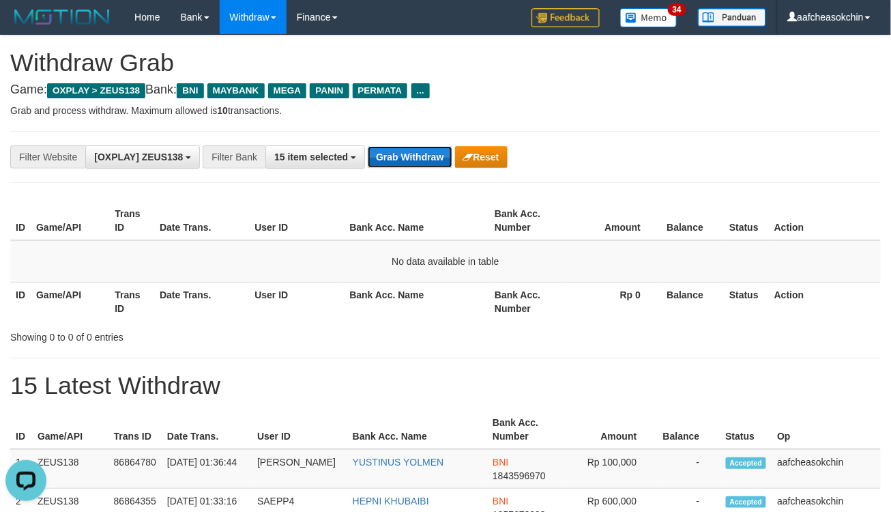
click at [399, 154] on button "Grab Withdraw" at bounding box center [410, 157] width 84 height 22
click at [394, 147] on button "Grab Withdraw" at bounding box center [410, 157] width 84 height 22
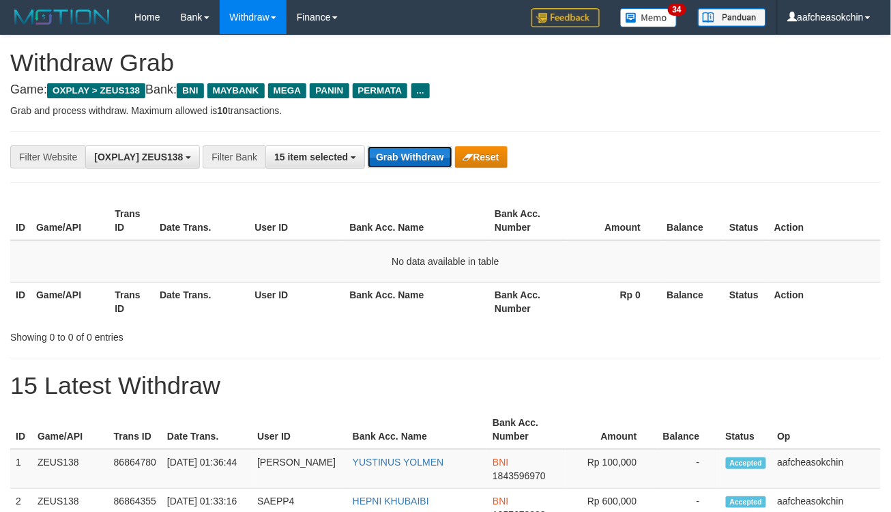
click at [394, 147] on button "Grab Withdraw" at bounding box center [410, 157] width 84 height 22
click at [406, 158] on button "Grab Withdraw" at bounding box center [410, 157] width 84 height 22
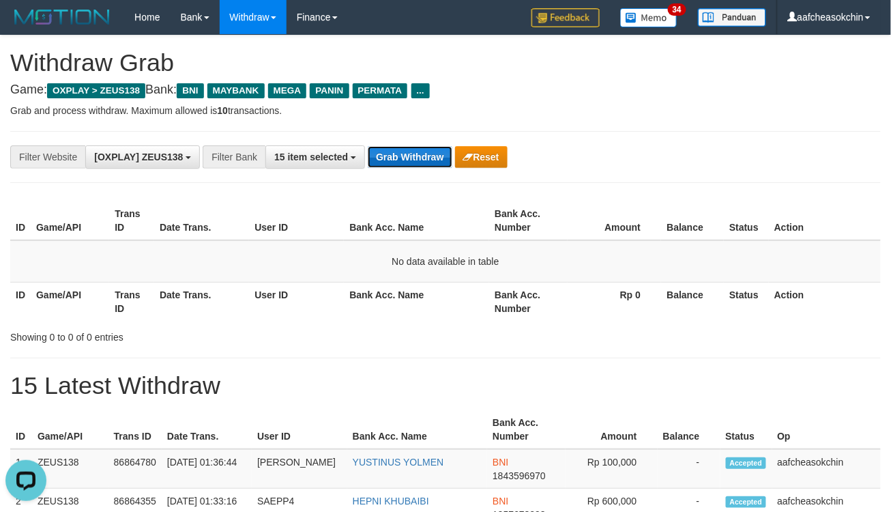
click at [403, 153] on button "Grab Withdraw" at bounding box center [410, 157] width 84 height 22
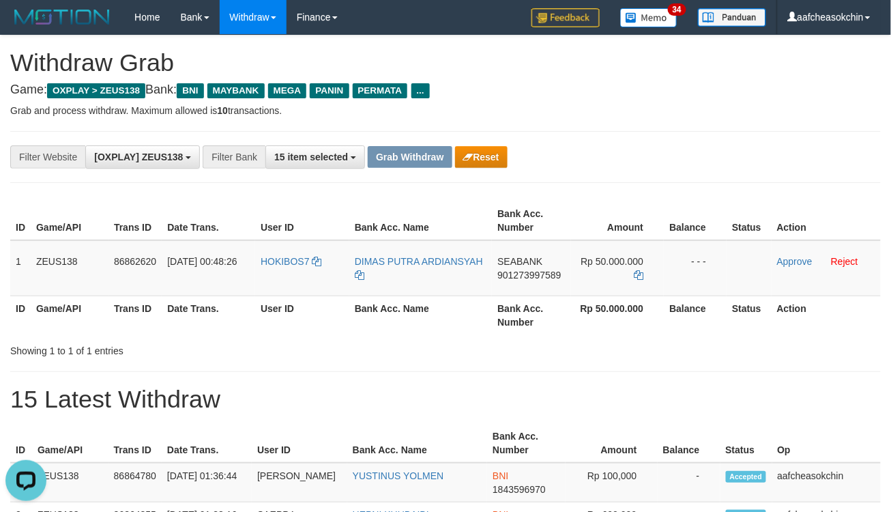
click at [495, 333] on th "Bank Acc. Number" at bounding box center [531, 315] width 79 height 39
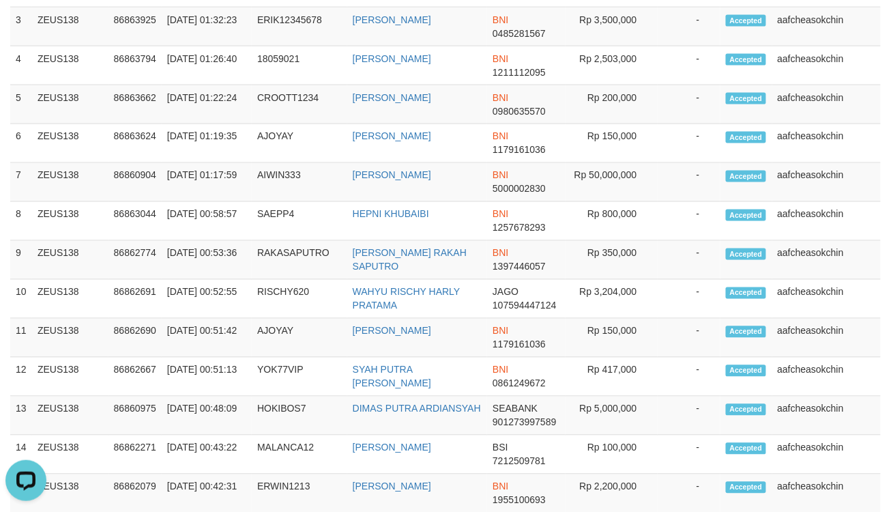
scroll to position [4, 0]
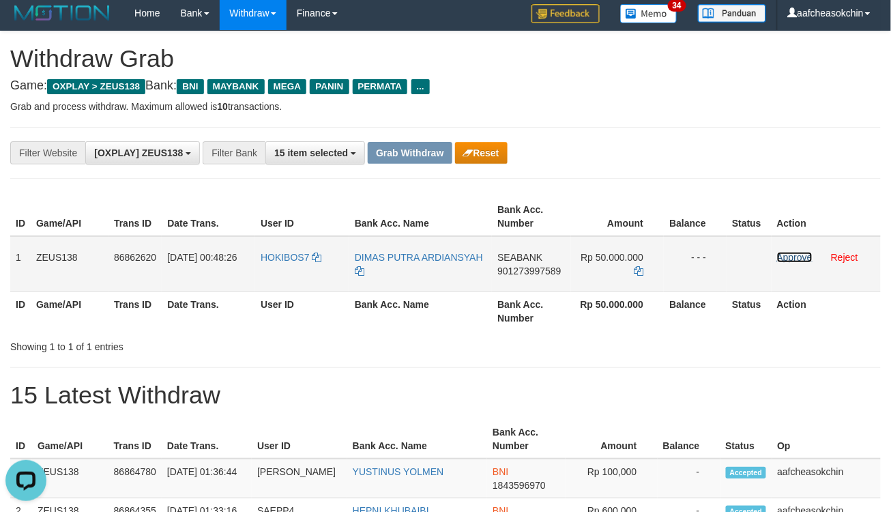
click at [783, 258] on link "Approve" at bounding box center [794, 257] width 35 height 11
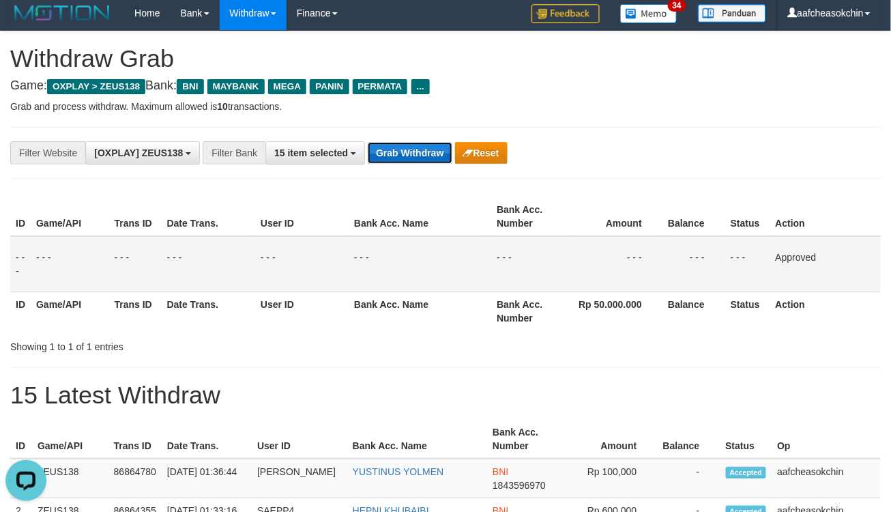
click at [384, 157] on button "Grab Withdraw" at bounding box center [410, 153] width 84 height 22
click at [384, 155] on button "Grab Withdraw" at bounding box center [410, 153] width 84 height 22
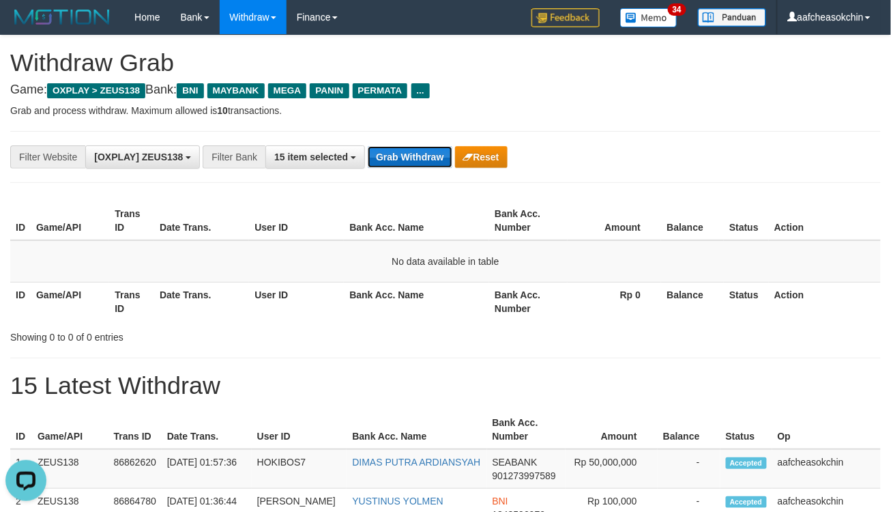
click at [419, 147] on button "Grab Withdraw" at bounding box center [410, 157] width 84 height 22
click at [411, 149] on button "Grab Withdraw" at bounding box center [410, 157] width 84 height 22
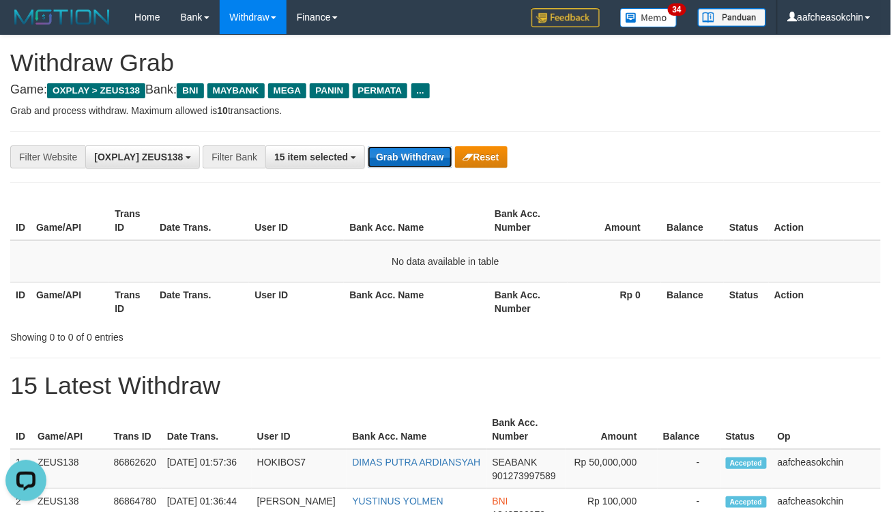
click at [410, 150] on button "Grab Withdraw" at bounding box center [410, 157] width 84 height 22
click at [407, 162] on button "Grab Withdraw" at bounding box center [410, 157] width 84 height 22
click at [407, 161] on button "Grab Withdraw" at bounding box center [410, 157] width 84 height 22
click at [415, 169] on div "**********" at bounding box center [445, 157] width 871 height 52
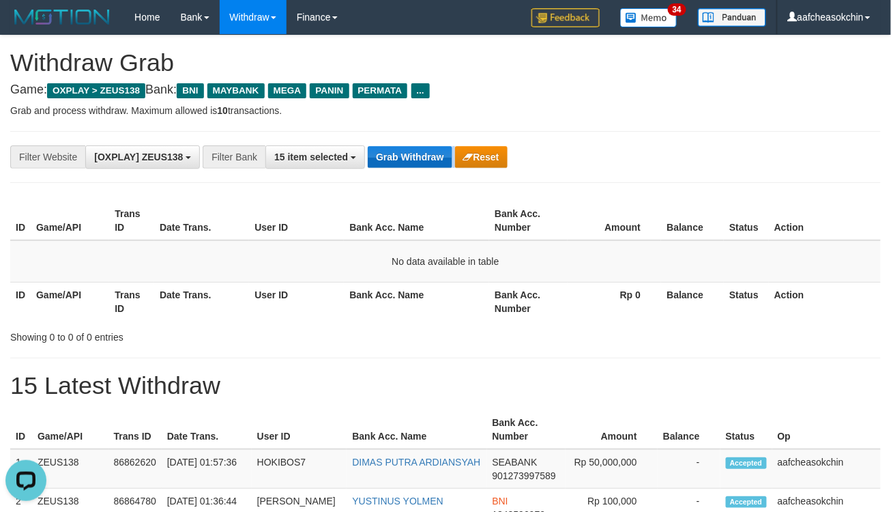
click at [417, 165] on div "**********" at bounding box center [371, 156] width 743 height 23
click at [418, 148] on button "Grab Withdraw" at bounding box center [410, 157] width 84 height 22
drag, startPoint x: 420, startPoint y: 145, endPoint x: 480, endPoint y: 124, distance: 63.9
click at [420, 147] on button "Grab Withdraw" at bounding box center [410, 157] width 84 height 22
click at [429, 150] on button "Grab Withdraw" at bounding box center [410, 157] width 84 height 22
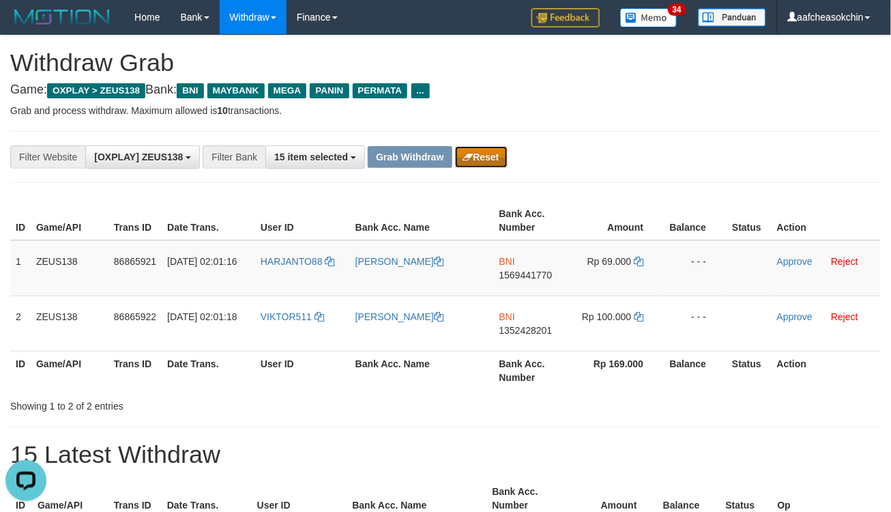
click at [479, 159] on button "Reset" at bounding box center [481, 157] width 53 height 22
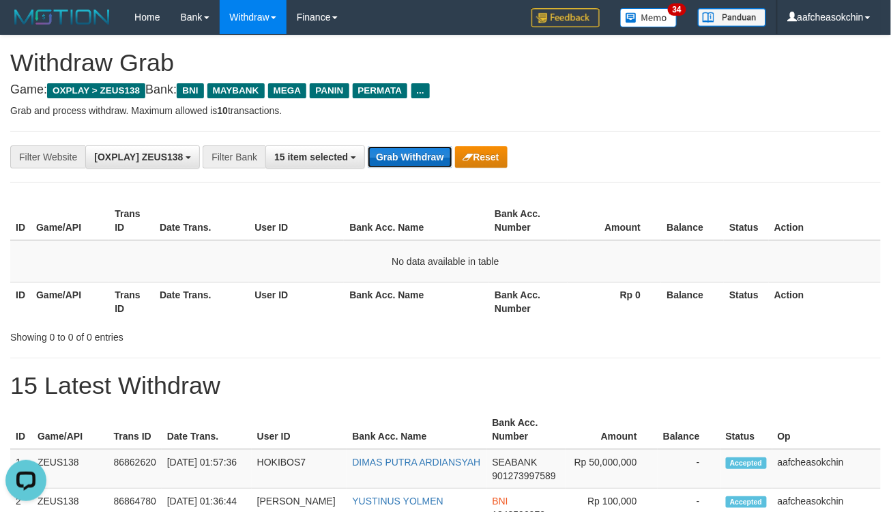
click at [393, 158] on button "Grab Withdraw" at bounding box center [410, 157] width 84 height 22
click at [392, 154] on button "Grab Withdraw" at bounding box center [410, 157] width 84 height 22
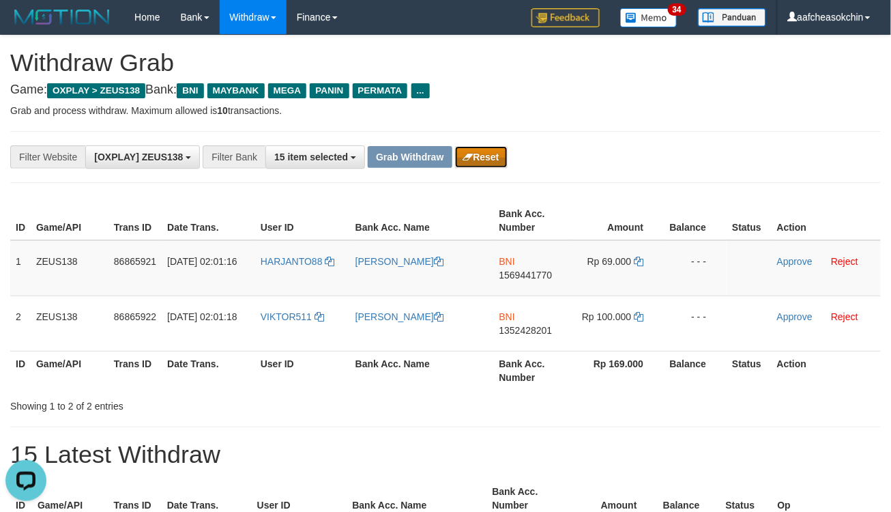
click at [470, 158] on icon "button" at bounding box center [468, 157] width 10 height 10
click at [455, 146] on button "Reset" at bounding box center [481, 157] width 53 height 22
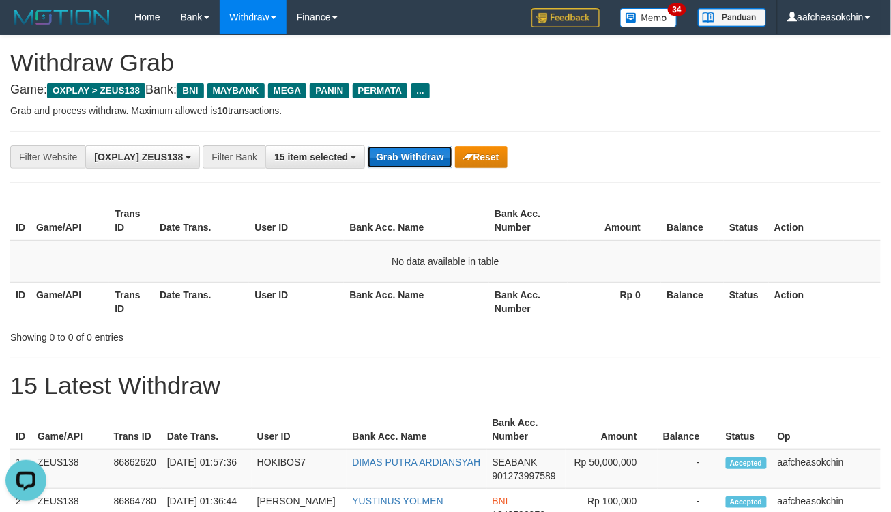
click at [414, 150] on button "Grab Withdraw" at bounding box center [410, 157] width 84 height 22
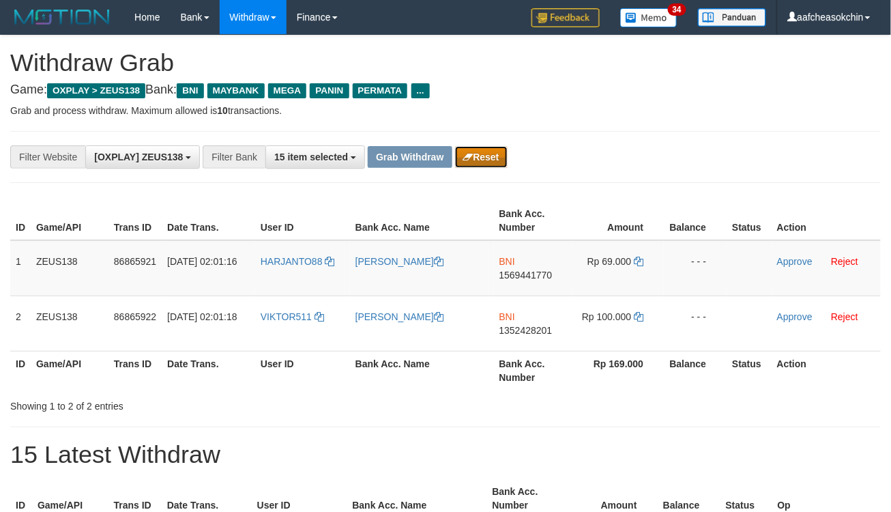
click at [502, 155] on button "Reset" at bounding box center [481, 157] width 53 height 22
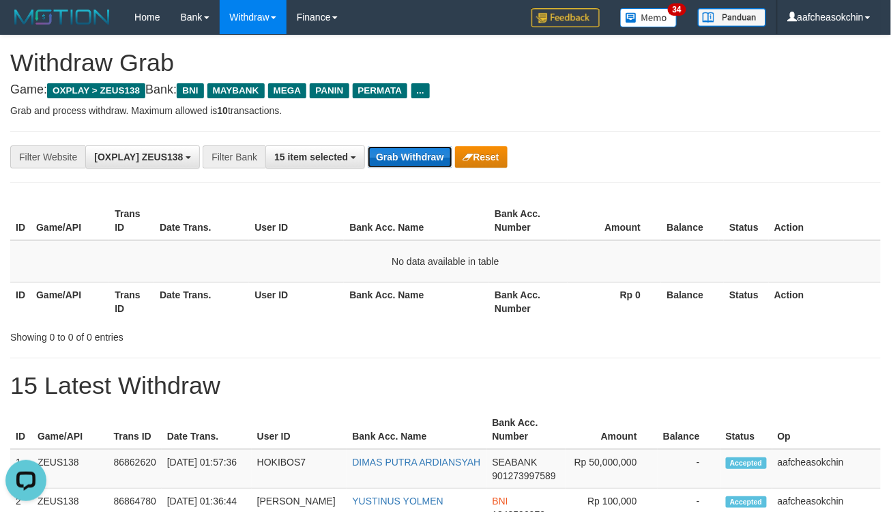
click at [406, 149] on button "Grab Withdraw" at bounding box center [410, 157] width 84 height 22
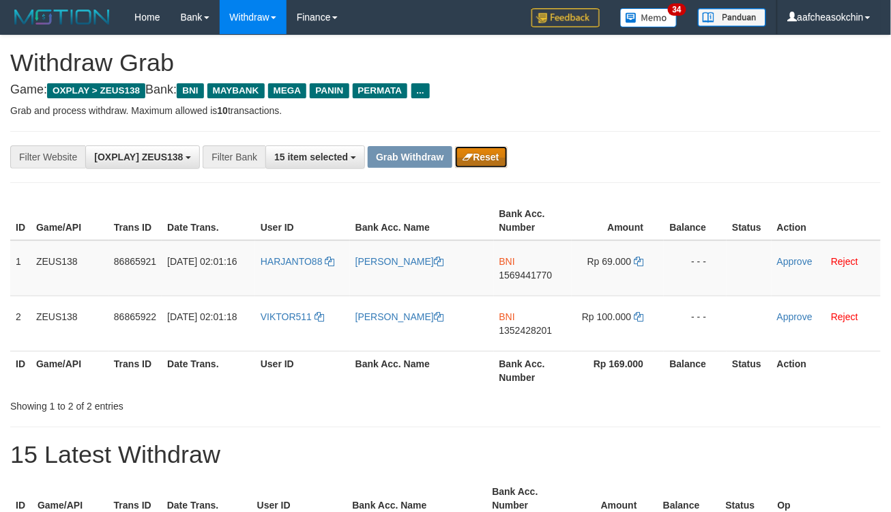
click at [479, 165] on button "Reset" at bounding box center [481, 157] width 53 height 22
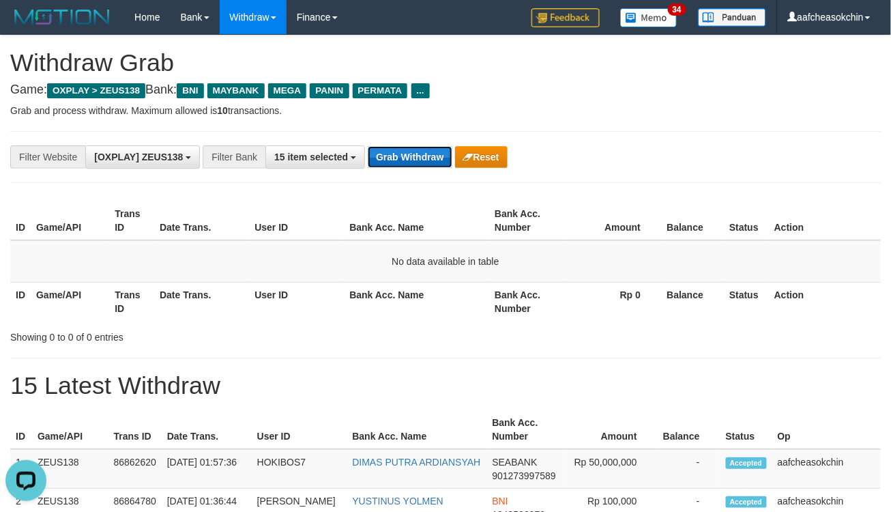
click at [410, 146] on button "Grab Withdraw" at bounding box center [410, 157] width 84 height 22
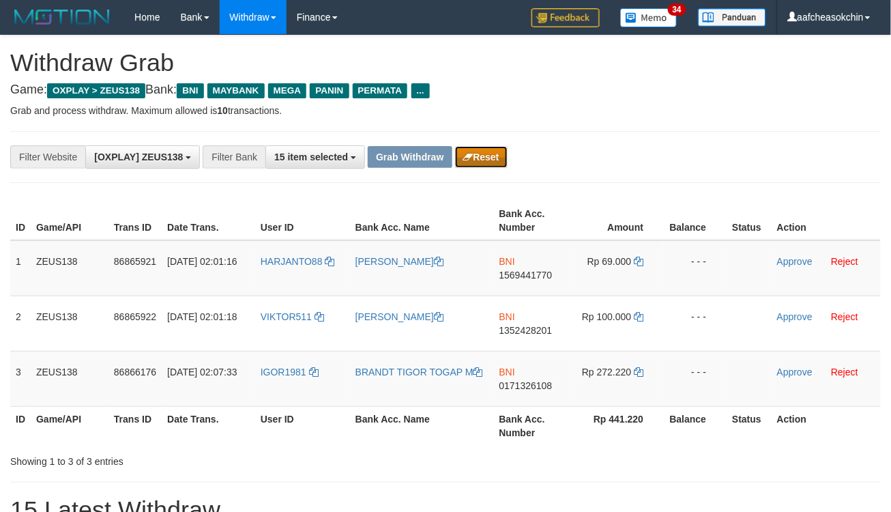
drag, startPoint x: 469, startPoint y: 152, endPoint x: 469, endPoint y: 159, distance: 7.5
click at [469, 159] on icon "button" at bounding box center [468, 157] width 10 height 10
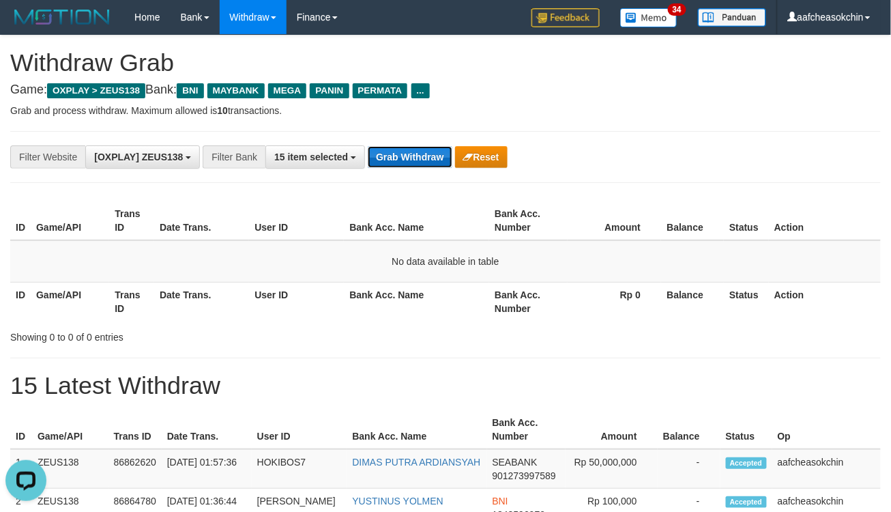
click at [399, 151] on button "Grab Withdraw" at bounding box center [410, 157] width 84 height 22
click at [412, 156] on button "Grab Withdraw" at bounding box center [410, 157] width 84 height 22
click at [390, 157] on button "Grab Withdraw" at bounding box center [410, 157] width 84 height 22
click at [397, 152] on button "Grab Withdraw" at bounding box center [410, 157] width 84 height 22
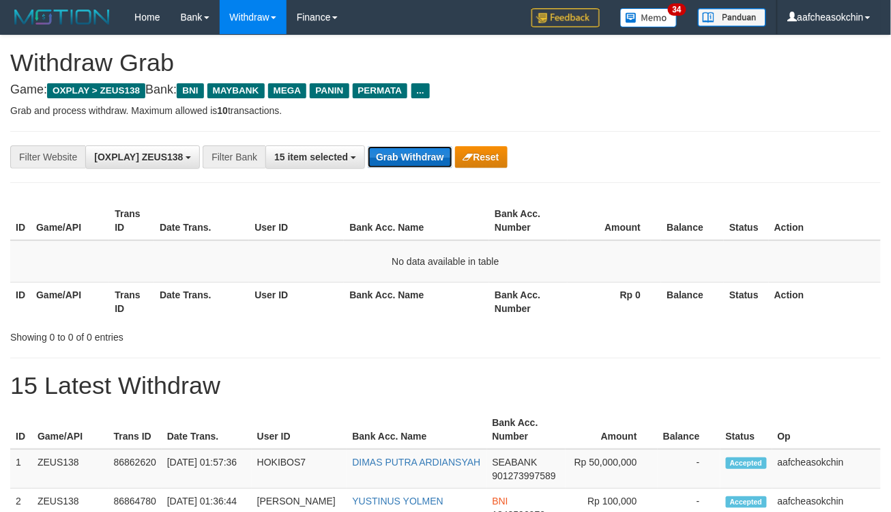
click at [397, 152] on button "Grab Withdraw" at bounding box center [410, 157] width 84 height 22
click at [421, 153] on button "Grab Withdraw" at bounding box center [410, 157] width 84 height 22
click at [418, 152] on button "Grab Withdraw" at bounding box center [410, 157] width 84 height 22
click at [410, 158] on button "Grab Withdraw" at bounding box center [410, 157] width 84 height 22
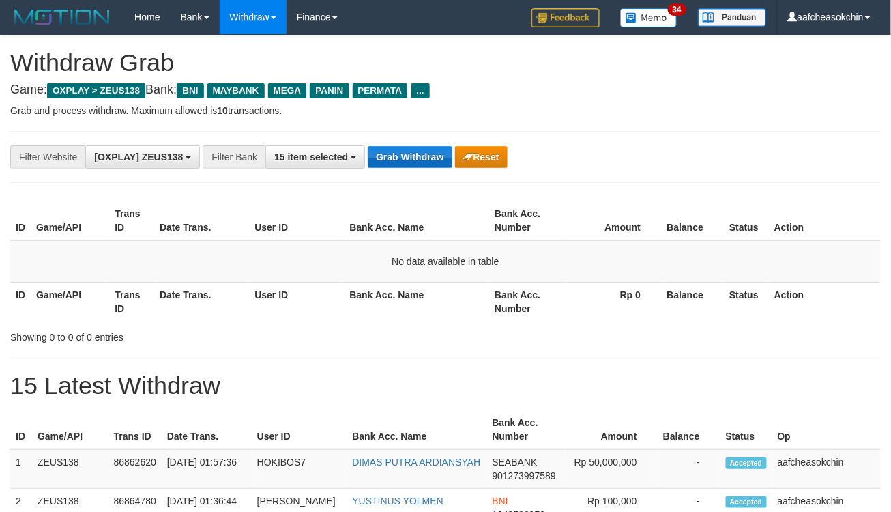
click at [417, 158] on button "Grab Withdraw" at bounding box center [410, 157] width 84 height 22
click at [407, 162] on button "Grab Withdraw" at bounding box center [410, 157] width 84 height 22
click at [421, 164] on button "Grab Withdraw" at bounding box center [410, 157] width 84 height 22
click at [422, 152] on button "Grab Withdraw" at bounding box center [410, 157] width 84 height 22
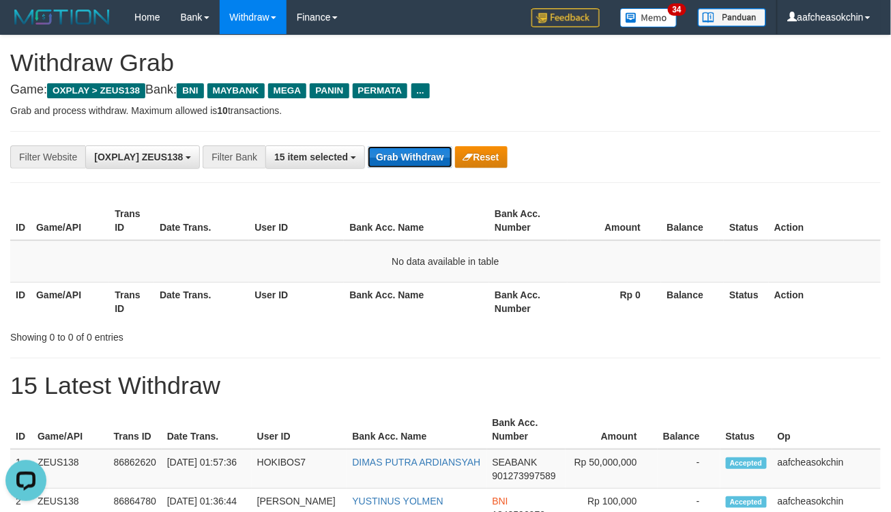
click at [433, 154] on button "Grab Withdraw" at bounding box center [410, 157] width 84 height 22
click at [429, 158] on button "Grab Withdraw" at bounding box center [410, 157] width 84 height 22
click at [422, 161] on button "Grab Withdraw" at bounding box center [410, 157] width 84 height 22
click at [421, 167] on button "Grab Withdraw" at bounding box center [410, 157] width 84 height 22
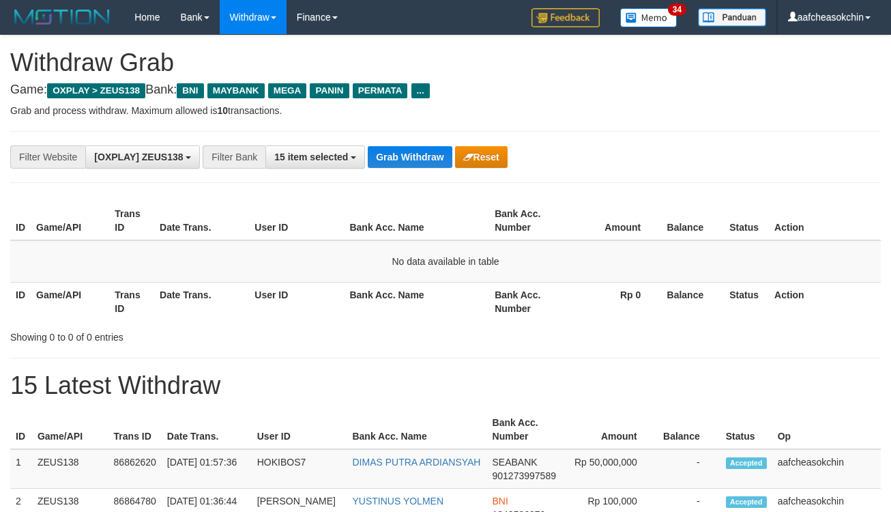
click at [340, 162] on button "15 item selected" at bounding box center [315, 156] width 100 height 23
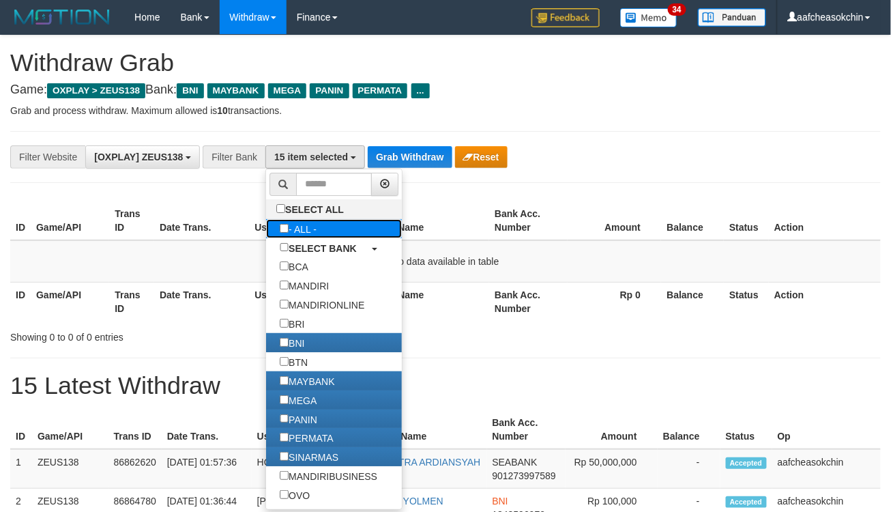
click at [330, 235] on label "- ALL -" at bounding box center [298, 228] width 64 height 19
select select "***"
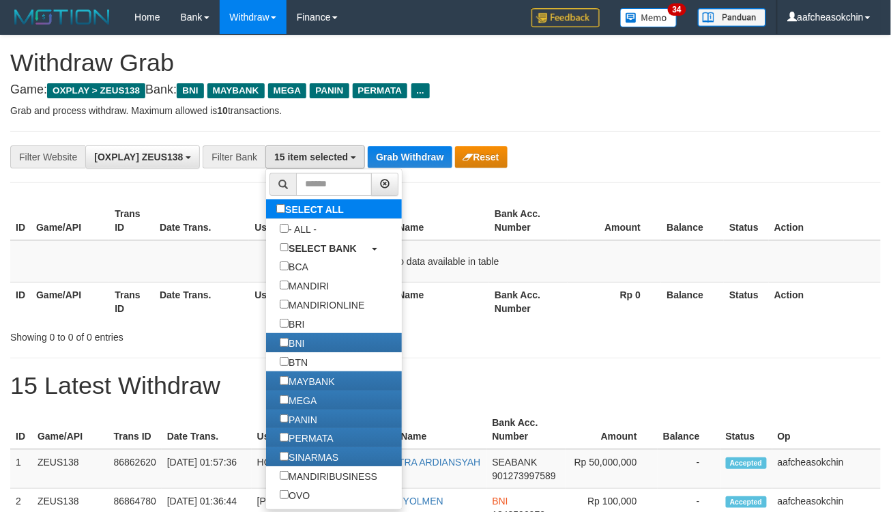
scroll to position [70, 0]
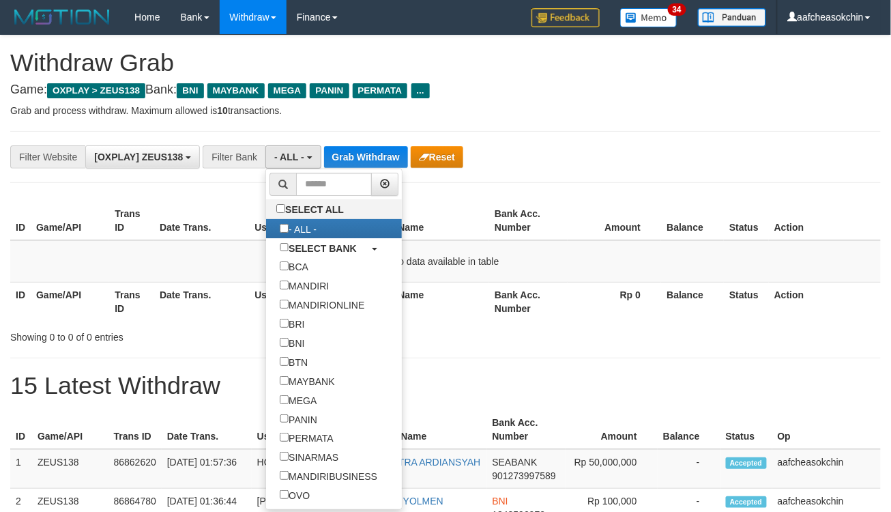
click at [373, 169] on ul "SELECT ALL - ALL - SELECT BANK BCA MANDIRI MANDIRIONLINE BRI BNI BTN MAYBANK ME…" at bounding box center [333, 339] width 137 height 341
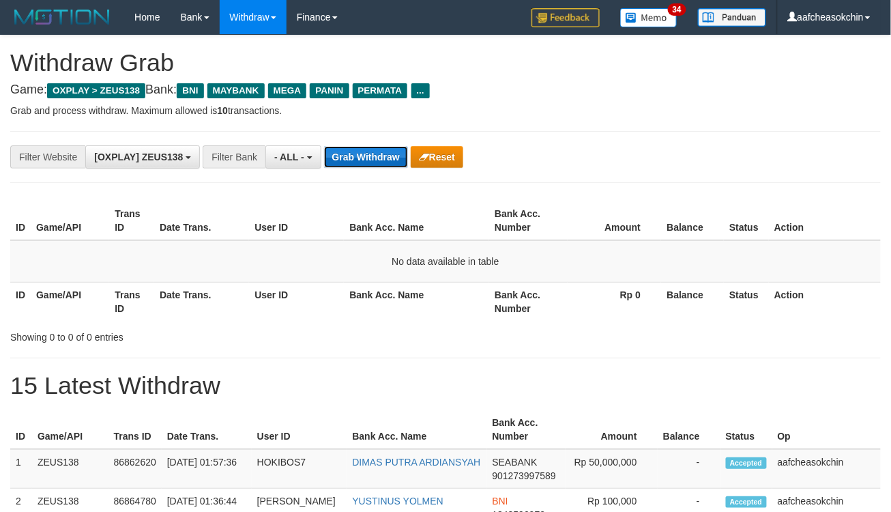
click at [372, 164] on button "Grab Withdraw" at bounding box center [366, 157] width 84 height 22
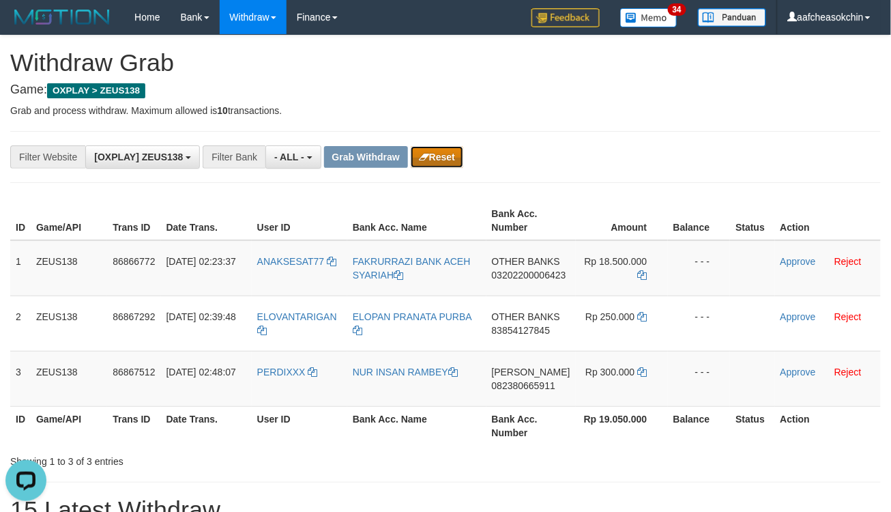
click at [421, 156] on icon "button" at bounding box center [424, 157] width 10 height 10
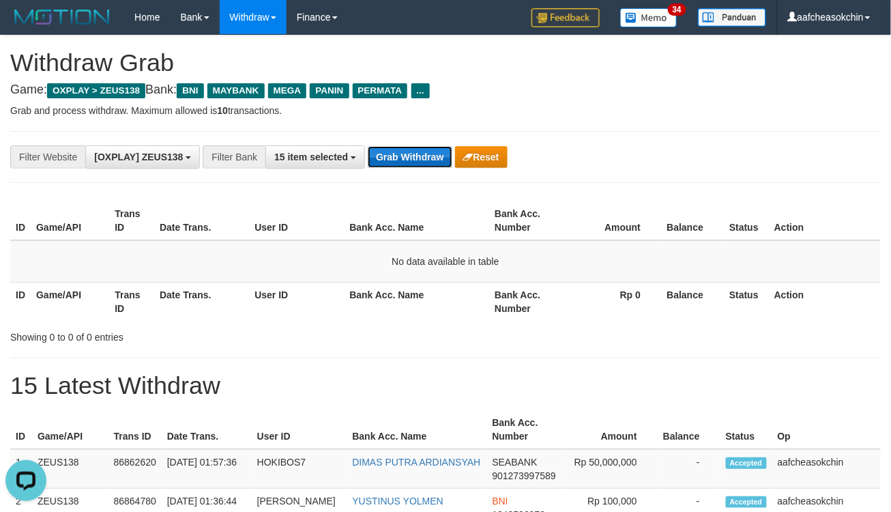
click at [391, 162] on button "Grab Withdraw" at bounding box center [410, 157] width 84 height 22
click at [387, 159] on button "Grab Withdraw" at bounding box center [410, 157] width 84 height 22
click at [386, 159] on button "Grab Withdraw" at bounding box center [410, 157] width 84 height 22
click at [424, 155] on button "Grab Withdraw" at bounding box center [410, 157] width 84 height 22
click at [417, 159] on button "Grab Withdraw" at bounding box center [410, 157] width 84 height 22
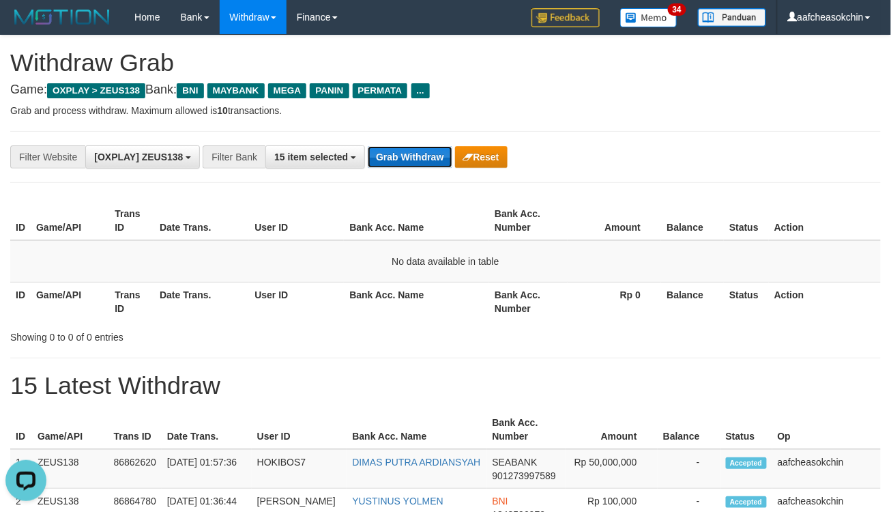
click at [417, 158] on button "Grab Withdraw" at bounding box center [410, 157] width 84 height 22
click at [424, 153] on button "Grab Withdraw" at bounding box center [410, 157] width 84 height 22
drag, startPoint x: 424, startPoint y: 153, endPoint x: 437, endPoint y: 141, distance: 18.4
click at [423, 152] on button "Grab Withdraw" at bounding box center [410, 157] width 84 height 22
click at [417, 155] on button "Grab Withdraw" at bounding box center [410, 157] width 84 height 22
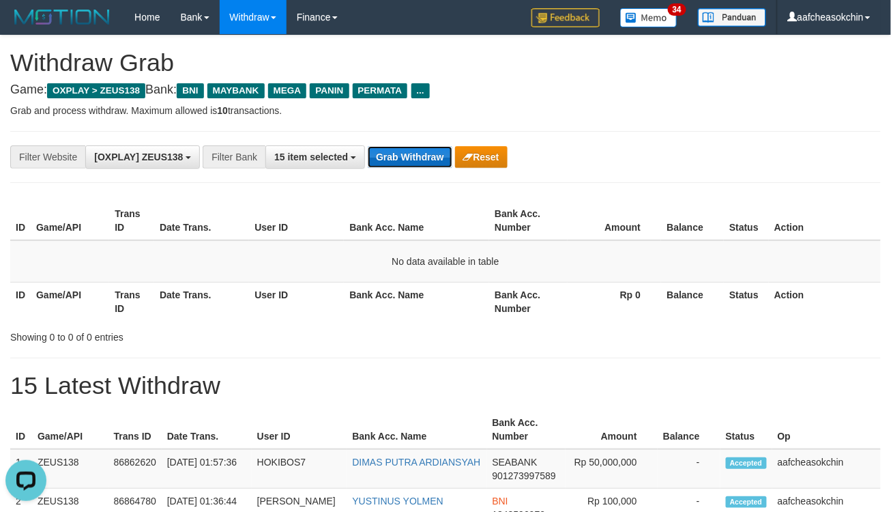
click at [418, 158] on button "Grab Withdraw" at bounding box center [410, 157] width 84 height 22
click at [407, 165] on button "Grab Withdraw" at bounding box center [410, 157] width 84 height 22
click at [396, 153] on button "Grab Withdraw" at bounding box center [410, 157] width 84 height 22
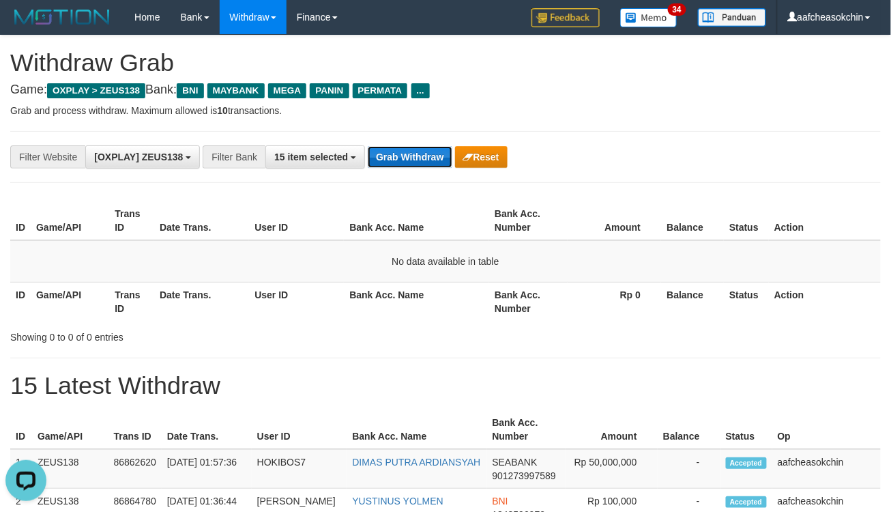
click at [396, 153] on button "Grab Withdraw" at bounding box center [410, 157] width 84 height 22
click at [394, 153] on button "Grab Withdraw" at bounding box center [410, 157] width 84 height 22
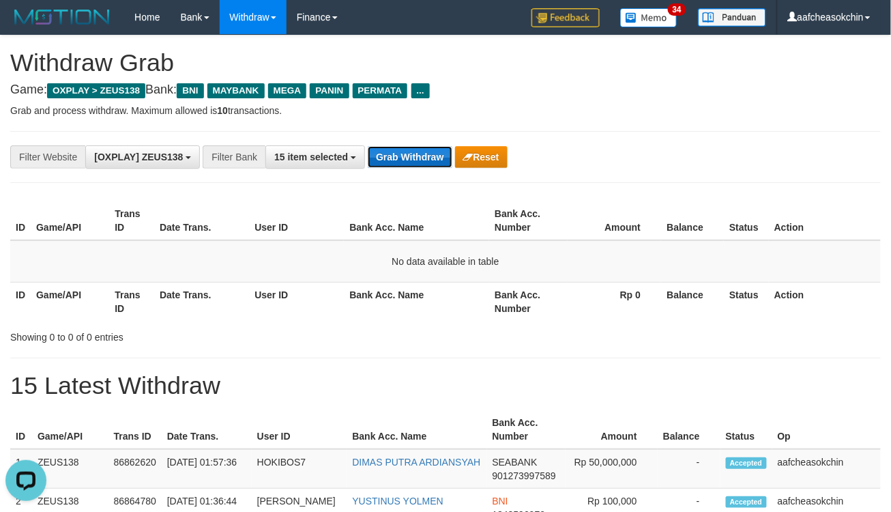
drag, startPoint x: 414, startPoint y: 145, endPoint x: 409, endPoint y: 151, distance: 7.3
click at [410, 151] on button "Grab Withdraw" at bounding box center [410, 157] width 84 height 22
click at [409, 152] on button "Grab Withdraw" at bounding box center [410, 157] width 84 height 22
drag, startPoint x: 409, startPoint y: 152, endPoint x: 472, endPoint y: 182, distance: 69.3
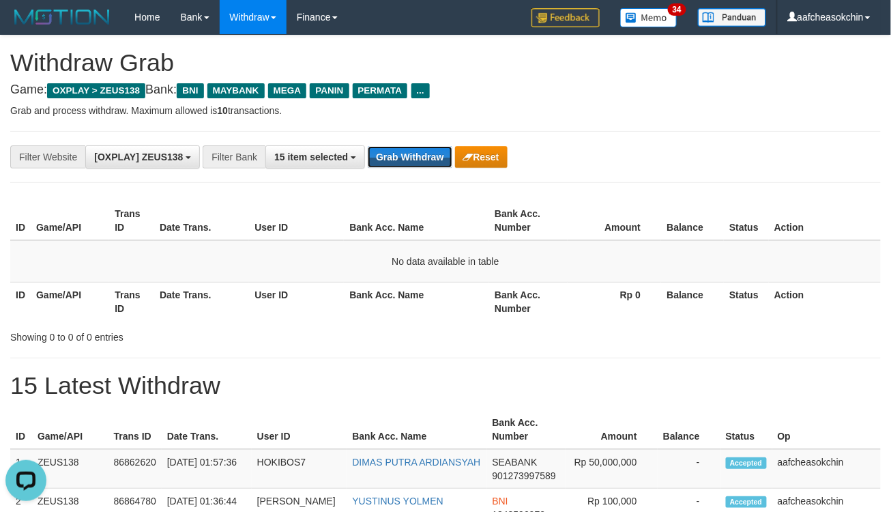
click at [422, 166] on button "Grab Withdraw" at bounding box center [410, 157] width 84 height 22
click at [399, 166] on button "Grab Withdraw" at bounding box center [410, 157] width 84 height 22
click at [431, 158] on button "Grab Withdraw" at bounding box center [410, 157] width 84 height 22
click at [423, 154] on button "Grab Withdraw" at bounding box center [410, 157] width 84 height 22
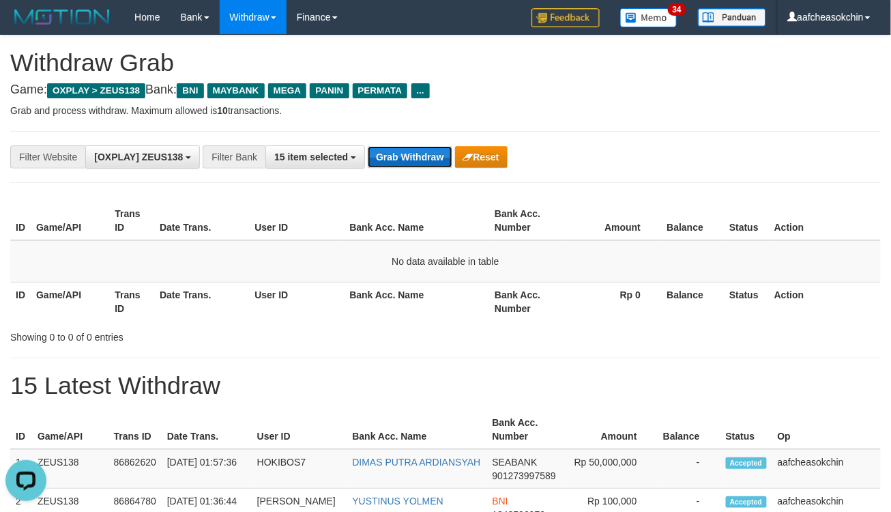
click at [423, 153] on button "Grab Withdraw" at bounding box center [410, 157] width 84 height 22
click at [423, 152] on button "Grab Withdraw" at bounding box center [410, 157] width 84 height 22
click at [420, 152] on button "Grab Withdraw" at bounding box center [410, 157] width 84 height 22
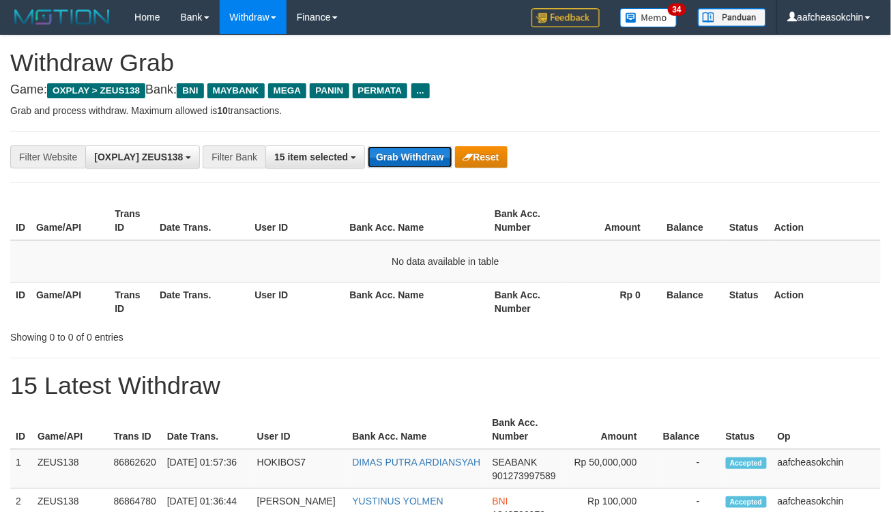
click at [420, 153] on button "Grab Withdraw" at bounding box center [410, 157] width 84 height 22
click at [419, 153] on button "Grab Withdraw" at bounding box center [410, 157] width 84 height 22
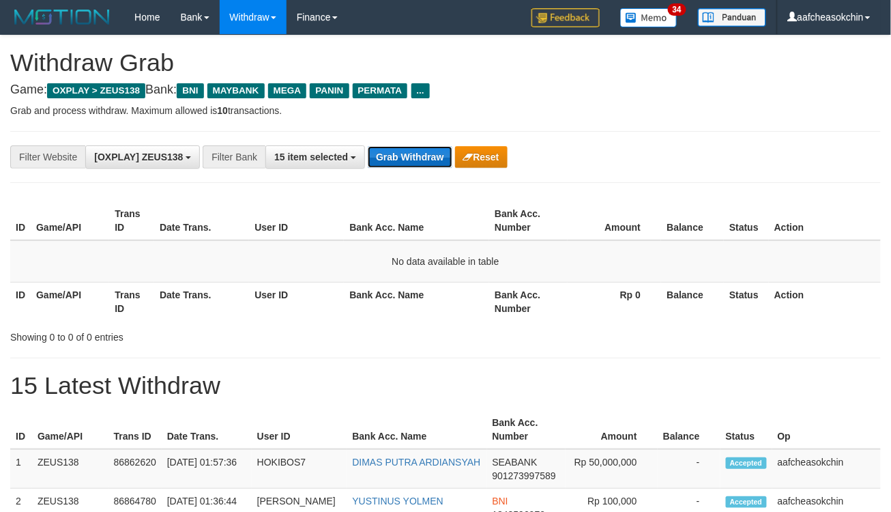
click at [412, 154] on button "Grab Withdraw" at bounding box center [410, 157] width 84 height 22
click at [387, 155] on button "Grab Withdraw" at bounding box center [410, 157] width 84 height 22
drag, startPoint x: 387, startPoint y: 155, endPoint x: 755, endPoint y: 173, distance: 368.3
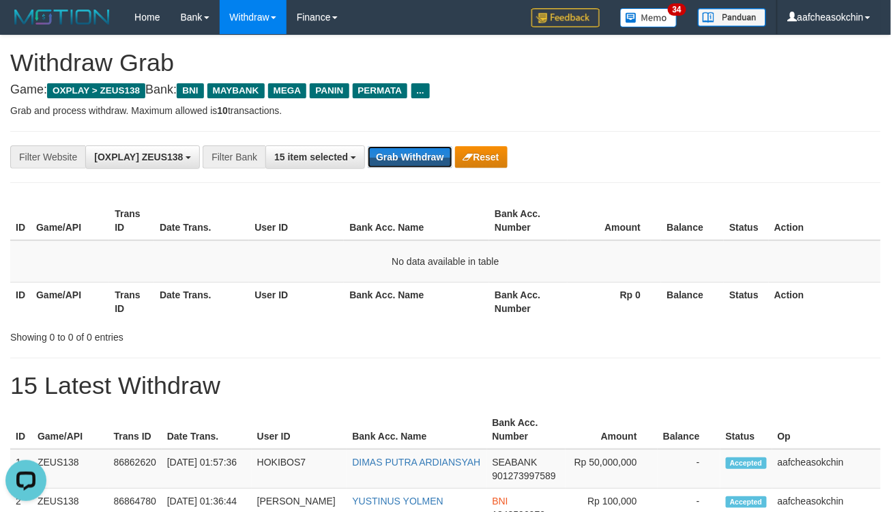
click at [388, 155] on button "Grab Withdraw" at bounding box center [410, 157] width 84 height 22
click at [427, 160] on button "Grab Withdraw" at bounding box center [410, 157] width 84 height 22
click at [420, 159] on button "Grab Withdraw" at bounding box center [410, 157] width 84 height 22
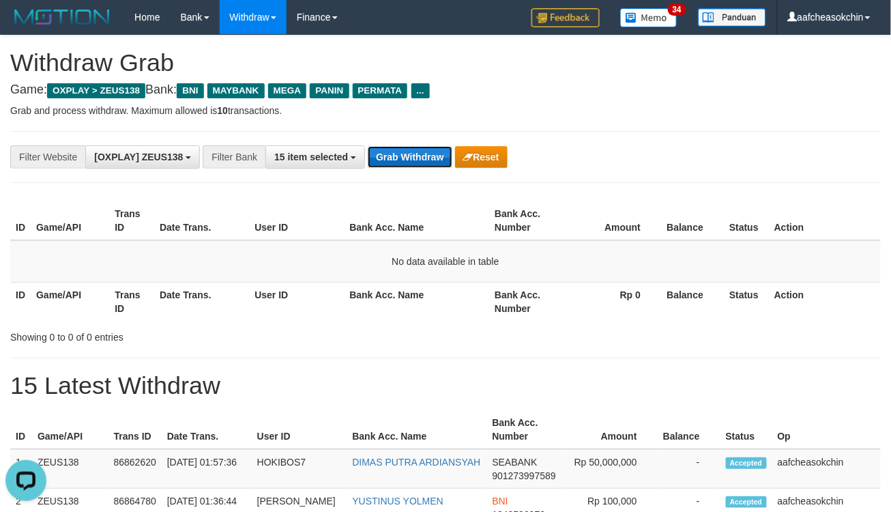
click at [397, 162] on button "Grab Withdraw" at bounding box center [410, 157] width 84 height 22
click at [431, 160] on button "Grab Withdraw" at bounding box center [410, 157] width 84 height 22
click at [407, 160] on button "Grab Withdraw" at bounding box center [410, 157] width 84 height 22
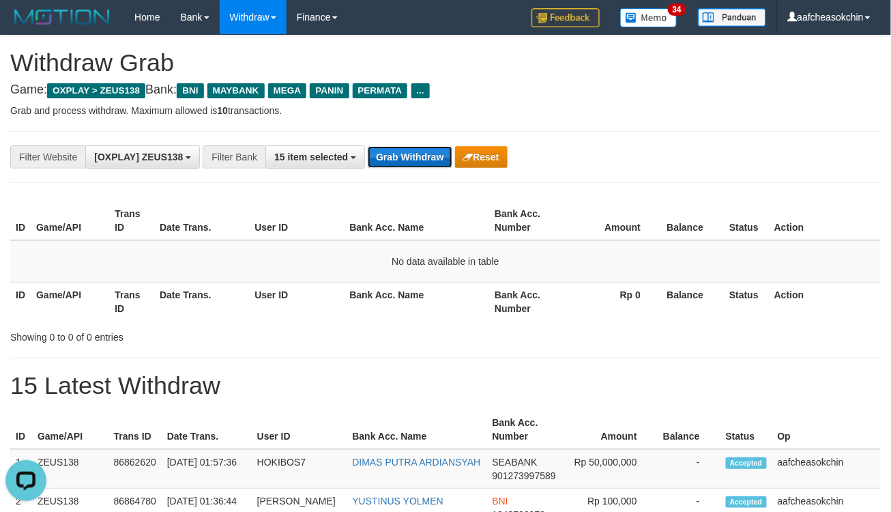
click at [407, 153] on button "Grab Withdraw" at bounding box center [410, 157] width 84 height 22
click at [401, 144] on div "**********" at bounding box center [445, 157] width 871 height 52
click at [385, 159] on button "Grab Withdraw" at bounding box center [410, 157] width 84 height 22
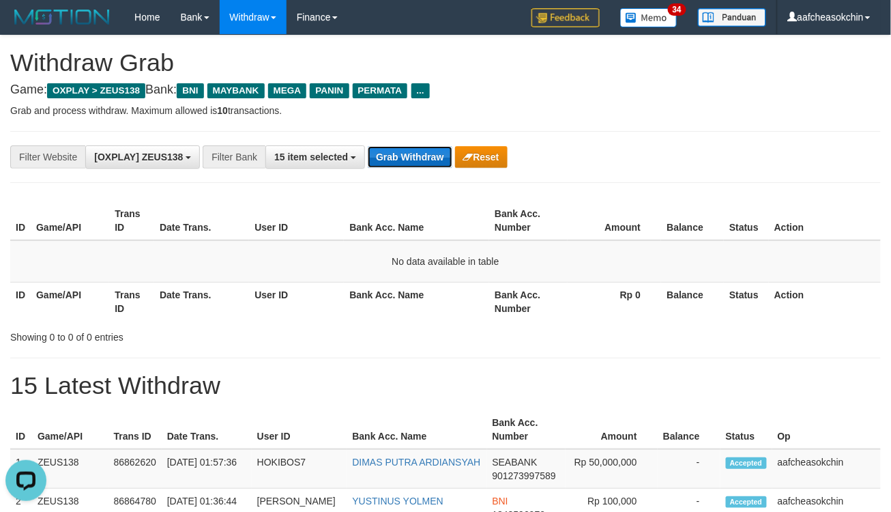
click at [412, 156] on button "Grab Withdraw" at bounding box center [410, 157] width 84 height 22
click at [403, 146] on button "Grab Withdraw" at bounding box center [410, 157] width 84 height 22
click at [403, 147] on button "Grab Withdraw" at bounding box center [410, 157] width 84 height 22
click at [403, 148] on button "Grab Withdraw" at bounding box center [410, 157] width 84 height 22
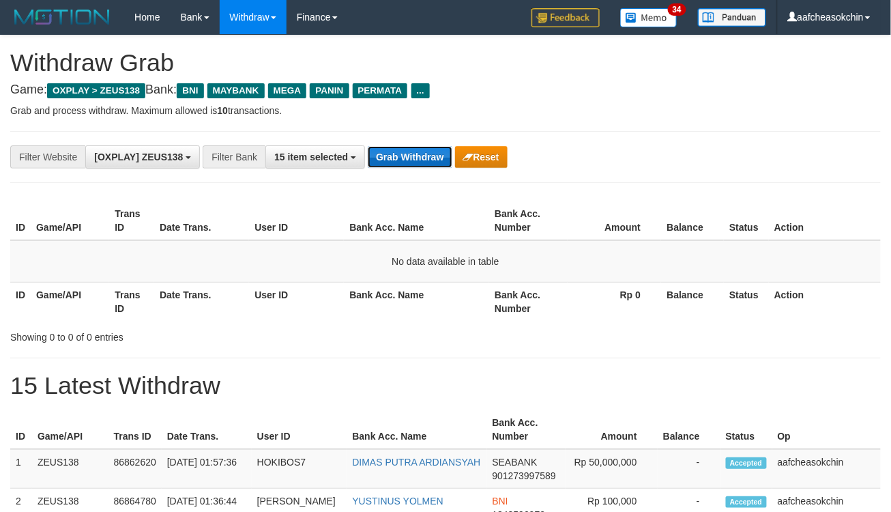
click at [403, 150] on button "Grab Withdraw" at bounding box center [410, 157] width 84 height 22
click at [403, 151] on button "Grab Withdraw" at bounding box center [410, 157] width 84 height 22
click at [403, 152] on button "Grab Withdraw" at bounding box center [410, 157] width 84 height 22
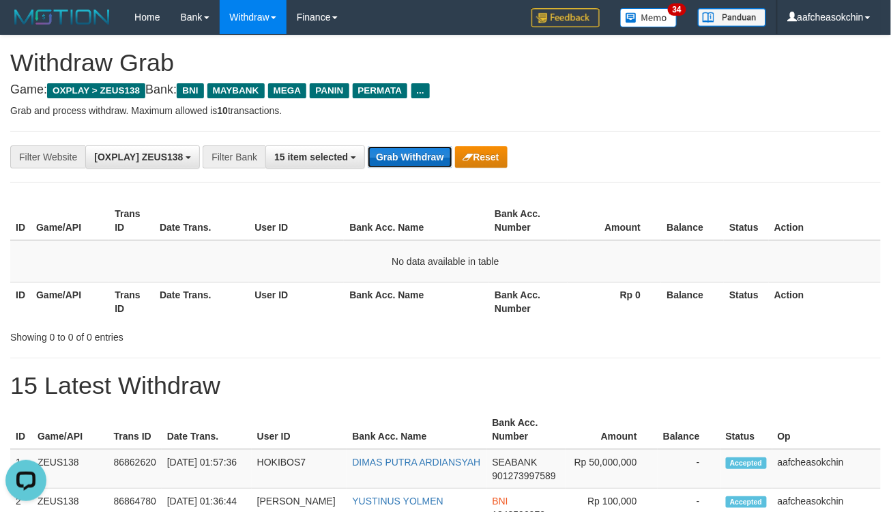
click at [403, 152] on button "Grab Withdraw" at bounding box center [410, 157] width 84 height 22
drag, startPoint x: 403, startPoint y: 152, endPoint x: 403, endPoint y: 179, distance: 27.3
click at [406, 158] on button "Grab Withdraw" at bounding box center [410, 157] width 84 height 22
click at [390, 151] on button "Grab Withdraw" at bounding box center [410, 157] width 84 height 22
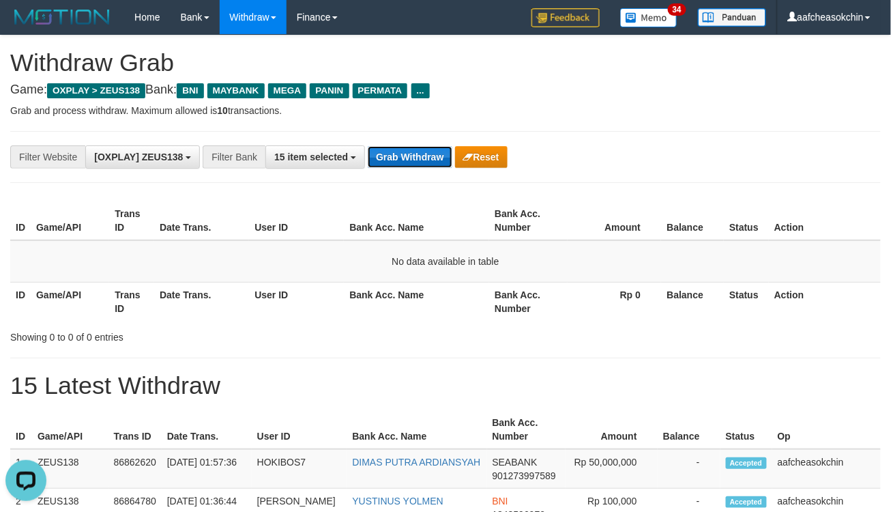
click at [405, 164] on button "Grab Withdraw" at bounding box center [410, 157] width 84 height 22
click at [406, 162] on button "Grab Withdraw" at bounding box center [410, 157] width 84 height 22
click at [405, 158] on button "Grab Withdraw" at bounding box center [410, 157] width 84 height 22
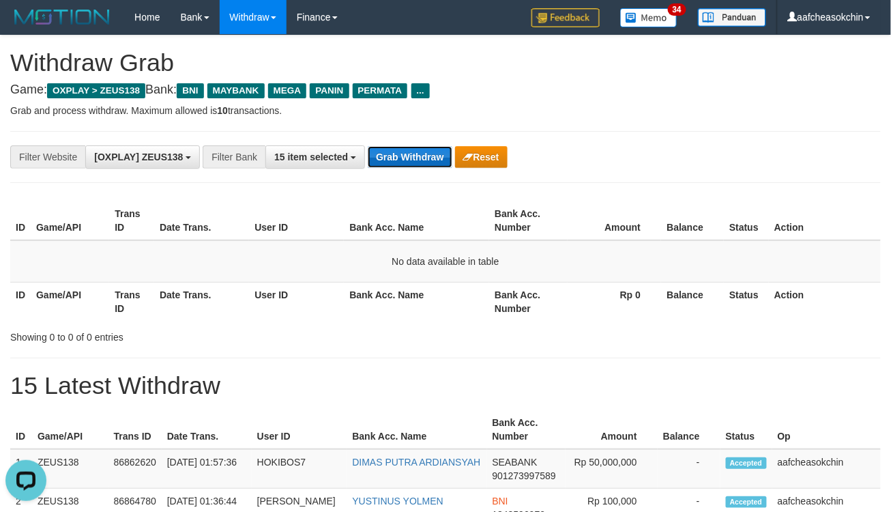
click at [405, 158] on button "Grab Withdraw" at bounding box center [410, 157] width 84 height 22
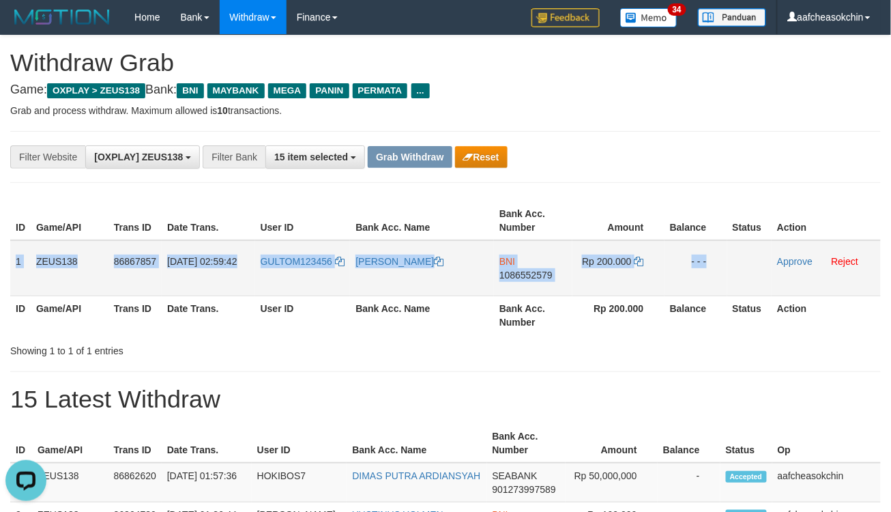
drag, startPoint x: 15, startPoint y: 257, endPoint x: 737, endPoint y: 262, distance: 722.1
click at [737, 262] on tr "1 ZEUS138 86867857 01/09/2025 02:59:42 GULTOM123456 ENRICO GULTOM BNI 108655257…" at bounding box center [445, 268] width 871 height 56
copy tr "1 ZEUS138 86867857 01/09/2025 02:59:42 GULTOM123456 ENRICO GULTOM BNI 108655257…"
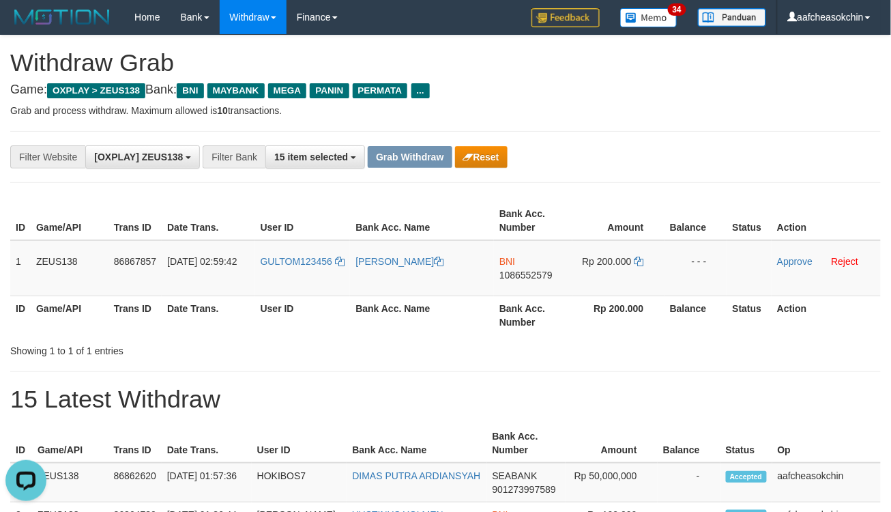
click at [528, 324] on th "Bank Acc. Number" at bounding box center [533, 315] width 78 height 39
click at [509, 275] on span "1086552579" at bounding box center [526, 275] width 53 height 11
click at [612, 256] on span "Rp 200.000" at bounding box center [606, 261] width 49 height 11
copy td "200.000"
click at [612, 256] on span "Rp 200.000" at bounding box center [606, 261] width 49 height 11
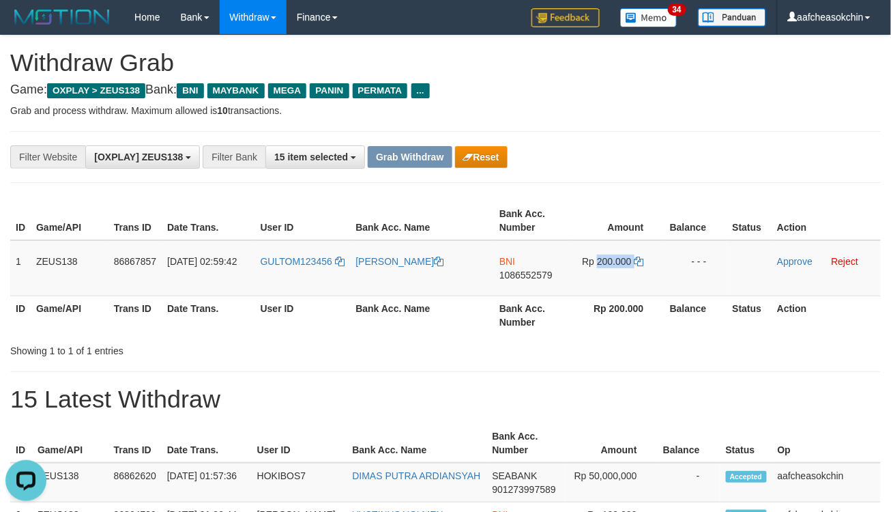
click at [740, 356] on div "Showing 1 to 1 of 1 entries" at bounding box center [445, 348] width 891 height 19
click at [794, 258] on link "Approve" at bounding box center [794, 261] width 35 height 11
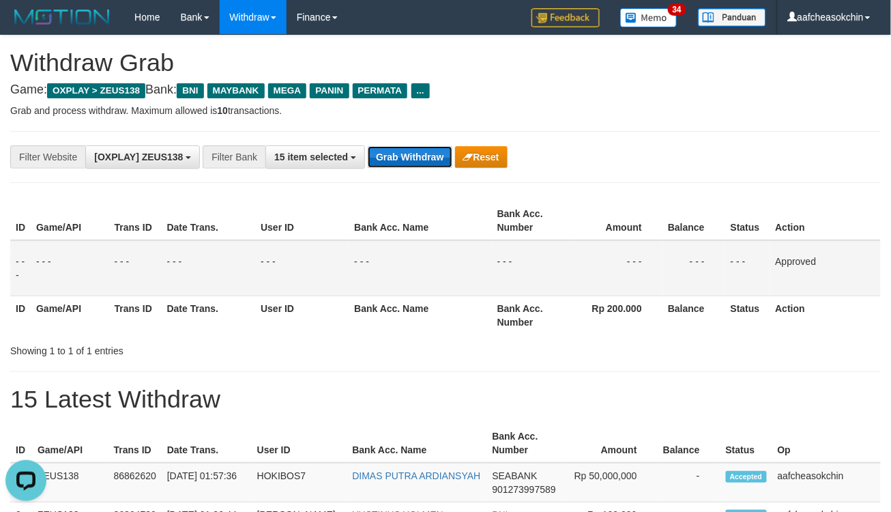
click at [428, 164] on button "Grab Withdraw" at bounding box center [410, 157] width 84 height 22
click at [427, 164] on button "Grab Withdraw" at bounding box center [410, 157] width 84 height 22
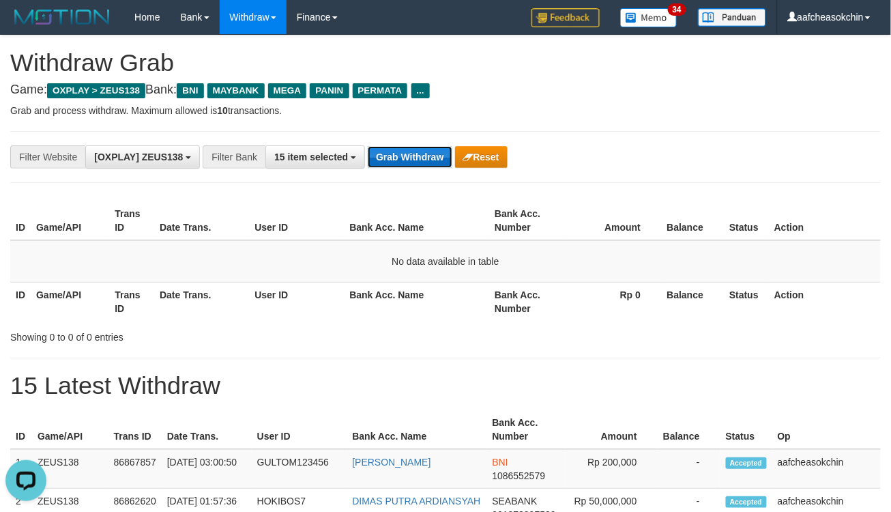
click at [404, 164] on button "Grab Withdraw" at bounding box center [410, 157] width 84 height 22
click at [404, 162] on button "Grab Withdraw" at bounding box center [410, 157] width 84 height 22
drag, startPoint x: 404, startPoint y: 162, endPoint x: 414, endPoint y: 147, distance: 17.6
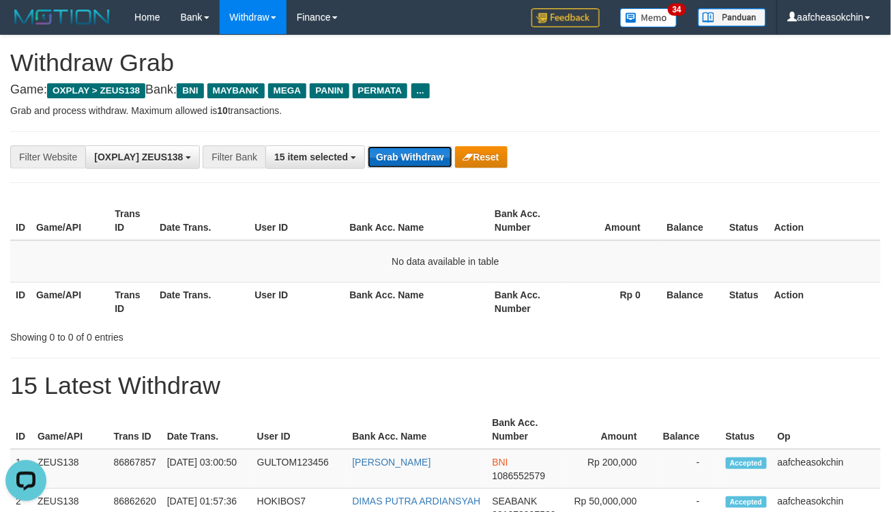
click at [413, 156] on button "Grab Withdraw" at bounding box center [410, 157] width 84 height 22
click at [414, 147] on button "Grab Withdraw" at bounding box center [410, 157] width 84 height 22
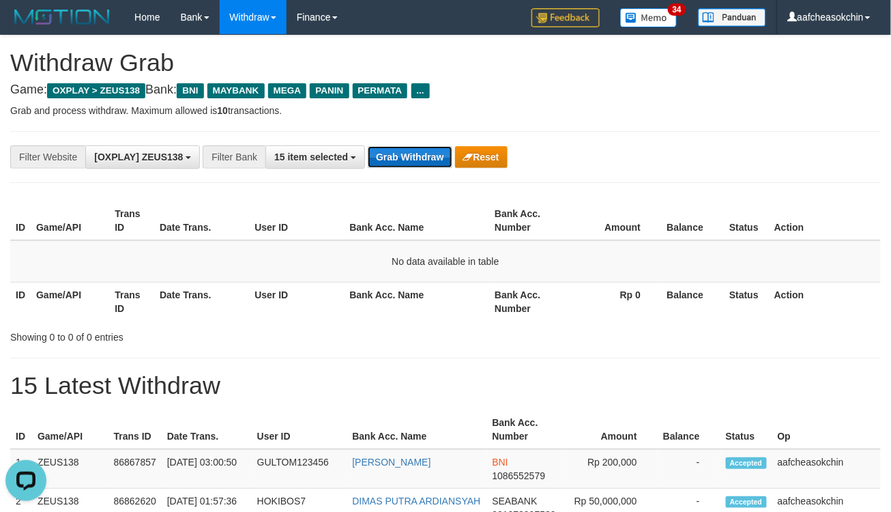
click at [414, 147] on button "Grab Withdraw" at bounding box center [410, 157] width 84 height 22
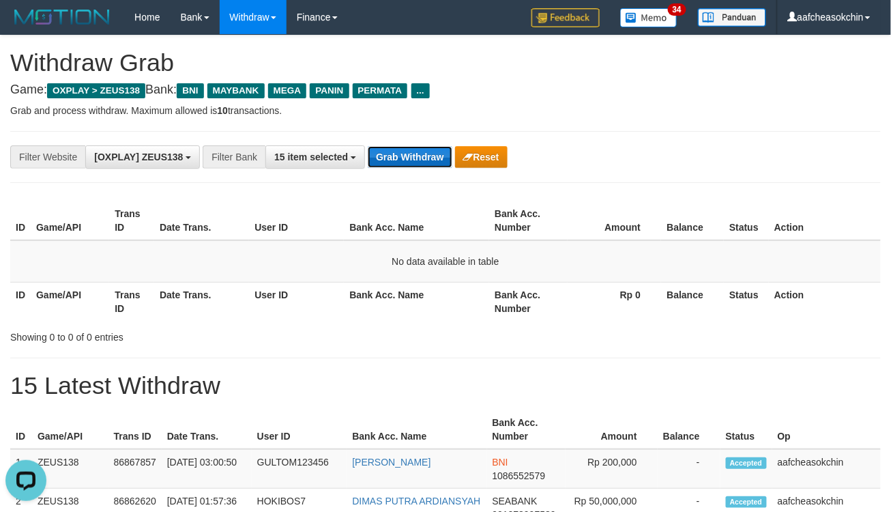
click at [414, 147] on button "Grab Withdraw" at bounding box center [410, 157] width 84 height 22
click at [401, 167] on button "Grab Withdraw" at bounding box center [410, 157] width 84 height 22
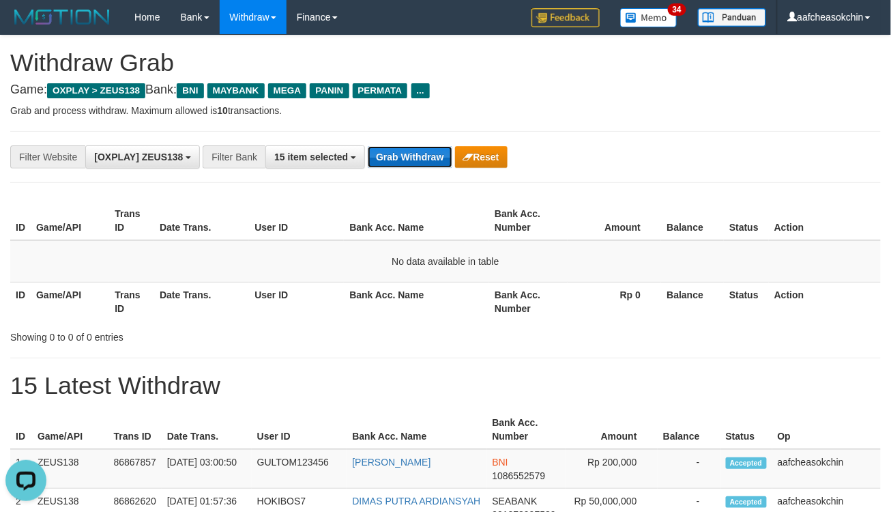
click at [401, 167] on button "Grab Withdraw" at bounding box center [410, 157] width 84 height 22
click at [399, 152] on button "Grab Withdraw" at bounding box center [410, 157] width 84 height 22
click at [399, 149] on button "Grab Withdraw" at bounding box center [410, 157] width 84 height 22
click at [426, 161] on button "Grab Withdraw" at bounding box center [410, 157] width 84 height 22
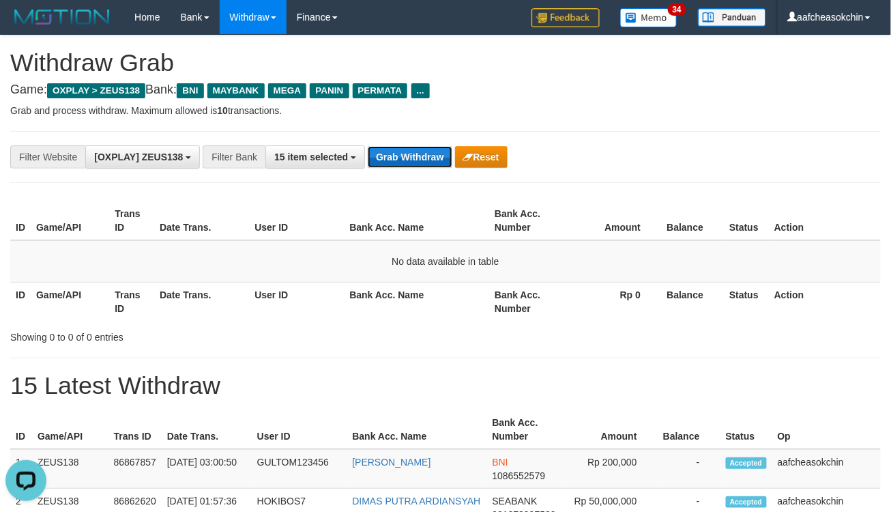
click at [426, 161] on button "Grab Withdraw" at bounding box center [410, 157] width 84 height 22
click at [425, 161] on button "Grab Withdraw" at bounding box center [410, 157] width 84 height 22
click at [432, 158] on button "Grab Withdraw" at bounding box center [410, 157] width 84 height 22
click at [431, 158] on button "Grab Withdraw" at bounding box center [410, 157] width 84 height 22
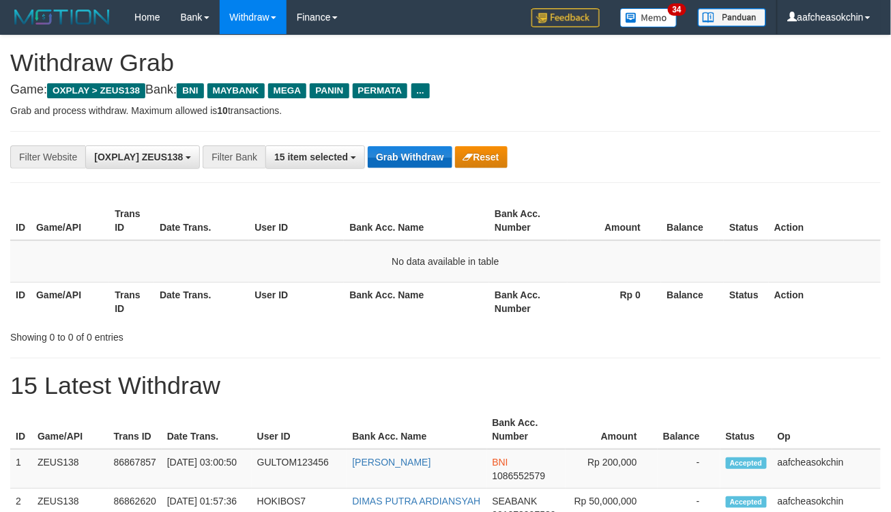
click at [428, 154] on button "Grab Withdraw" at bounding box center [410, 157] width 84 height 22
click at [428, 164] on button "Grab Withdraw" at bounding box center [410, 157] width 84 height 22
click at [433, 161] on button "Grab Withdraw" at bounding box center [410, 157] width 84 height 22
click at [433, 158] on button "Grab Withdraw" at bounding box center [410, 157] width 84 height 22
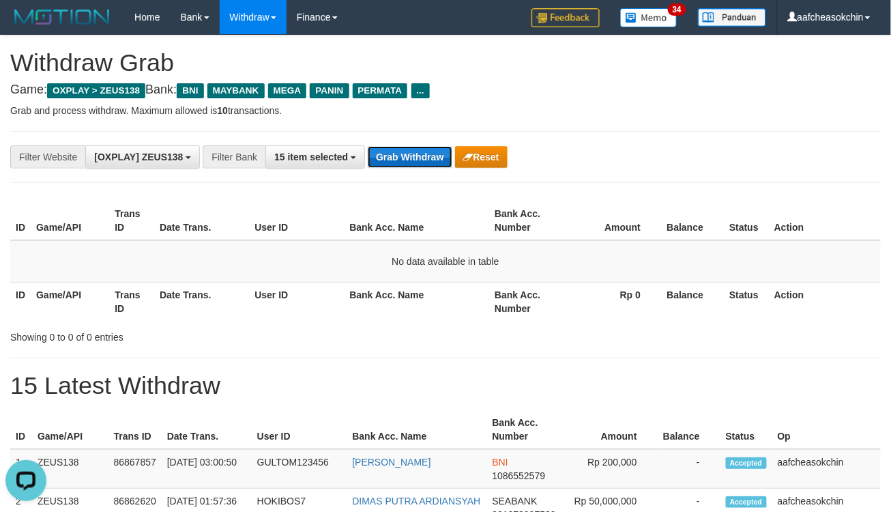
click at [418, 158] on button "Grab Withdraw" at bounding box center [410, 157] width 84 height 22
click at [434, 160] on button "Grab Withdraw" at bounding box center [410, 157] width 84 height 22
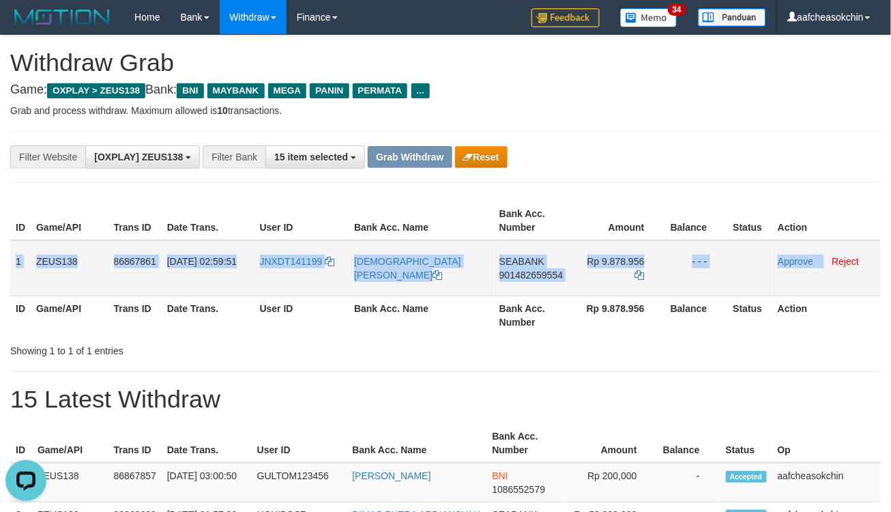
drag, startPoint x: 14, startPoint y: 260, endPoint x: 843, endPoint y: 292, distance: 829.1
click at [826, 273] on tr "1 ZEUS138 86867861 01/09/2025 02:59:51 JNXDT141199 MUHAMMAD FIKRI SEABANK 90148…" at bounding box center [445, 268] width 871 height 56
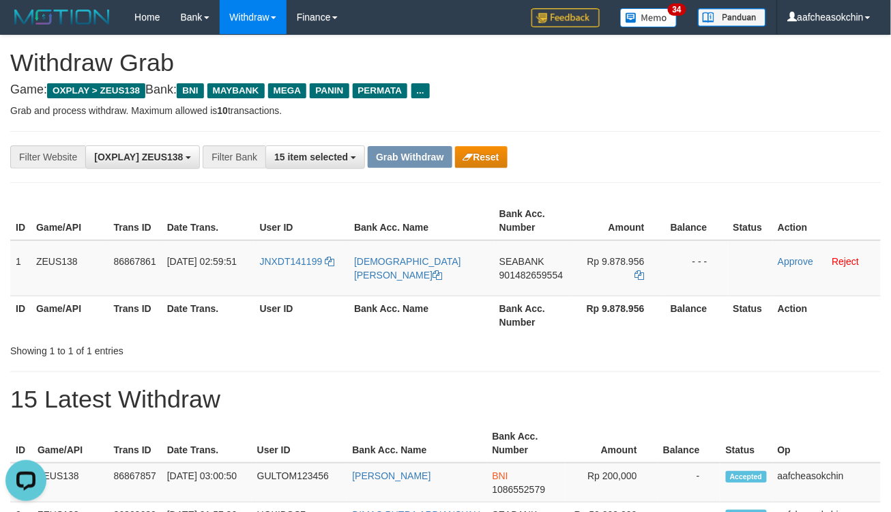
click at [553, 386] on h1 "15 Latest Withdraw" at bounding box center [445, 399] width 871 height 27
click at [517, 264] on span "SEABANK" at bounding box center [522, 261] width 45 height 11
copy td "SEABANK"
click at [517, 264] on span "SEABANK" at bounding box center [522, 261] width 45 height 11
click at [541, 270] on span "901482659554" at bounding box center [531, 275] width 63 height 11
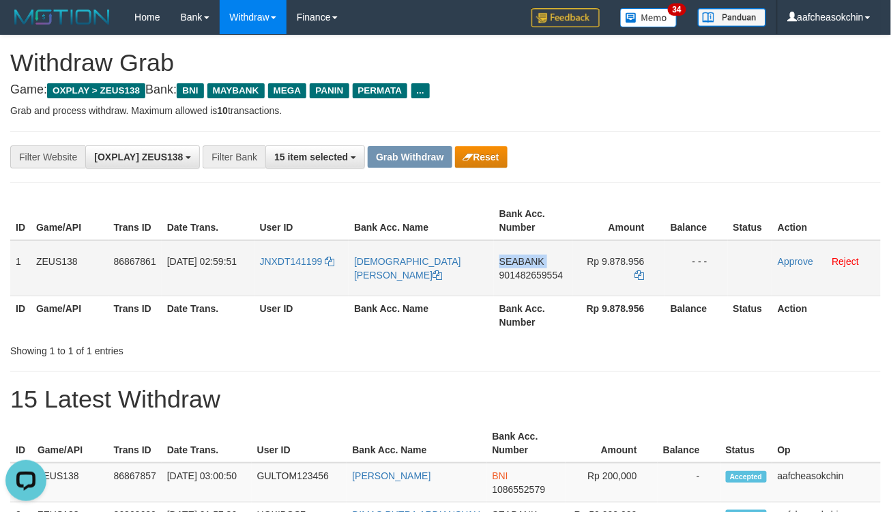
copy td "SEABANK"
click at [619, 249] on td "Rp 9.878.956" at bounding box center [619, 268] width 92 height 56
copy td "9.878.956"
click at [619, 249] on td "Rp 9.878.956" at bounding box center [619, 268] width 92 height 56
click at [796, 254] on td "Approve Reject" at bounding box center [827, 268] width 109 height 56
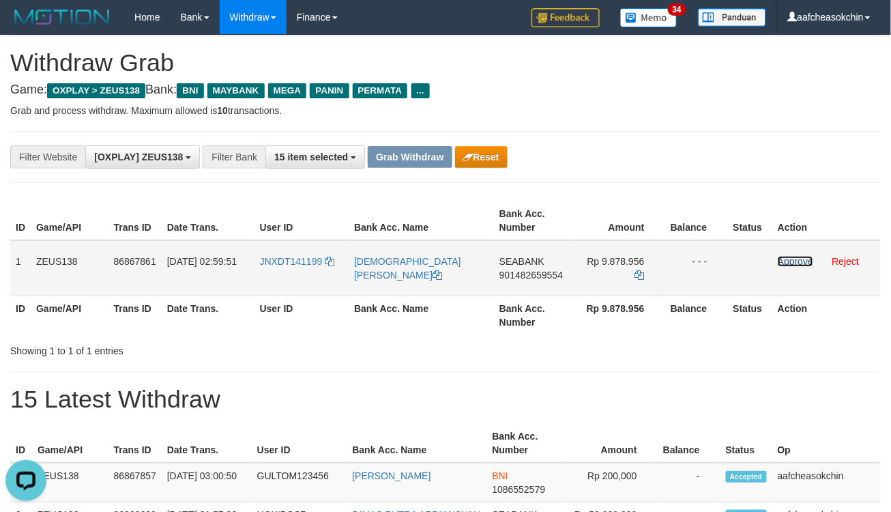
click at [794, 263] on link "Approve" at bounding box center [795, 261] width 35 height 11
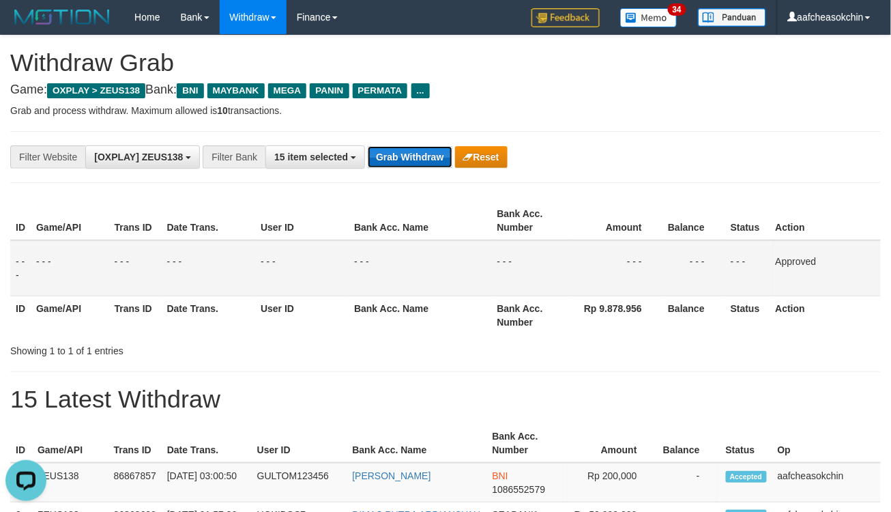
click at [399, 162] on button "Grab Withdraw" at bounding box center [410, 157] width 84 height 22
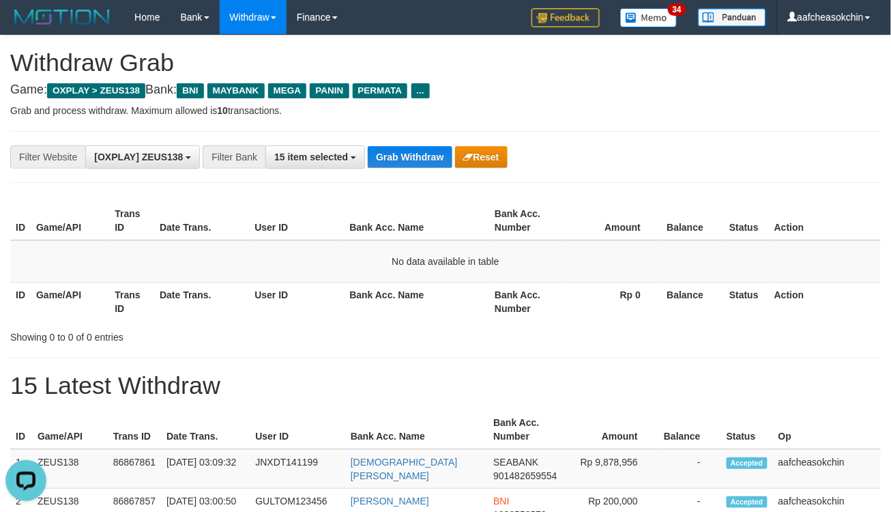
click at [713, 173] on div "**********" at bounding box center [445, 157] width 871 height 52
click at [396, 152] on button "Grab Withdraw" at bounding box center [410, 157] width 84 height 22
drag, startPoint x: 396, startPoint y: 152, endPoint x: 902, endPoint y: 220, distance: 511.0
click at [397, 152] on button "Grab Withdraw" at bounding box center [410, 157] width 84 height 22
click at [432, 150] on button "Grab Withdraw" at bounding box center [410, 157] width 84 height 22
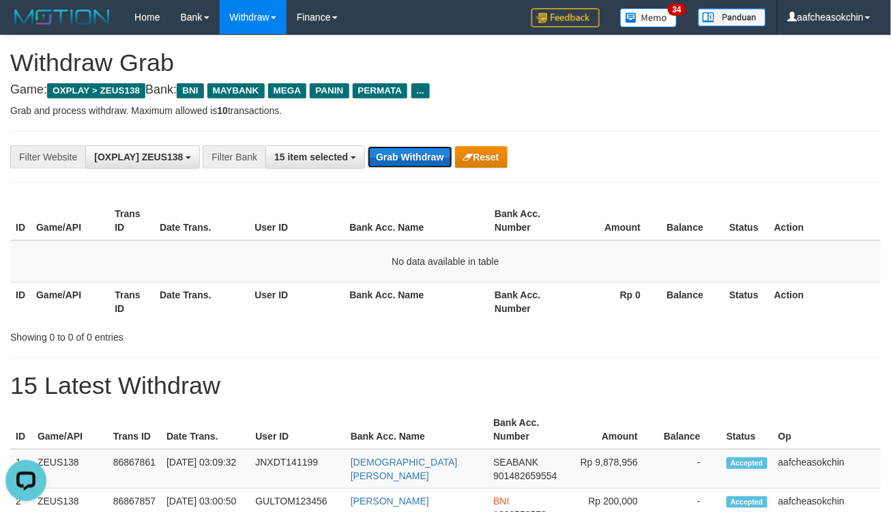
click at [430, 154] on button "Grab Withdraw" at bounding box center [410, 157] width 84 height 22
click at [427, 152] on button "Grab Withdraw" at bounding box center [410, 157] width 84 height 22
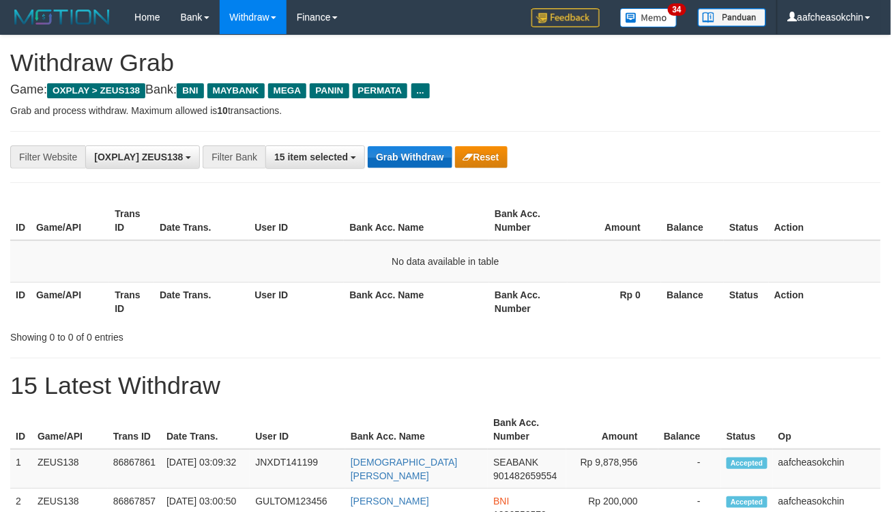
drag, startPoint x: 0, startPoint y: 0, endPoint x: 427, endPoint y: 152, distance: 453.5
click at [427, 152] on button "Grab Withdraw" at bounding box center [410, 157] width 84 height 22
drag, startPoint x: 427, startPoint y: 152, endPoint x: 424, endPoint y: 139, distance: 13.4
click at [424, 139] on div "**********" at bounding box center [445, 157] width 871 height 52
click at [422, 154] on button "Grab Withdraw" at bounding box center [410, 157] width 84 height 22
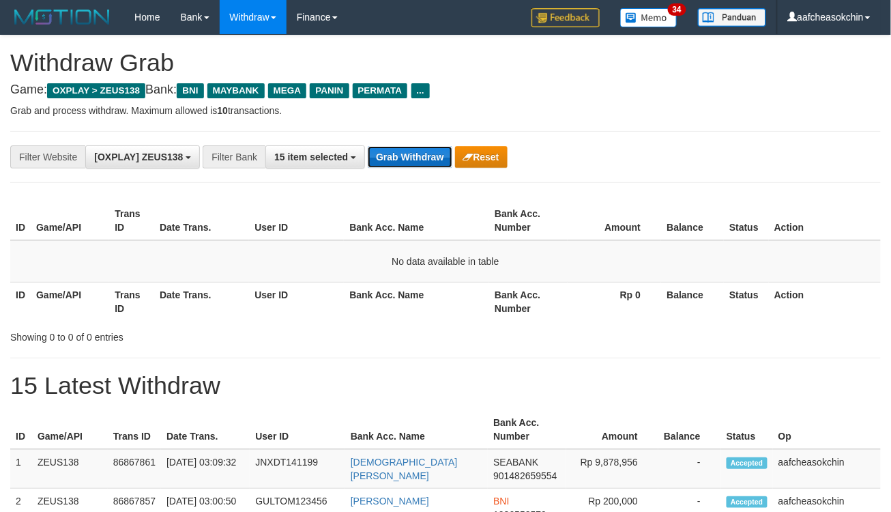
click at [422, 154] on button "Grab Withdraw" at bounding box center [410, 157] width 84 height 22
click at [411, 169] on div "**********" at bounding box center [445, 157] width 871 height 52
click at [410, 169] on div "**********" at bounding box center [445, 157] width 871 height 52
click at [410, 166] on div "**********" at bounding box center [445, 157] width 871 height 52
click at [410, 159] on button "Grab Withdraw" at bounding box center [410, 157] width 84 height 22
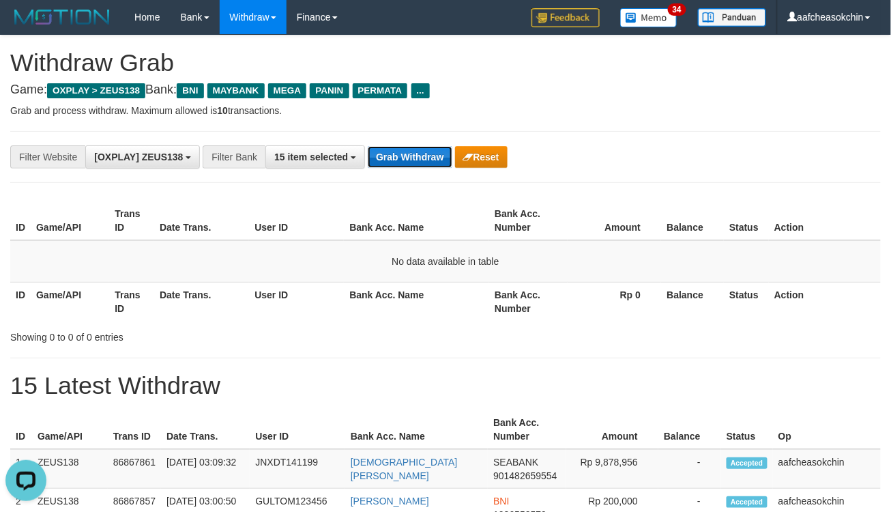
click at [389, 167] on button "Grab Withdraw" at bounding box center [410, 157] width 84 height 22
click at [390, 160] on button "Grab Withdraw" at bounding box center [410, 157] width 84 height 22
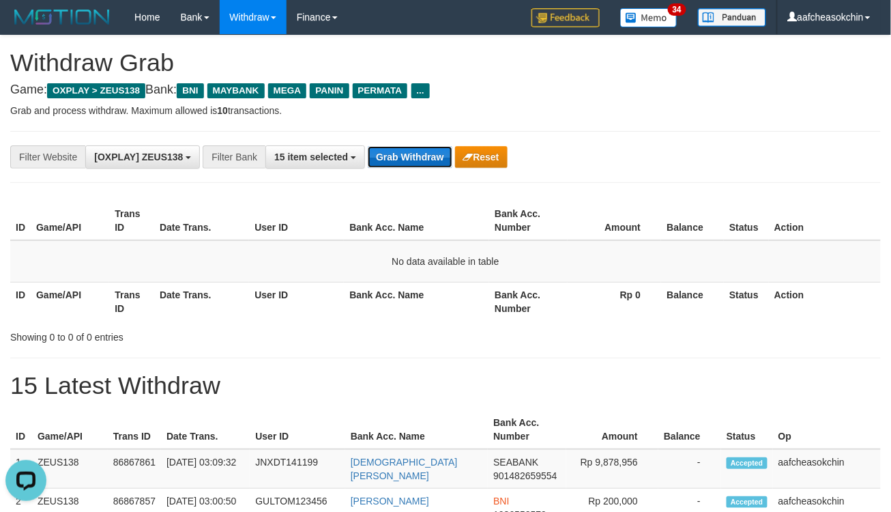
click at [390, 160] on button "Grab Withdraw" at bounding box center [410, 157] width 84 height 22
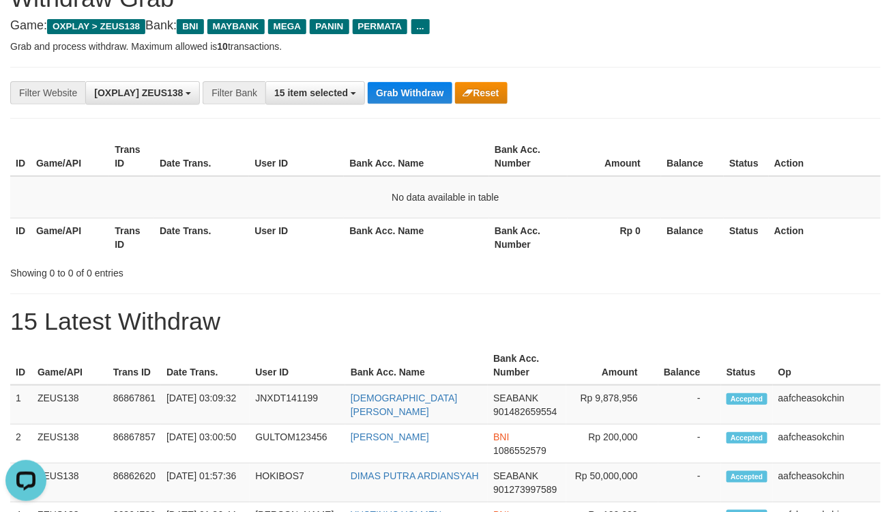
scroll to position [227, 0]
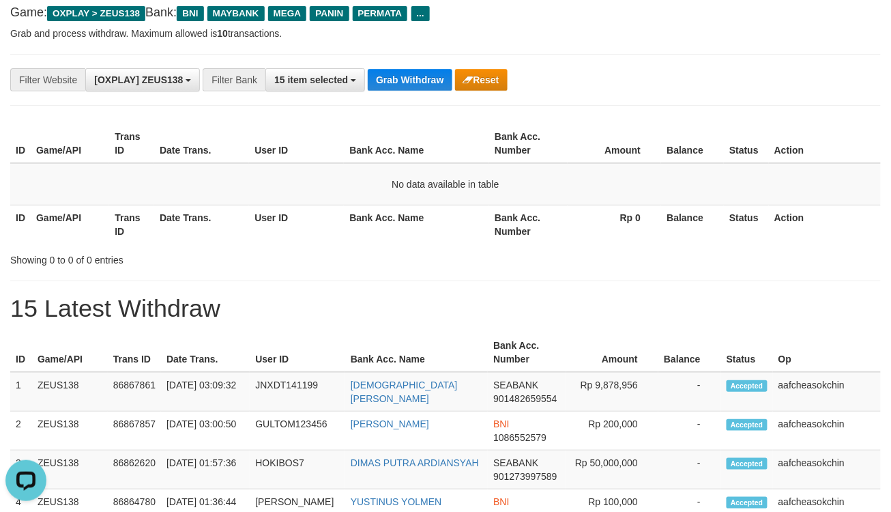
scroll to position [76, 0]
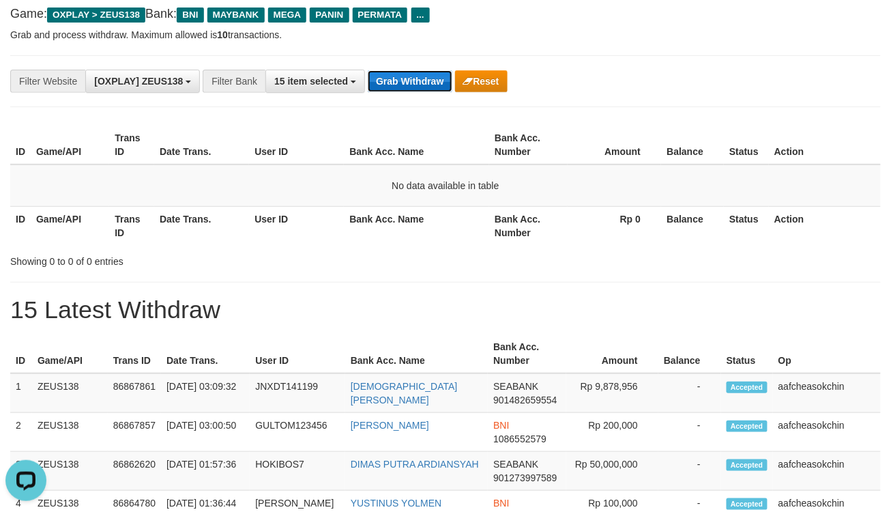
click at [420, 81] on button "Grab Withdraw" at bounding box center [410, 81] width 84 height 22
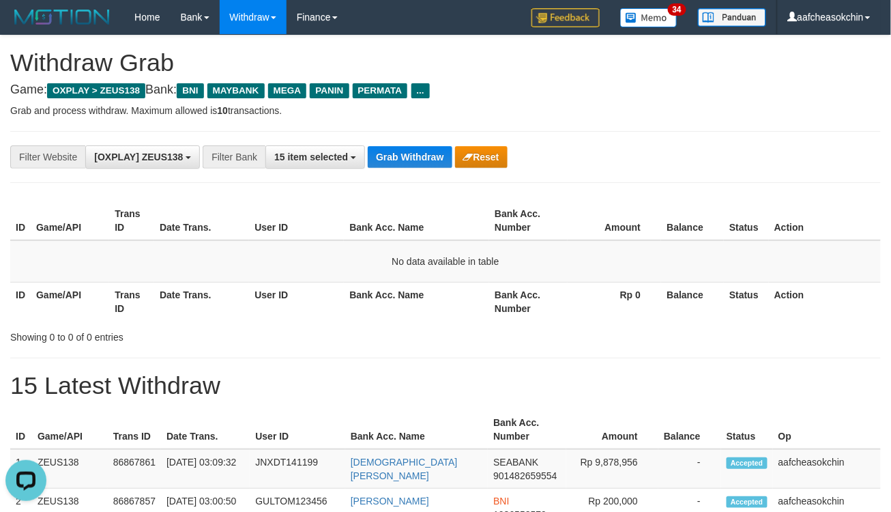
click at [428, 169] on div "**********" at bounding box center [445, 157] width 871 height 52
drag, startPoint x: 403, startPoint y: 153, endPoint x: 405, endPoint y: 160, distance: 7.4
click at [403, 156] on button "Grab Withdraw" at bounding box center [410, 157] width 84 height 22
click at [381, 154] on button "Grab Withdraw" at bounding box center [410, 157] width 84 height 22
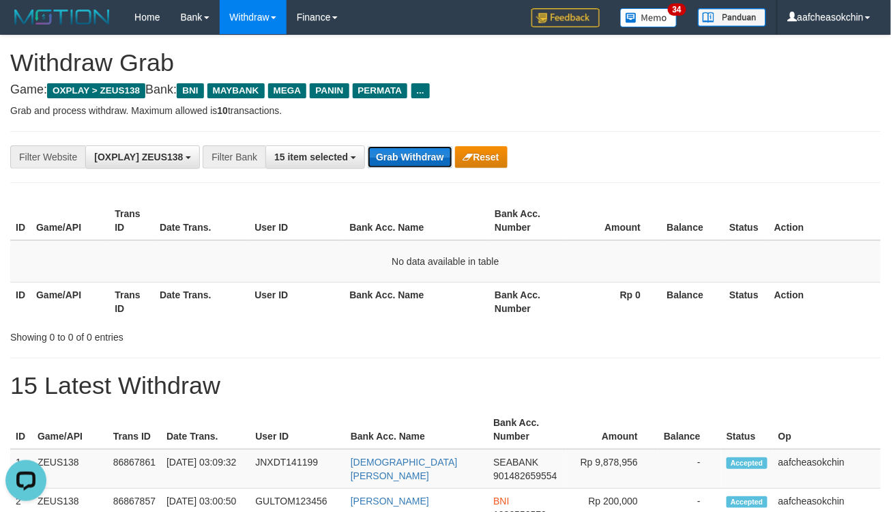
click at [381, 154] on button "Grab Withdraw" at bounding box center [410, 157] width 84 height 22
click at [394, 159] on button "Grab Withdraw" at bounding box center [410, 157] width 84 height 22
click at [413, 160] on button "Grab Withdraw" at bounding box center [410, 157] width 84 height 22
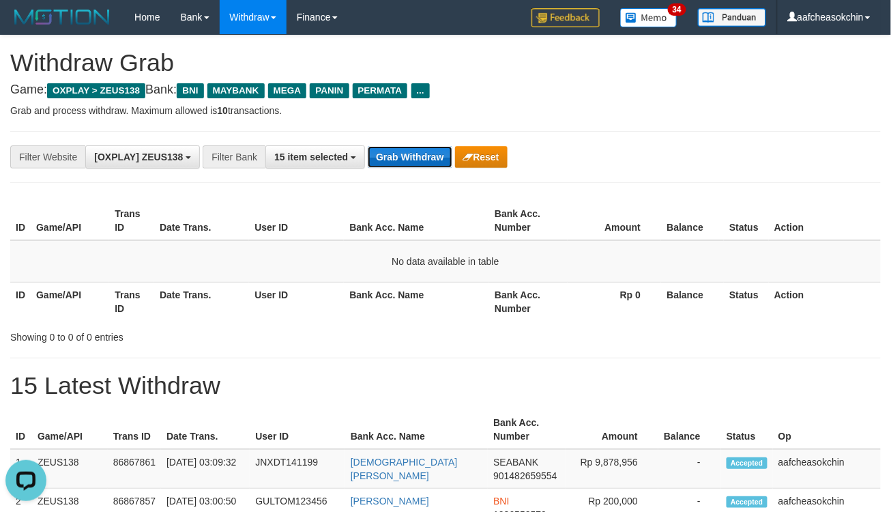
click at [408, 152] on button "Grab Withdraw" at bounding box center [410, 157] width 84 height 22
click at [422, 172] on div "**********" at bounding box center [445, 157] width 871 height 52
drag, startPoint x: 401, startPoint y: 139, endPoint x: 405, endPoint y: 146, distance: 8.9
click at [401, 141] on div "**********" at bounding box center [445, 157] width 871 height 52
click at [401, 157] on button "Grab Withdraw" at bounding box center [410, 157] width 84 height 22
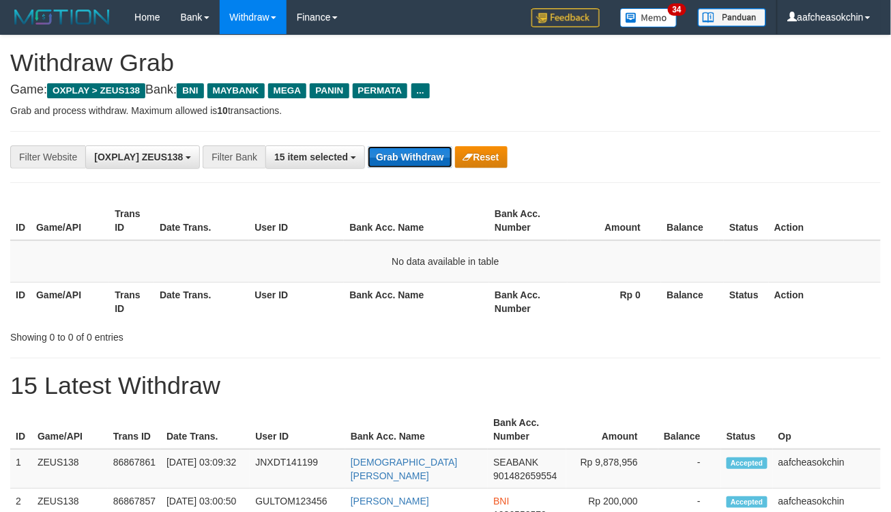
click at [400, 154] on button "Grab Withdraw" at bounding box center [410, 157] width 84 height 22
click at [440, 152] on button "Grab Withdraw" at bounding box center [410, 157] width 84 height 22
click at [390, 165] on button "Grab Withdraw" at bounding box center [410, 157] width 84 height 22
click at [385, 178] on div "**********" at bounding box center [445, 157] width 871 height 52
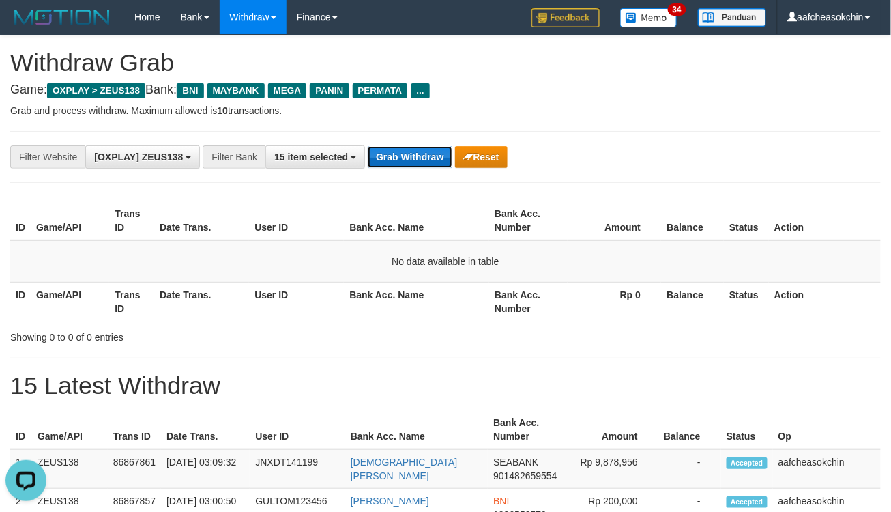
click at [384, 159] on button "Grab Withdraw" at bounding box center [410, 157] width 84 height 22
click at [386, 147] on button "Grab Withdraw" at bounding box center [410, 157] width 84 height 22
drag, startPoint x: 387, startPoint y: 147, endPoint x: 412, endPoint y: 155, distance: 25.7
click at [388, 147] on button "Grab Withdraw" at bounding box center [410, 157] width 84 height 22
click at [377, 155] on button "Grab Withdraw" at bounding box center [410, 157] width 84 height 22
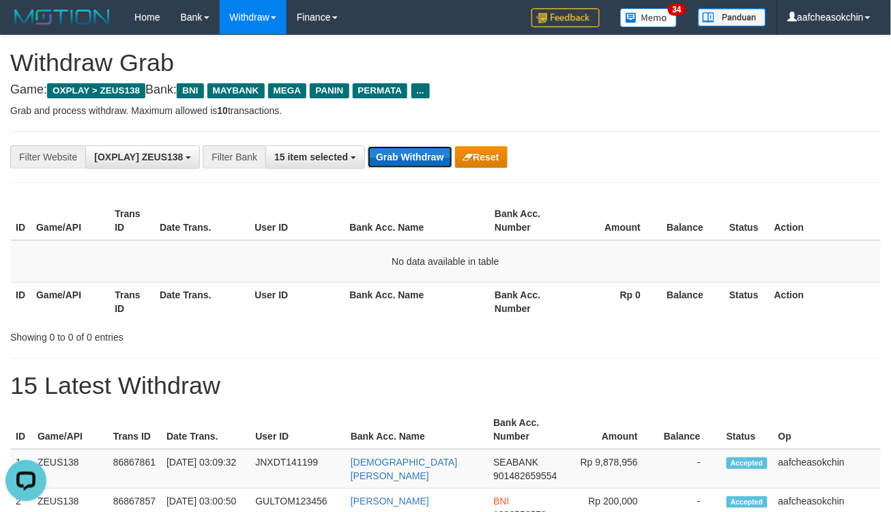
click at [384, 152] on button "Grab Withdraw" at bounding box center [410, 157] width 84 height 22
click at [379, 166] on button "Grab Withdraw" at bounding box center [410, 157] width 84 height 22
click at [388, 165] on button "Grab Withdraw" at bounding box center [410, 157] width 84 height 22
click at [392, 162] on button "Grab Withdraw" at bounding box center [410, 157] width 84 height 22
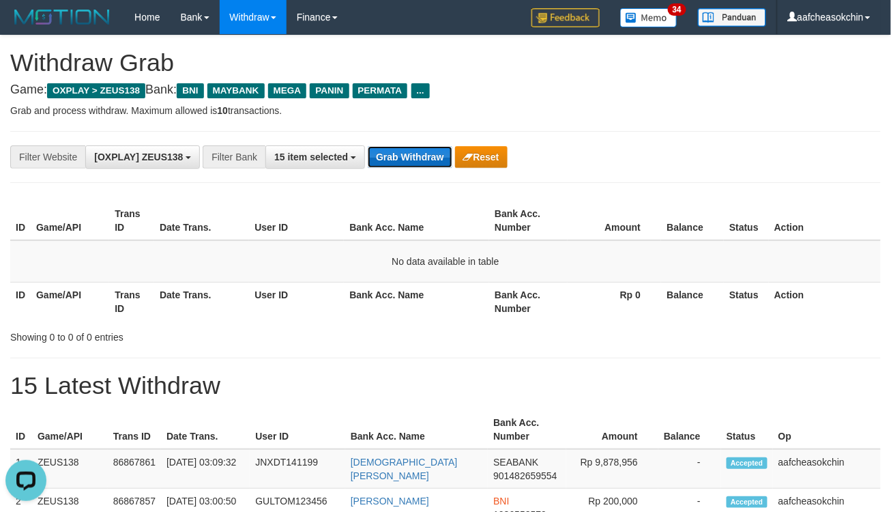
click at [392, 156] on button "Grab Withdraw" at bounding box center [410, 157] width 84 height 22
click at [430, 156] on button "Grab Withdraw" at bounding box center [410, 157] width 84 height 22
click at [408, 140] on div "**********" at bounding box center [445, 157] width 871 height 52
click at [407, 152] on button "Grab Withdraw" at bounding box center [410, 157] width 84 height 22
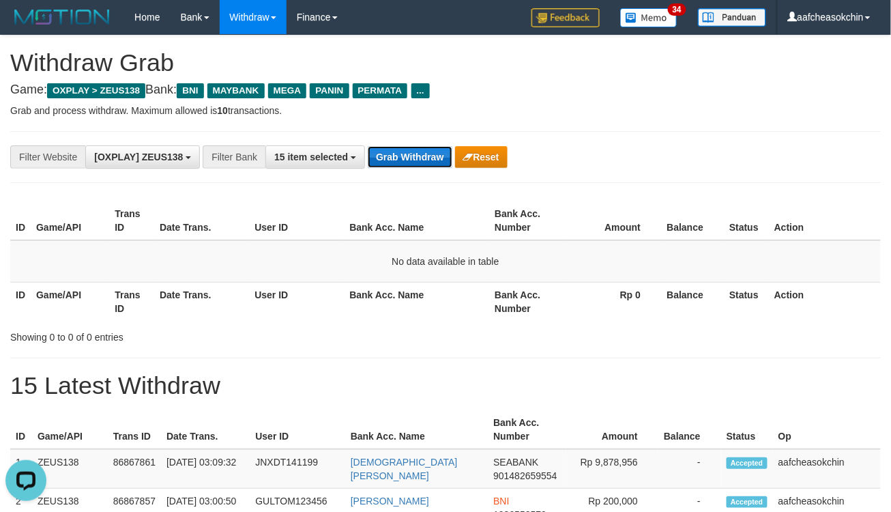
click at [407, 152] on button "Grab Withdraw" at bounding box center [410, 157] width 84 height 22
click at [405, 154] on button "Grab Withdraw" at bounding box center [410, 157] width 84 height 22
click at [414, 147] on button "Grab Withdraw" at bounding box center [410, 157] width 84 height 22
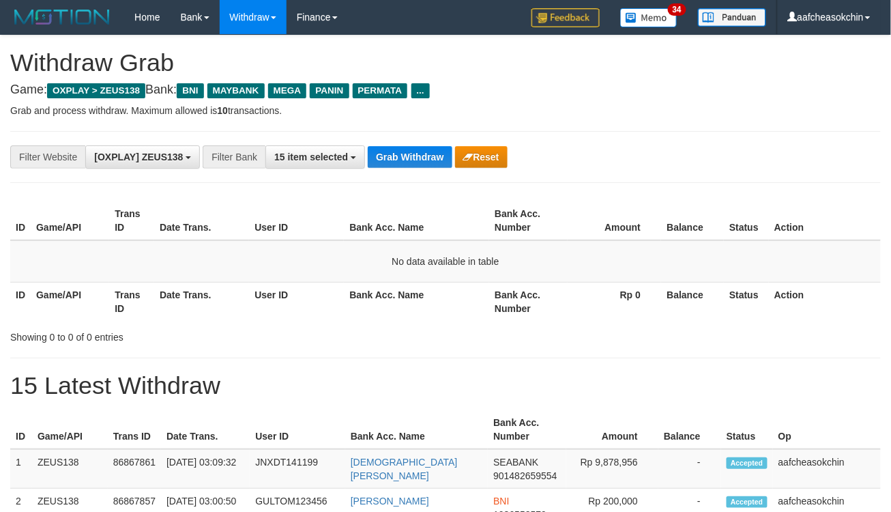
click at [417, 164] on button "Grab Withdraw" at bounding box center [410, 157] width 84 height 22
drag, startPoint x: 0, startPoint y: 0, endPoint x: 417, endPoint y: 162, distance: 447.5
click at [417, 162] on button "Grab Withdraw" at bounding box center [410, 157] width 84 height 22
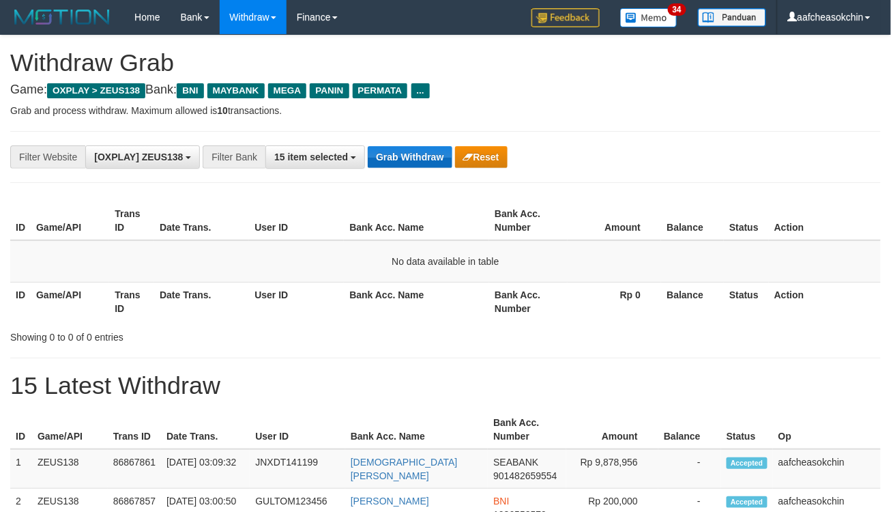
click at [418, 162] on button "Grab Withdraw" at bounding box center [410, 157] width 84 height 22
click at [405, 160] on button "Grab Withdraw" at bounding box center [410, 157] width 84 height 22
click at [404, 160] on button "Grab Withdraw" at bounding box center [410, 157] width 84 height 22
click at [405, 151] on button "Grab Withdraw" at bounding box center [410, 157] width 84 height 22
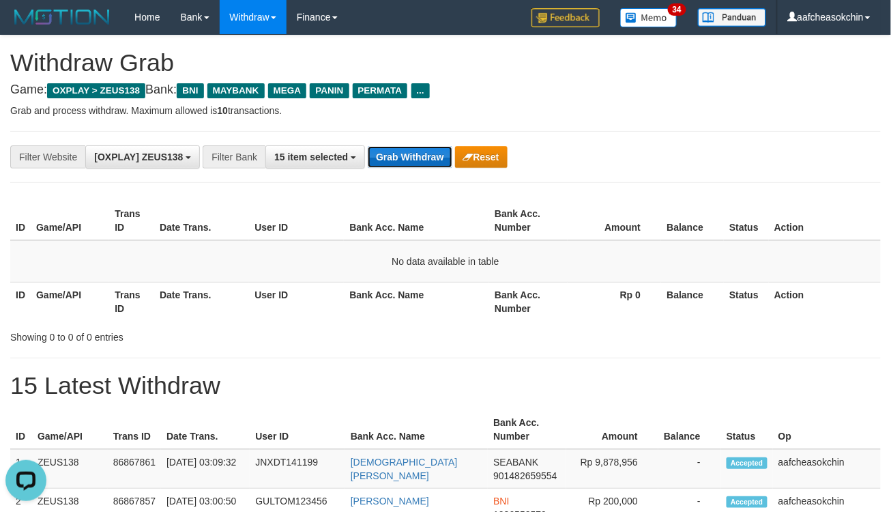
click at [405, 151] on button "Grab Withdraw" at bounding box center [410, 157] width 84 height 22
click at [422, 164] on button "Grab Withdraw" at bounding box center [410, 157] width 84 height 22
click at [423, 164] on button "Grab Withdraw" at bounding box center [410, 157] width 84 height 22
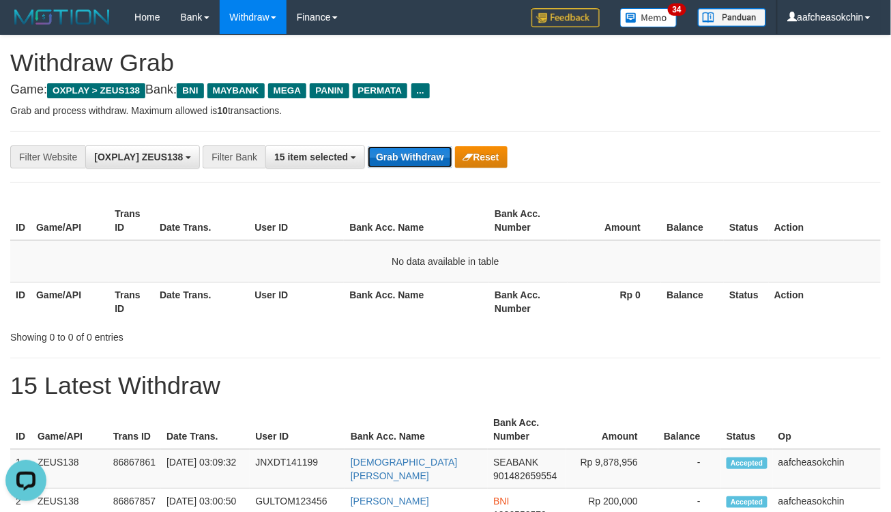
click at [398, 158] on button "Grab Withdraw" at bounding box center [410, 157] width 84 height 22
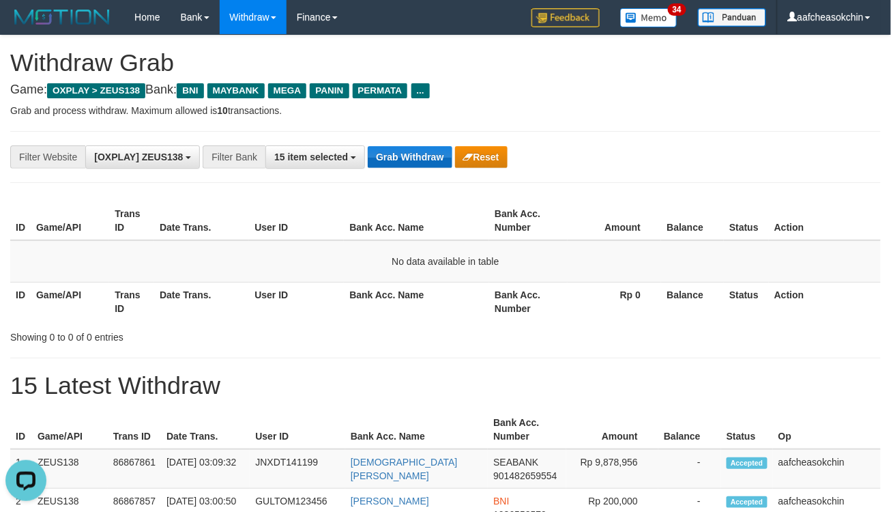
drag, startPoint x: 393, startPoint y: 141, endPoint x: 397, endPoint y: 148, distance: 8.6
click at [394, 141] on div "**********" at bounding box center [445, 157] width 871 height 52
click at [398, 149] on button "Grab Withdraw" at bounding box center [410, 157] width 84 height 22
click at [399, 150] on button "Grab Withdraw" at bounding box center [410, 157] width 84 height 22
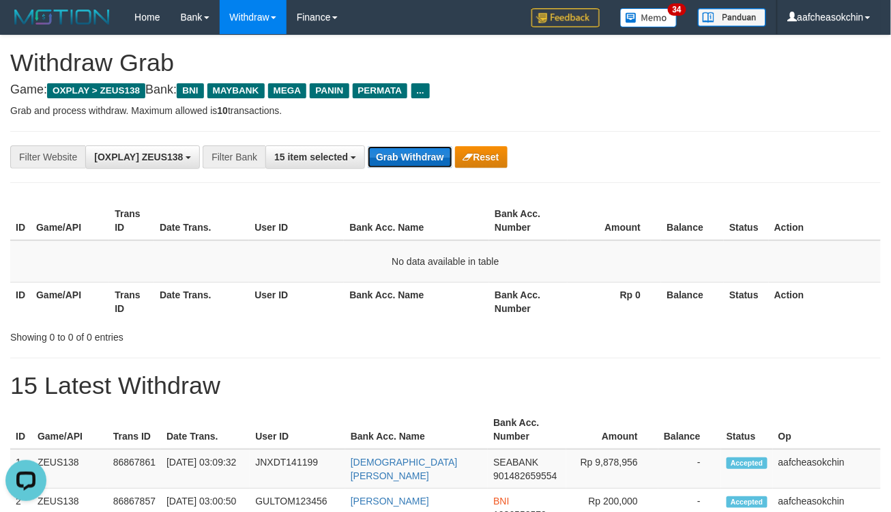
click at [399, 151] on button "Grab Withdraw" at bounding box center [410, 157] width 84 height 22
click at [426, 157] on button "Grab Withdraw" at bounding box center [410, 157] width 84 height 22
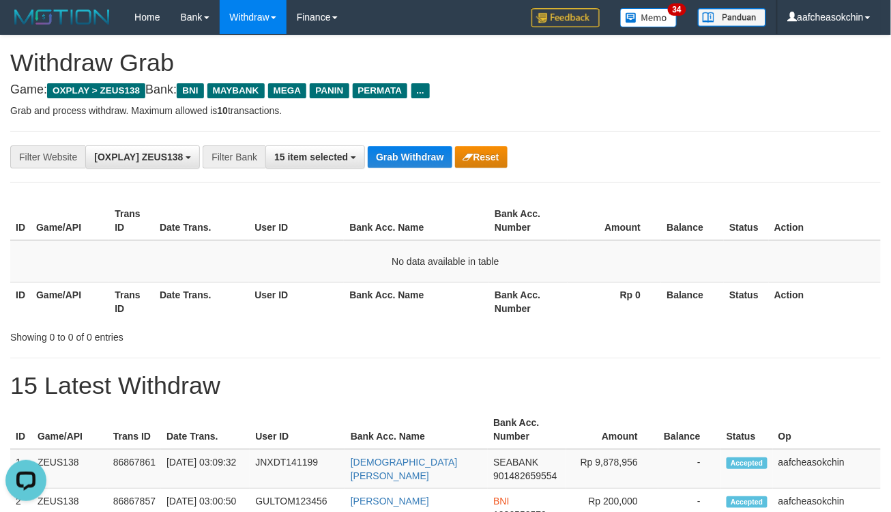
click at [426, 139] on div "**********" at bounding box center [445, 157] width 871 height 52
click at [424, 147] on button "Grab Withdraw" at bounding box center [410, 157] width 84 height 22
click at [421, 169] on div "**********" at bounding box center [445, 157] width 871 height 52
click at [419, 160] on button "Grab Withdraw" at bounding box center [410, 157] width 84 height 22
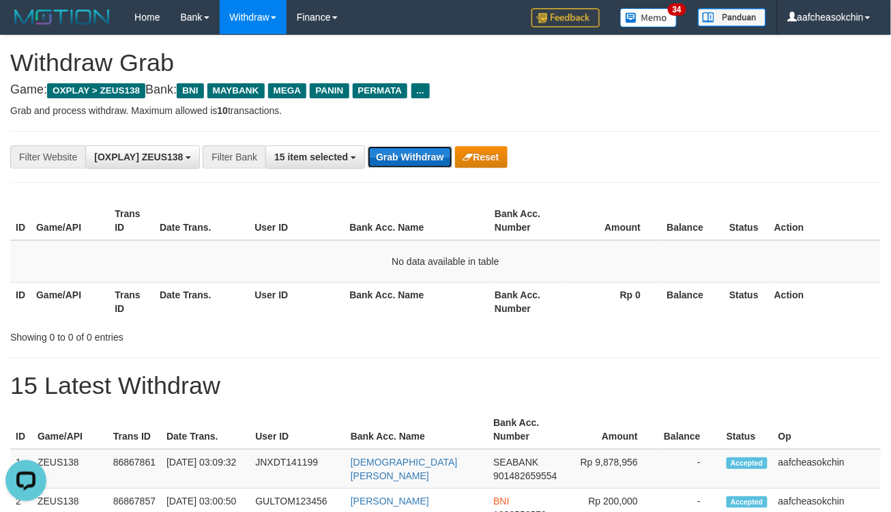
click at [419, 160] on button "Grab Withdraw" at bounding box center [410, 157] width 84 height 22
click at [414, 161] on button "Grab Withdraw" at bounding box center [410, 157] width 84 height 22
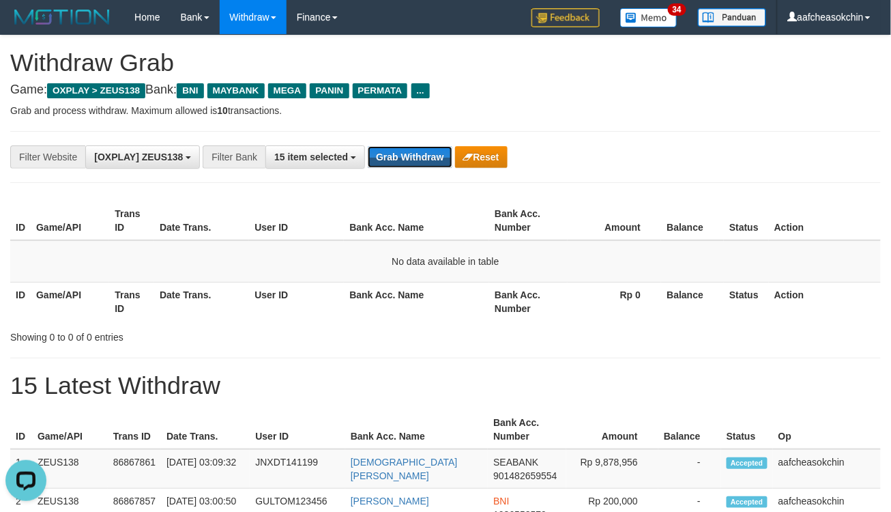
drag, startPoint x: 414, startPoint y: 161, endPoint x: 410, endPoint y: 168, distance: 8.0
click at [413, 166] on button "Grab Withdraw" at bounding box center [410, 157] width 84 height 22
click at [390, 150] on button "Grab Withdraw" at bounding box center [410, 157] width 84 height 22
click at [389, 147] on button "Grab Withdraw" at bounding box center [410, 157] width 84 height 22
click at [390, 149] on button "Grab Withdraw" at bounding box center [410, 157] width 84 height 22
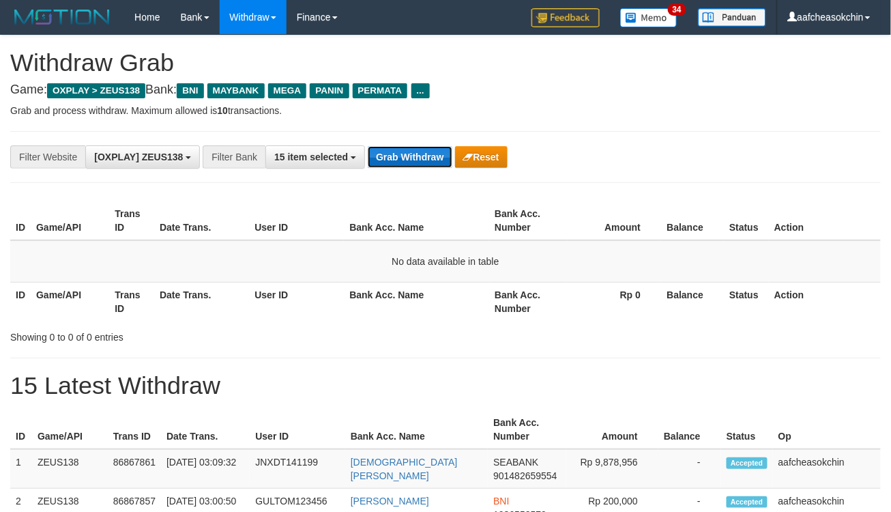
click at [390, 149] on button "Grab Withdraw" at bounding box center [410, 157] width 84 height 22
click at [390, 150] on button "Grab Withdraw" at bounding box center [410, 157] width 84 height 22
click at [412, 154] on button "Grab Withdraw" at bounding box center [410, 157] width 84 height 22
click at [412, 152] on button "Grab Withdraw" at bounding box center [410, 157] width 84 height 22
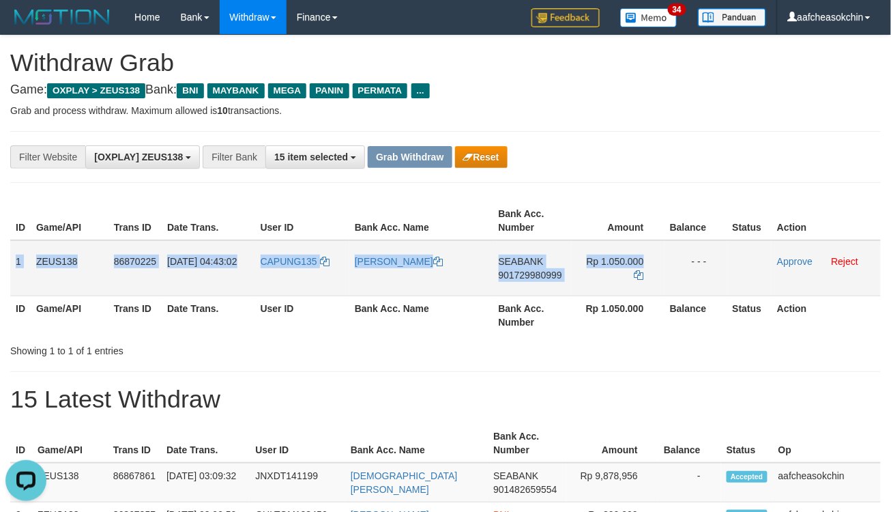
drag, startPoint x: 11, startPoint y: 257, endPoint x: 684, endPoint y: 257, distance: 672.9
click at [683, 257] on tr "1 ZEUS138 86870225 01/09/2025 04:43:02 CAPUNG135 IRFAN ARDIANSYAH SEABANK 90172…" at bounding box center [445, 268] width 871 height 56
copy tr "1 ZEUS138 86870225 01/09/2025 04:43:02 CAPUNG135 IRFAN ARDIANSYAH SEABANK 90172…"
drag, startPoint x: 633, startPoint y: 353, endPoint x: 599, endPoint y: 305, distance: 58.3
click at [632, 350] on div "Showing 1 to 1 of 1 entries" at bounding box center [445, 348] width 891 height 19
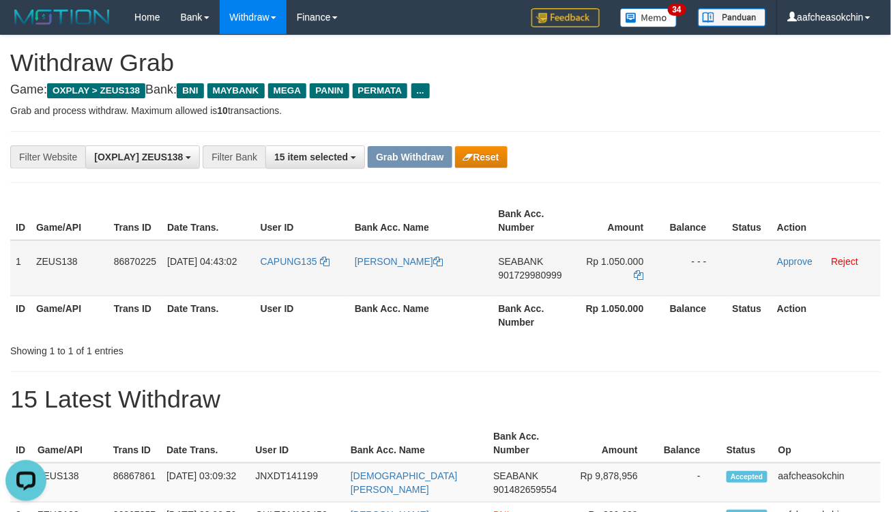
click at [521, 250] on td "SEABANK 901729980999" at bounding box center [532, 268] width 79 height 56
copy td "SEABANK"
click at [521, 250] on td "SEABANK 901729980999" at bounding box center [532, 268] width 79 height 56
click at [532, 275] on span "901729980999" at bounding box center [530, 275] width 63 height 11
copy td "SEABANK"
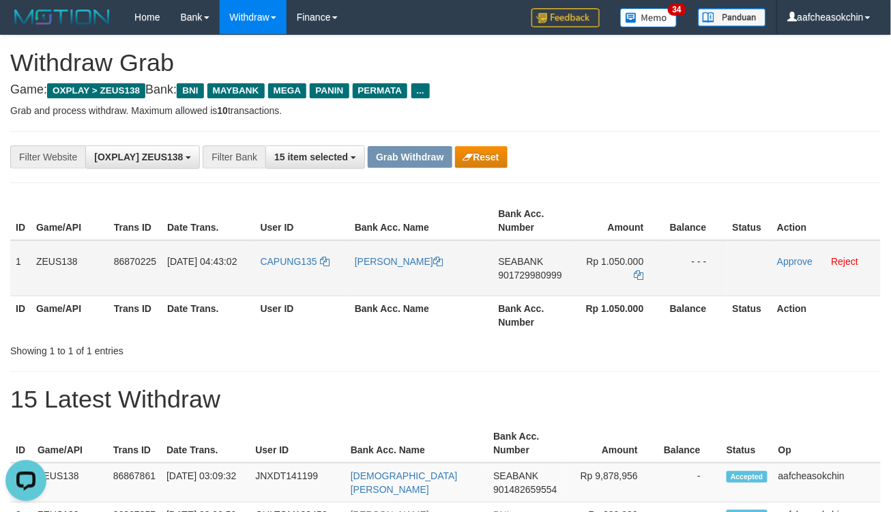
click at [631, 266] on td "Rp 1.050.000" at bounding box center [618, 268] width 93 height 56
copy td "1.050.000"
click at [781, 256] on link "Approve" at bounding box center [794, 261] width 35 height 11
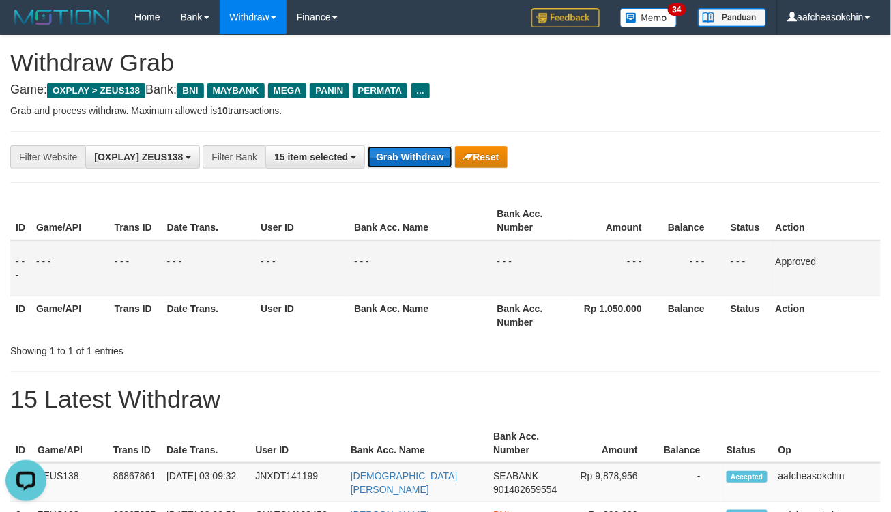
click at [440, 159] on button "Grab Withdraw" at bounding box center [410, 157] width 84 height 22
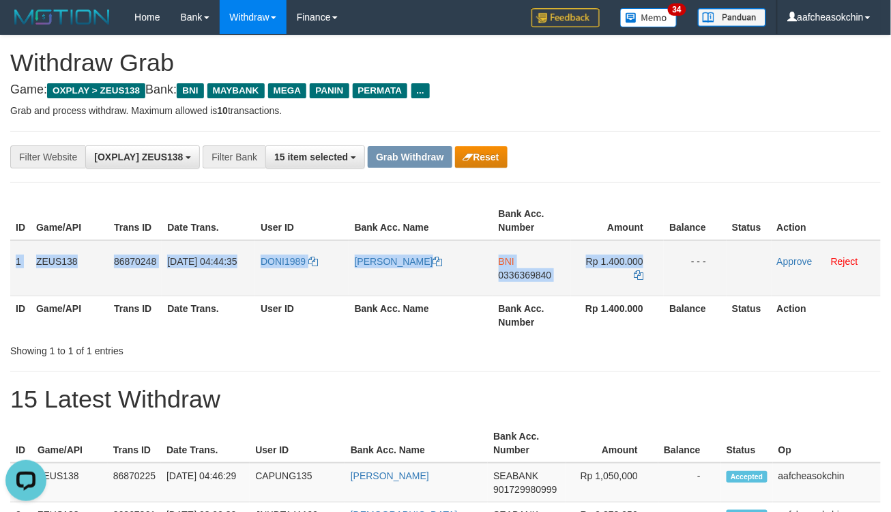
drag, startPoint x: 10, startPoint y: 251, endPoint x: 655, endPoint y: 248, distance: 644.9
click at [655, 248] on tr "1 ZEUS138 86870248 [DATE] 04:44:35 DONI1989 AJI RAMDANI BNI 0336369840 Rp 1.400…" at bounding box center [445, 268] width 871 height 56
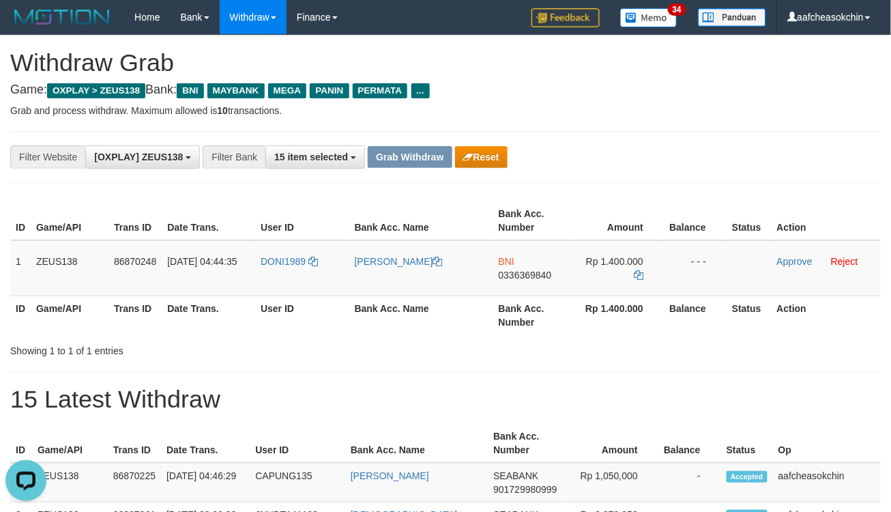
click at [619, 334] on div "ID Game/API Trans ID Date Trans. User ID Bank Acc. Name Bank Acc. Number Amount…" at bounding box center [445, 267] width 891 height 141
click at [526, 261] on td "BNI 0336369840" at bounding box center [532, 268] width 78 height 56
drag, startPoint x: 646, startPoint y: 419, endPoint x: 631, endPoint y: 343, distance: 77.9
click at [523, 274] on span "0336369840" at bounding box center [525, 275] width 53 height 11
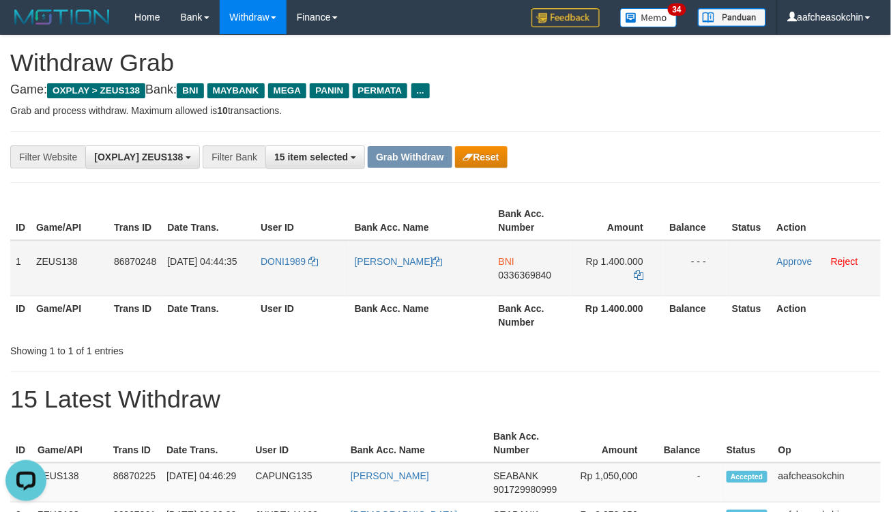
click at [611, 258] on span "Rp 1.400.000" at bounding box center [614, 261] width 57 height 11
copy td "1.400.000"
click at [611, 258] on span "Rp 1.400.000" at bounding box center [614, 261] width 57 height 11
click at [783, 256] on link "Approve" at bounding box center [794, 261] width 35 height 11
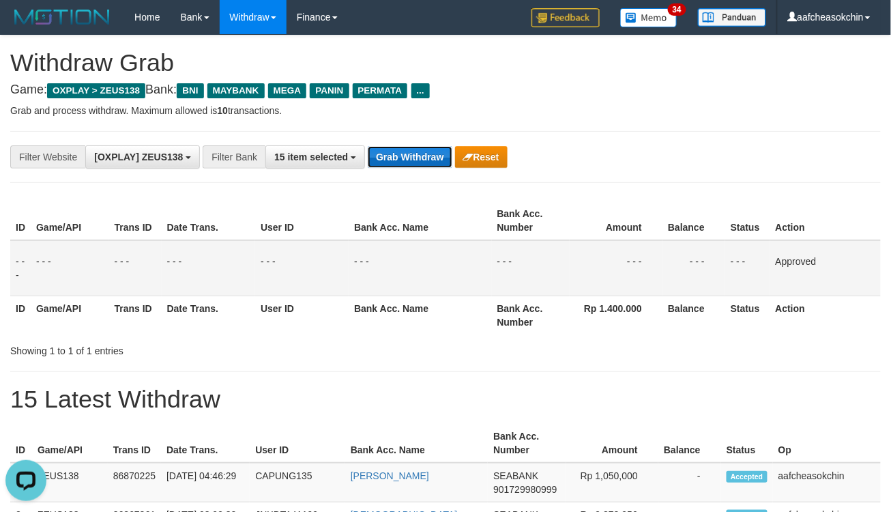
click at [401, 154] on button "Grab Withdraw" at bounding box center [410, 157] width 84 height 22
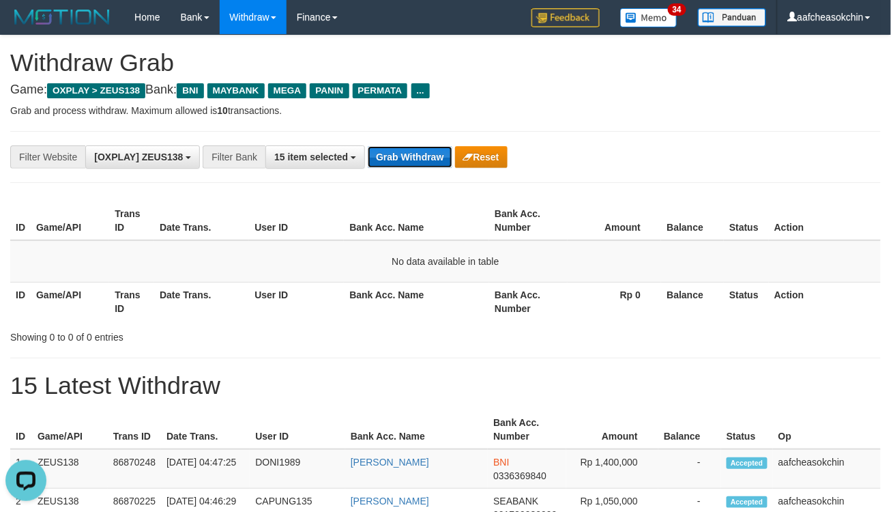
click at [406, 161] on button "Grab Withdraw" at bounding box center [410, 157] width 84 height 22
click at [406, 162] on button "Grab Withdraw" at bounding box center [410, 157] width 84 height 22
click at [405, 162] on button "Grab Withdraw" at bounding box center [410, 157] width 84 height 22
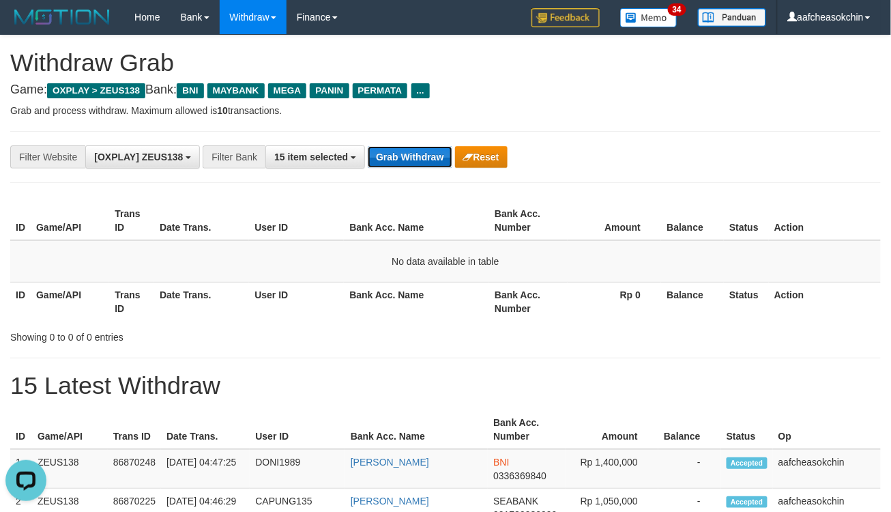
click at [405, 162] on button "Grab Withdraw" at bounding box center [410, 157] width 84 height 22
click at [401, 140] on div "**********" at bounding box center [445, 157] width 871 height 52
click at [405, 139] on div "**********" at bounding box center [445, 157] width 871 height 52
drag, startPoint x: 405, startPoint y: 139, endPoint x: 392, endPoint y: 186, distance: 48.7
click at [405, 140] on div "**********" at bounding box center [445, 157] width 871 height 52
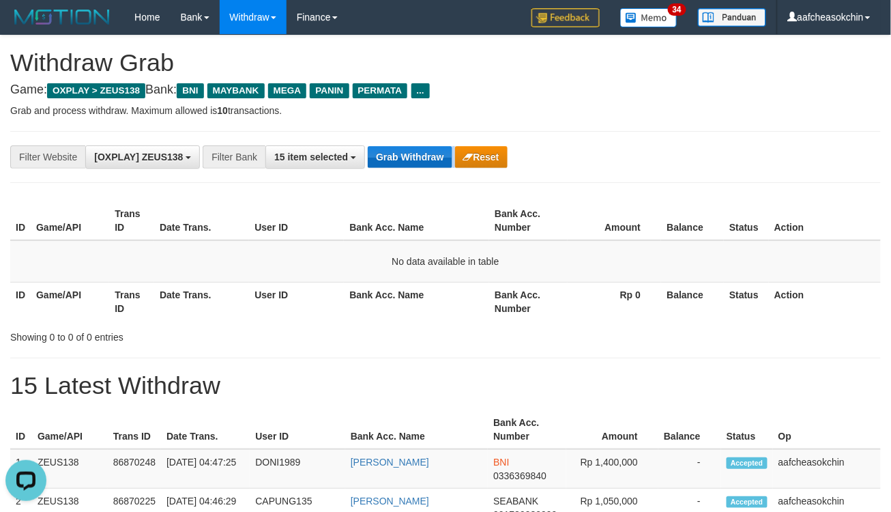
click at [397, 157] on button "Grab Withdraw" at bounding box center [410, 157] width 84 height 22
click at [403, 160] on button "Grab Withdraw" at bounding box center [410, 157] width 84 height 22
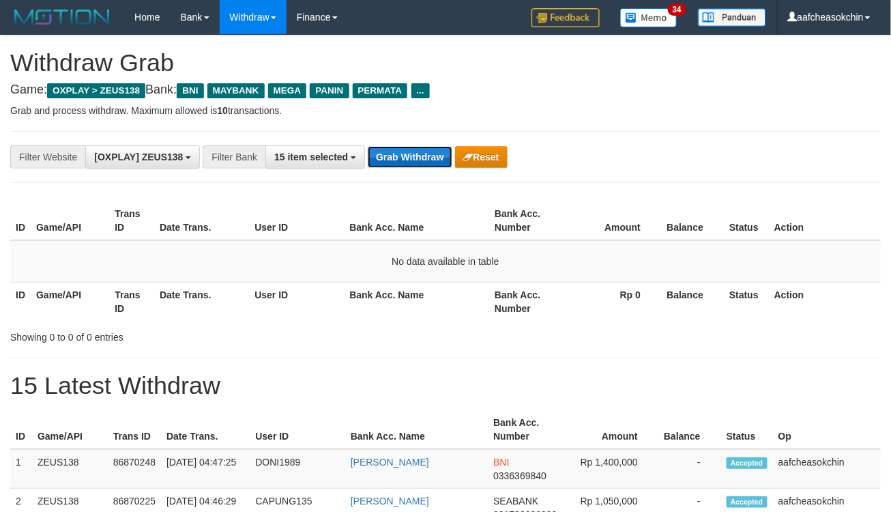
click at [384, 167] on button "Grab Withdraw" at bounding box center [410, 157] width 84 height 22
click at [384, 166] on button "Grab Withdraw" at bounding box center [410, 157] width 84 height 22
click at [385, 165] on button "Grab Withdraw" at bounding box center [410, 157] width 84 height 22
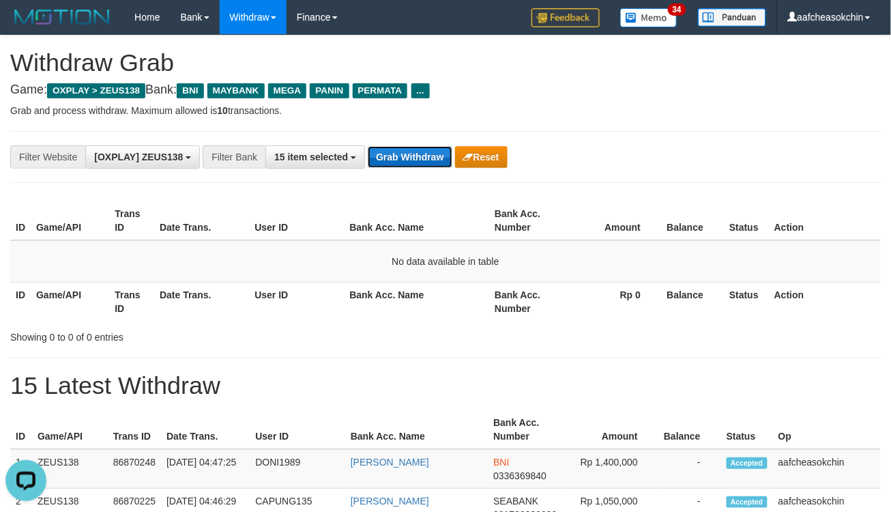
click at [385, 165] on button "Grab Withdraw" at bounding box center [410, 157] width 84 height 22
click at [385, 164] on button "Grab Withdraw" at bounding box center [410, 157] width 84 height 22
click at [386, 164] on button "Grab Withdraw" at bounding box center [410, 157] width 84 height 22
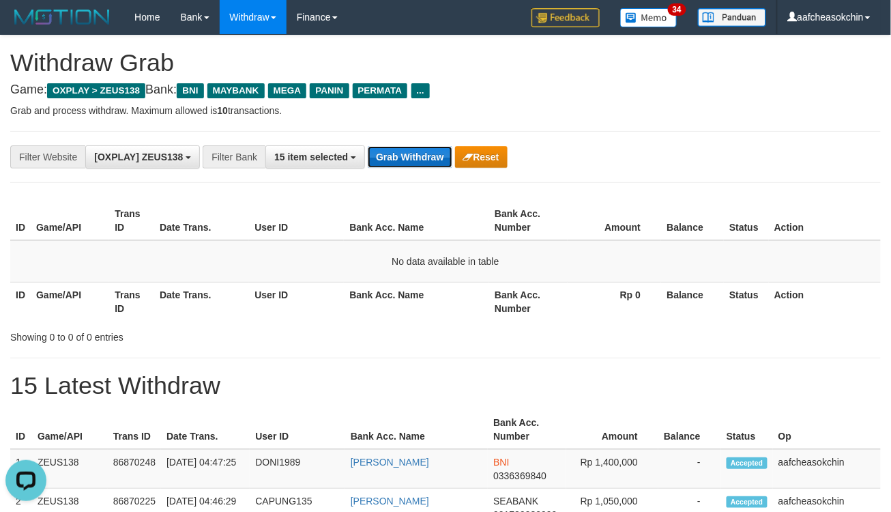
click at [386, 164] on button "Grab Withdraw" at bounding box center [410, 157] width 84 height 22
click at [388, 162] on button "Grab Withdraw" at bounding box center [410, 157] width 84 height 22
click at [389, 162] on button "Grab Withdraw" at bounding box center [410, 157] width 84 height 22
click at [390, 162] on button "Grab Withdraw" at bounding box center [410, 157] width 84 height 22
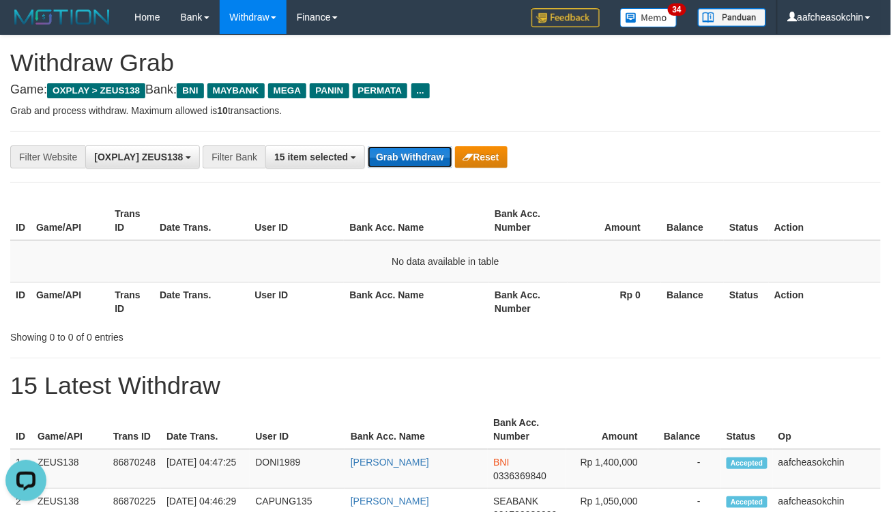
click at [397, 152] on button "Grab Withdraw" at bounding box center [410, 157] width 84 height 22
click at [397, 154] on button "Grab Withdraw" at bounding box center [410, 157] width 84 height 22
drag, startPoint x: 397, startPoint y: 154, endPoint x: 397, endPoint y: 145, distance: 8.9
click at [397, 153] on button "Grab Withdraw" at bounding box center [410, 157] width 84 height 22
click at [397, 146] on button "Grab Withdraw" at bounding box center [410, 157] width 84 height 22
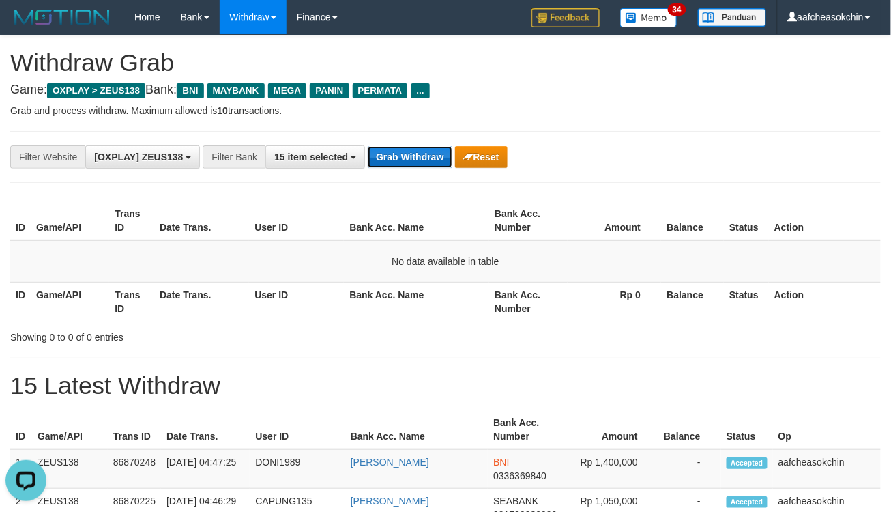
drag, startPoint x: 397, startPoint y: 146, endPoint x: 403, endPoint y: 160, distance: 15.0
click at [401, 152] on button "Grab Withdraw" at bounding box center [410, 157] width 84 height 22
click at [403, 160] on button "Grab Withdraw" at bounding box center [410, 157] width 84 height 22
click at [401, 160] on button "Grab Withdraw" at bounding box center [410, 157] width 84 height 22
click at [401, 158] on button "Grab Withdraw" at bounding box center [410, 157] width 84 height 22
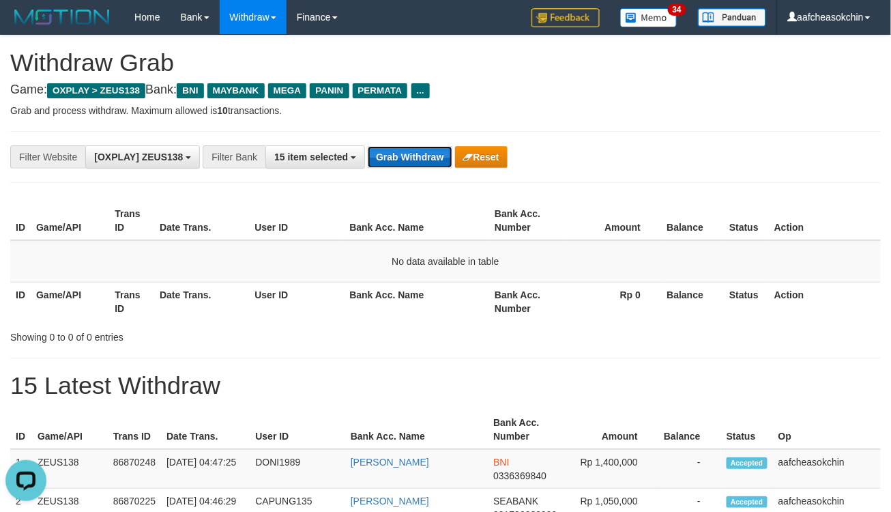
click at [401, 158] on button "Grab Withdraw" at bounding box center [410, 157] width 84 height 22
click at [418, 169] on div "**********" at bounding box center [445, 157] width 871 height 52
click at [424, 157] on div "**********" at bounding box center [371, 156] width 743 height 23
click at [424, 159] on button "Grab Withdraw" at bounding box center [410, 157] width 84 height 22
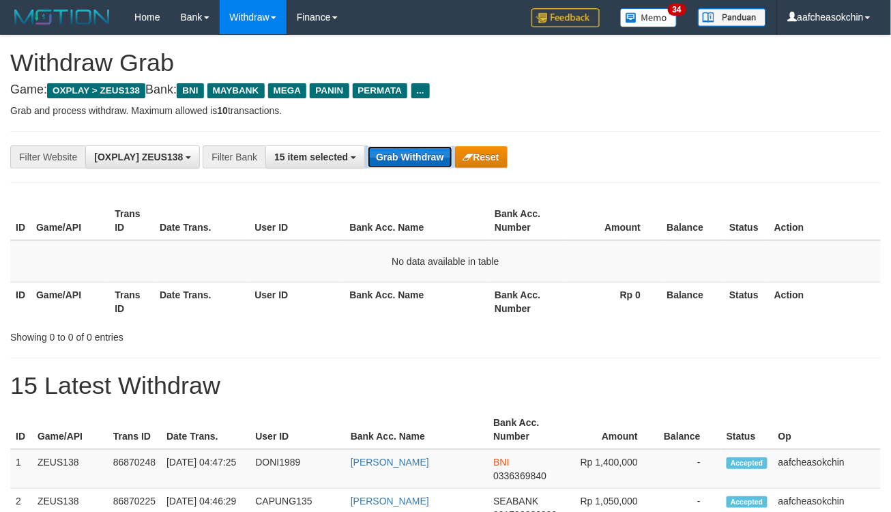
click at [424, 159] on button "Grab Withdraw" at bounding box center [410, 157] width 84 height 22
click at [440, 146] on button "Grab Withdraw" at bounding box center [410, 157] width 84 height 22
click at [446, 162] on button "Grab Withdraw" at bounding box center [410, 157] width 84 height 22
click at [444, 160] on button "Grab Withdraw" at bounding box center [410, 157] width 84 height 22
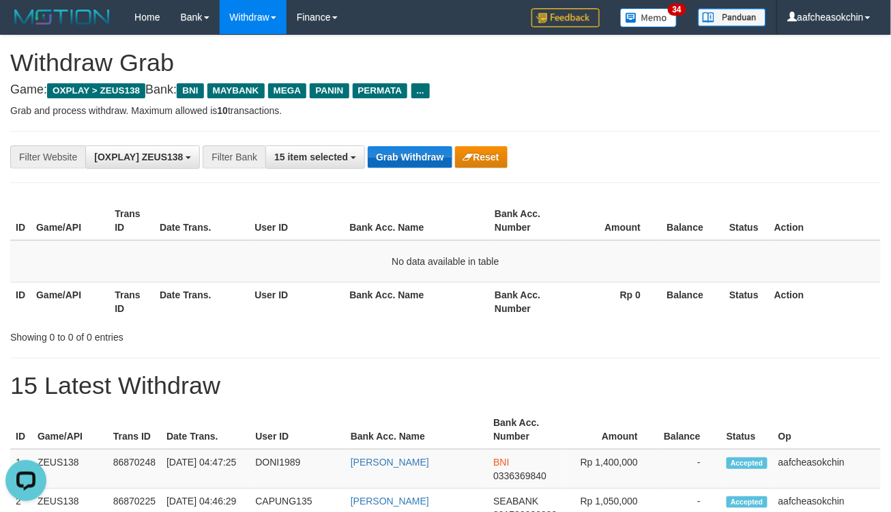
drag, startPoint x: 430, startPoint y: 138, endPoint x: 414, endPoint y: 158, distance: 26.2
click at [429, 139] on div "**********" at bounding box center [445, 157] width 871 height 52
click at [410, 160] on button "Grab Withdraw" at bounding box center [410, 157] width 84 height 22
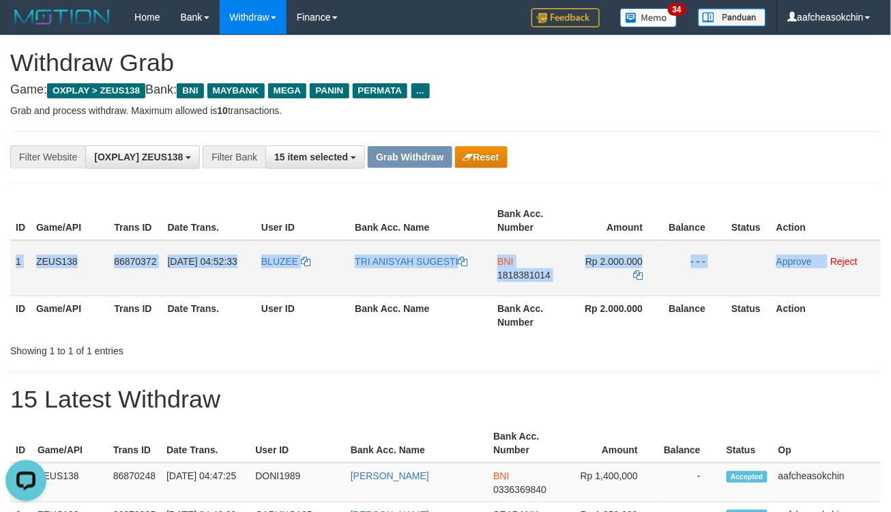
drag, startPoint x: 10, startPoint y: 268, endPoint x: 855, endPoint y: 266, distance: 845.6
click at [826, 262] on tr "1 ZEUS138 86870372 01/09/2025 04:52:33 BLUZEE TRI ANISYAH SUGESTI BNI 181838101…" at bounding box center [445, 268] width 871 height 56
copy tr "1 ZEUS138 86870372 01/09/2025 04:52:33 BLUZEE TRI ANISYAH SUGESTI BNI 181838101…"
drag, startPoint x: 673, startPoint y: 137, endPoint x: 692, endPoint y: 287, distance: 151.4
click at [673, 137] on div "**********" at bounding box center [445, 157] width 871 height 52
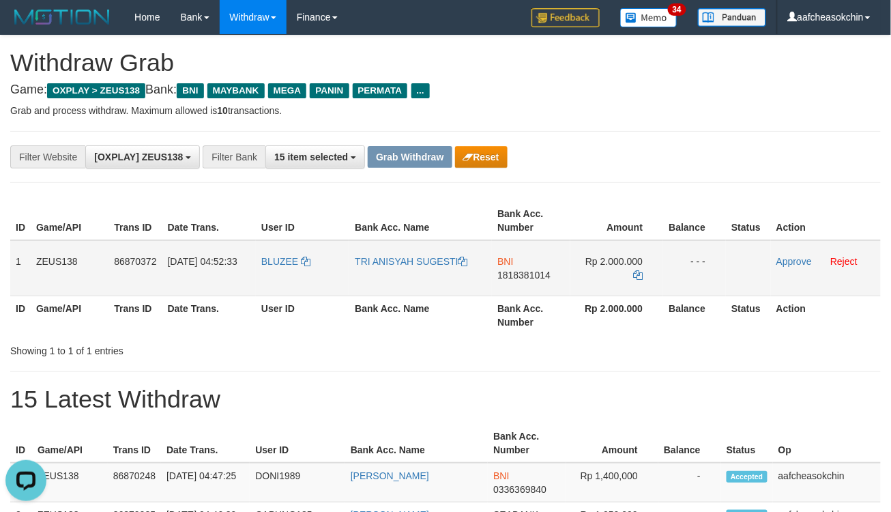
click at [545, 270] on span "1818381014" at bounding box center [524, 275] width 53 height 11
click at [630, 259] on span "Rp 2.000.000" at bounding box center [614, 261] width 57 height 11
copy td "2.000.000"
click at [630, 259] on span "Rp 2.000.000" at bounding box center [614, 261] width 57 height 11
click at [594, 347] on div "Showing 1 to 1 of 1 entries" at bounding box center [445, 348] width 891 height 19
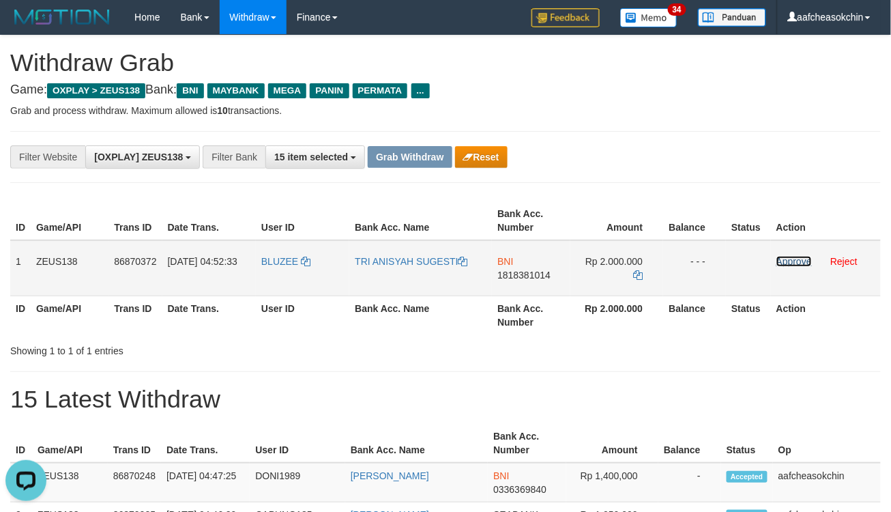
click at [780, 265] on link "Approve" at bounding box center [794, 261] width 35 height 11
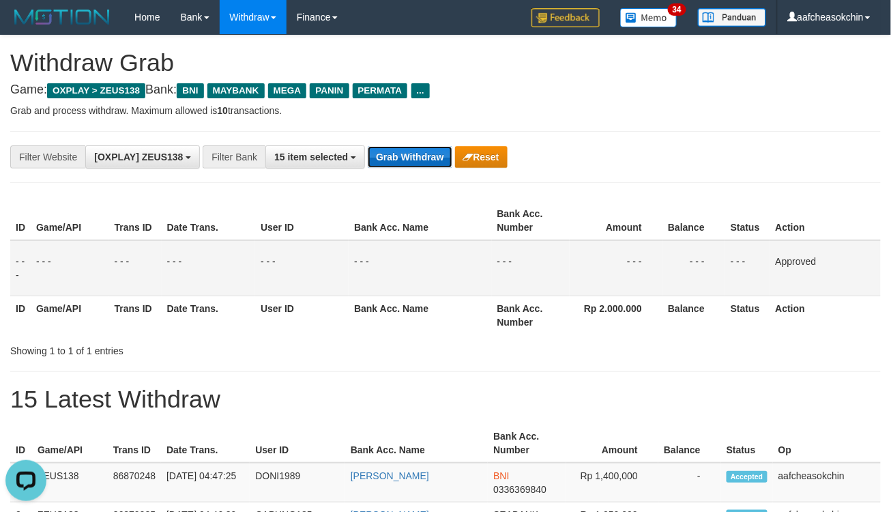
click at [386, 154] on button "Grab Withdraw" at bounding box center [410, 157] width 84 height 22
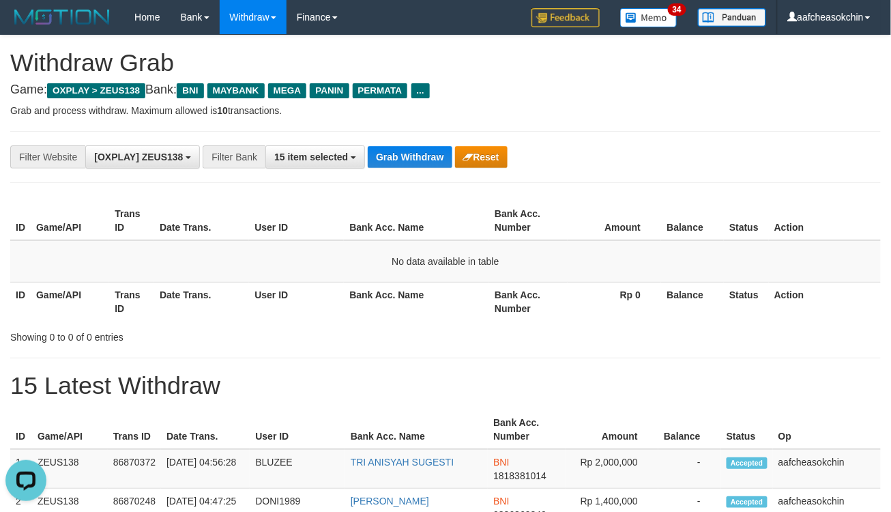
click at [751, 152] on div "**********" at bounding box center [445, 156] width 891 height 23
click at [412, 162] on button "Grab Withdraw" at bounding box center [410, 157] width 84 height 22
click at [423, 160] on button "Grab Withdraw" at bounding box center [410, 157] width 84 height 22
click at [403, 158] on button "Grab Withdraw" at bounding box center [410, 157] width 84 height 22
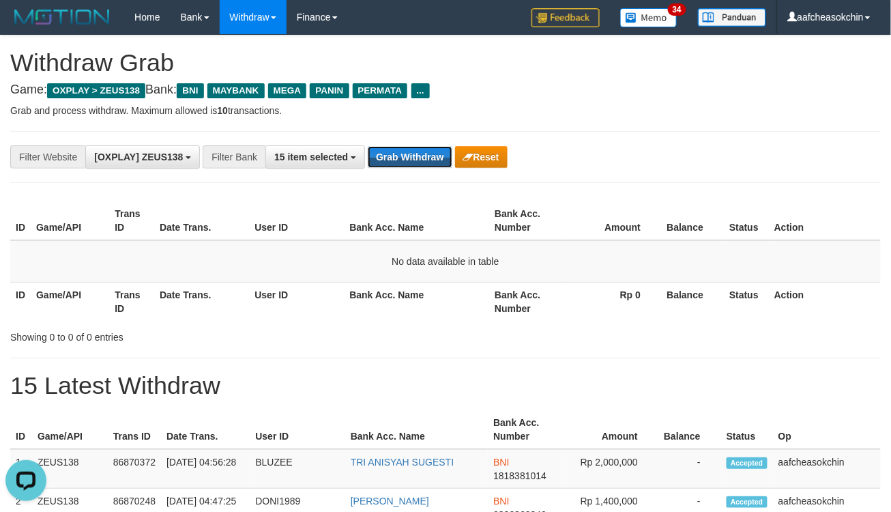
drag, startPoint x: 403, startPoint y: 158, endPoint x: 405, endPoint y: 184, distance: 26.8
click at [405, 175] on div "**********" at bounding box center [445, 157] width 871 height 52
drag, startPoint x: 359, startPoint y: 155, endPoint x: 366, endPoint y: 158, distance: 7.4
click at [357, 155] on button "15 item selected" at bounding box center [315, 156] width 100 height 23
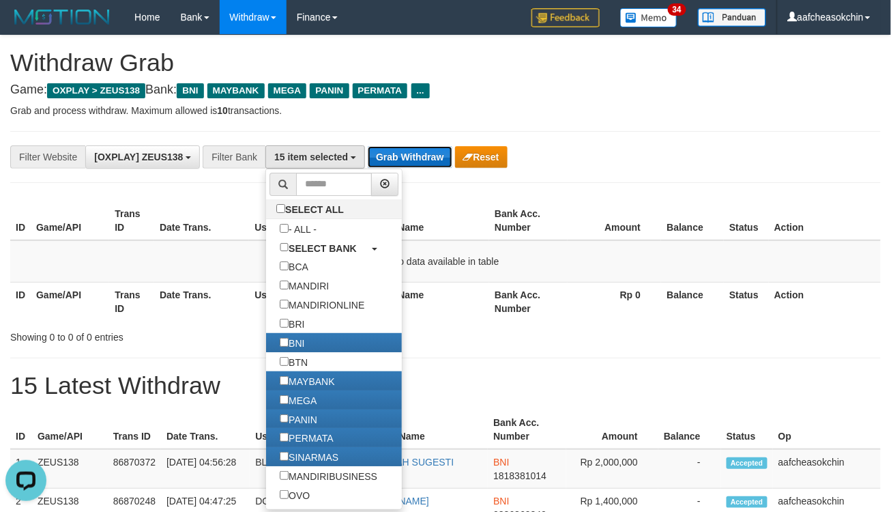
click at [368, 158] on button "Grab Withdraw" at bounding box center [410, 157] width 84 height 22
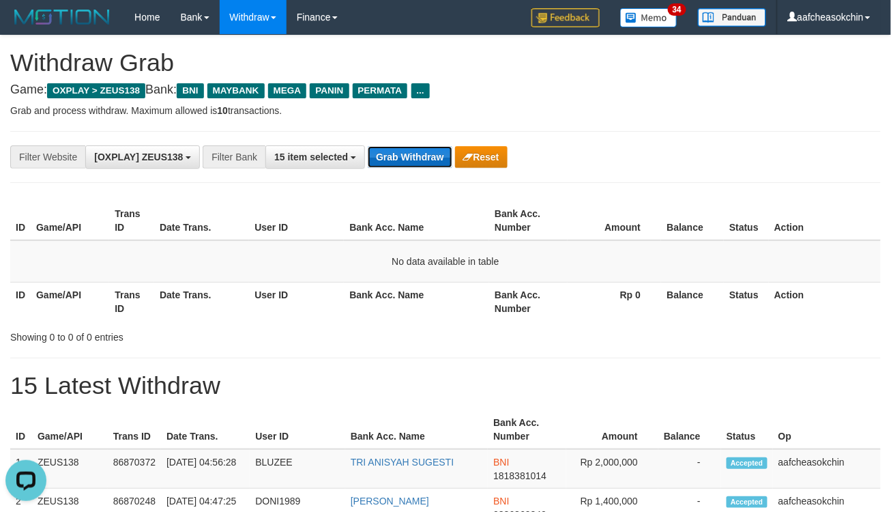
click at [390, 158] on button "Grab Withdraw" at bounding box center [410, 157] width 84 height 22
click at [407, 160] on button "Grab Withdraw" at bounding box center [410, 157] width 84 height 22
click at [379, 153] on button "Grab Withdraw" at bounding box center [410, 157] width 84 height 22
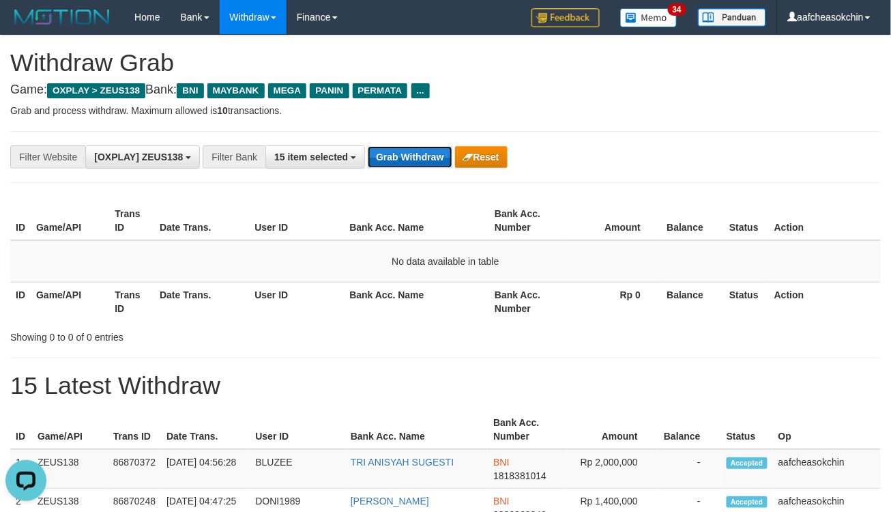
click at [379, 153] on button "Grab Withdraw" at bounding box center [410, 157] width 84 height 22
drag, startPoint x: 0, startPoint y: 0, endPoint x: 378, endPoint y: 153, distance: 407.8
click at [378, 153] on button "Grab Withdraw" at bounding box center [410, 157] width 84 height 22
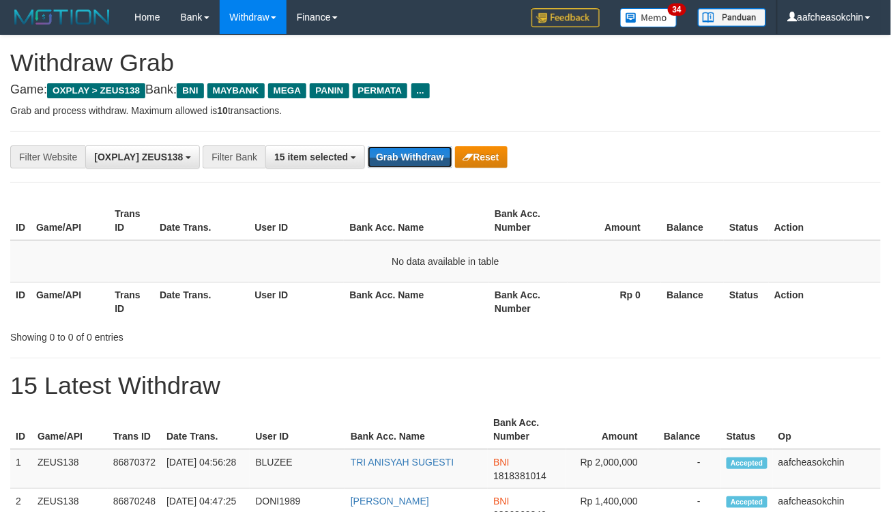
click at [378, 153] on button "Grab Withdraw" at bounding box center [410, 157] width 84 height 22
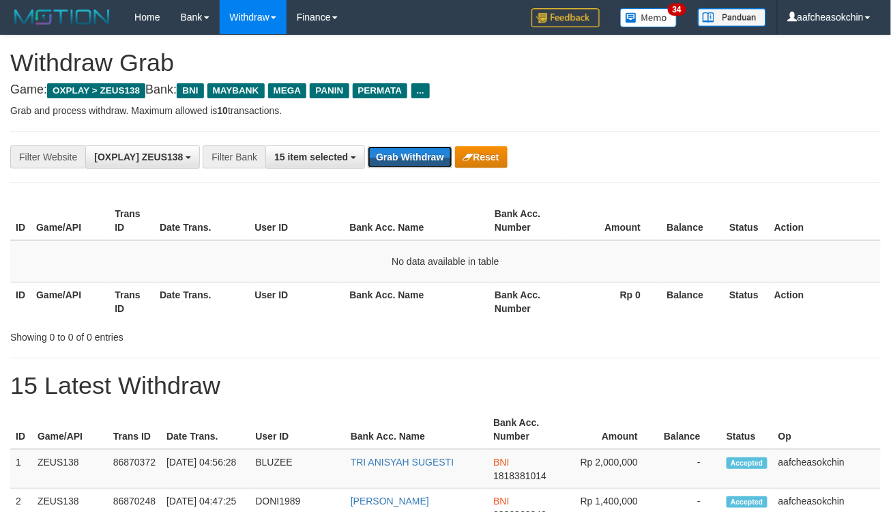
click at [378, 153] on button "Grab Withdraw" at bounding box center [410, 157] width 84 height 22
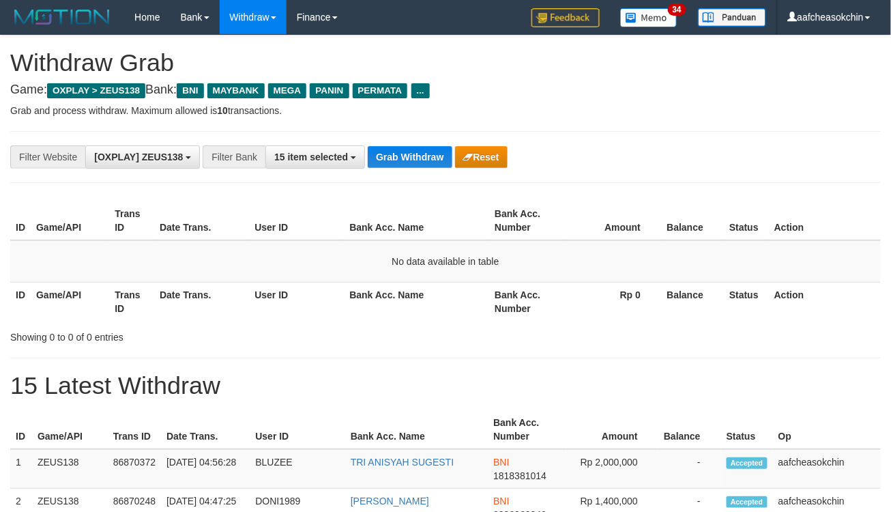
click at [378, 153] on button "Grab Withdraw" at bounding box center [410, 157] width 84 height 22
click at [407, 158] on button "Grab Withdraw" at bounding box center [410, 157] width 84 height 22
click at [407, 174] on div "**********" at bounding box center [445, 157] width 871 height 52
click at [404, 161] on button "Grab Withdraw" at bounding box center [410, 157] width 84 height 22
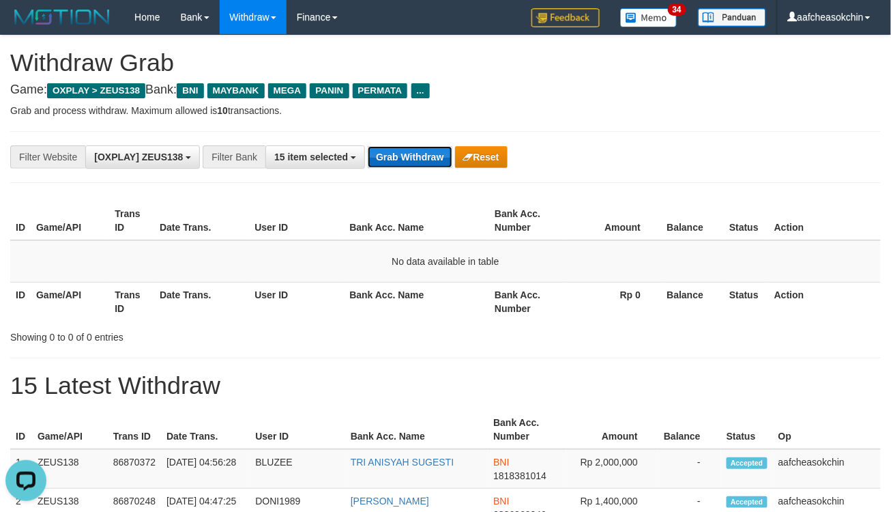
click at [397, 149] on button "Grab Withdraw" at bounding box center [410, 157] width 84 height 22
click at [400, 132] on div "**********" at bounding box center [445, 157] width 871 height 52
click at [403, 157] on button "Grab Withdraw" at bounding box center [410, 157] width 84 height 22
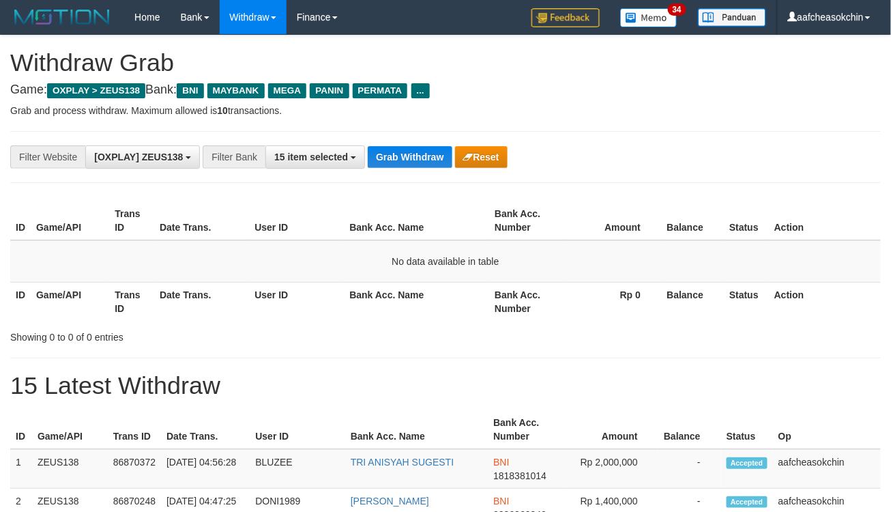
click at [403, 171] on div "**********" at bounding box center [445, 157] width 871 height 52
click at [403, 160] on button "Grab Withdraw" at bounding box center [410, 157] width 84 height 22
click at [403, 146] on button "Grab Withdraw" at bounding box center [410, 157] width 84 height 22
click at [399, 162] on button "Grab Withdraw" at bounding box center [410, 157] width 84 height 22
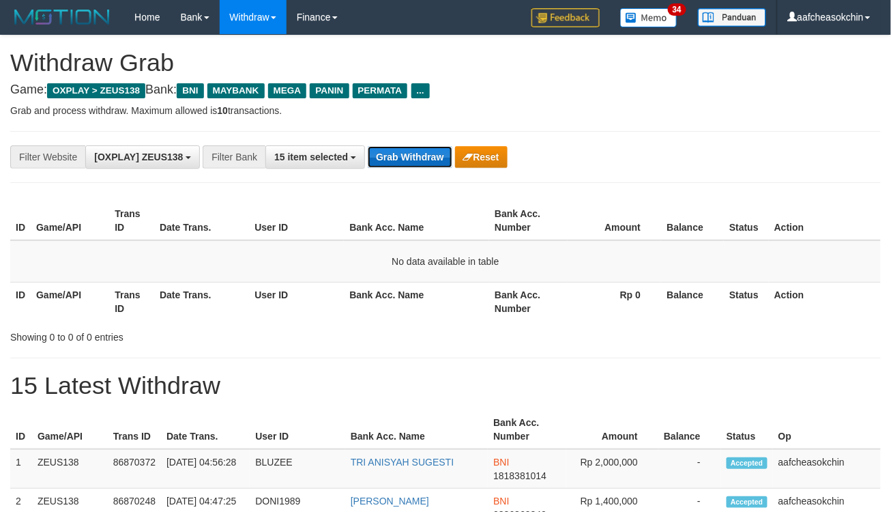
click at [399, 161] on button "Grab Withdraw" at bounding box center [410, 157] width 84 height 22
click at [399, 168] on div "**********" at bounding box center [371, 156] width 743 height 23
click at [399, 155] on button "Grab Withdraw" at bounding box center [410, 157] width 84 height 22
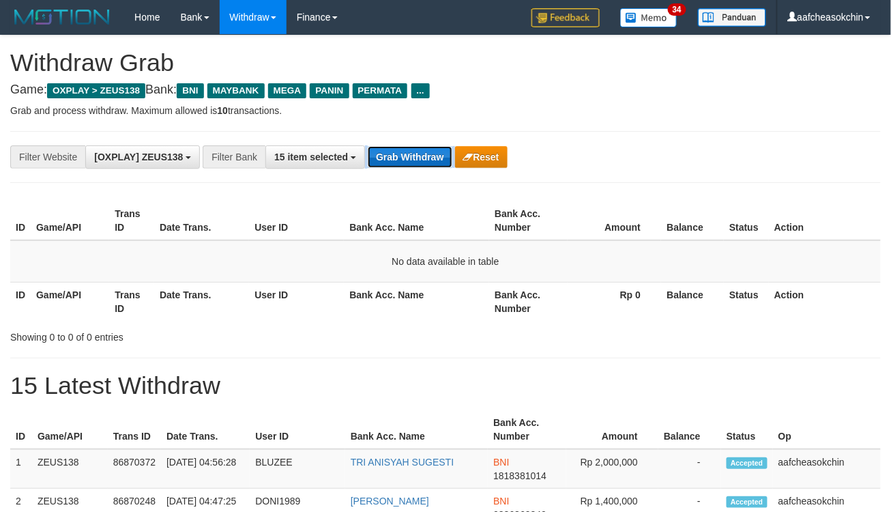
click at [399, 155] on button "Grab Withdraw" at bounding box center [410, 157] width 84 height 22
click at [399, 156] on button "Grab Withdraw" at bounding box center [410, 157] width 84 height 22
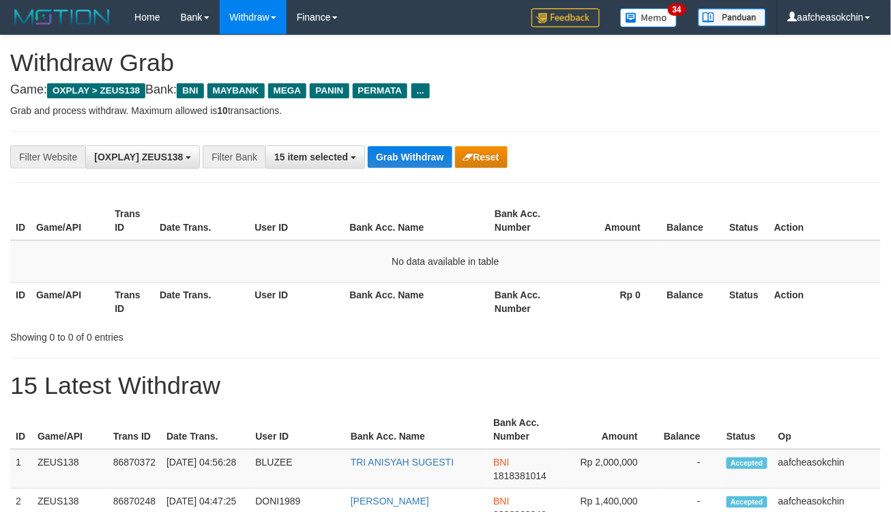
click at [399, 156] on button "Grab Withdraw" at bounding box center [410, 157] width 84 height 22
click at [399, 157] on button "Grab Withdraw" at bounding box center [410, 157] width 84 height 22
click at [399, 158] on button "Grab Withdraw" at bounding box center [410, 157] width 84 height 22
click at [399, 159] on button "Grab Withdraw" at bounding box center [410, 157] width 84 height 22
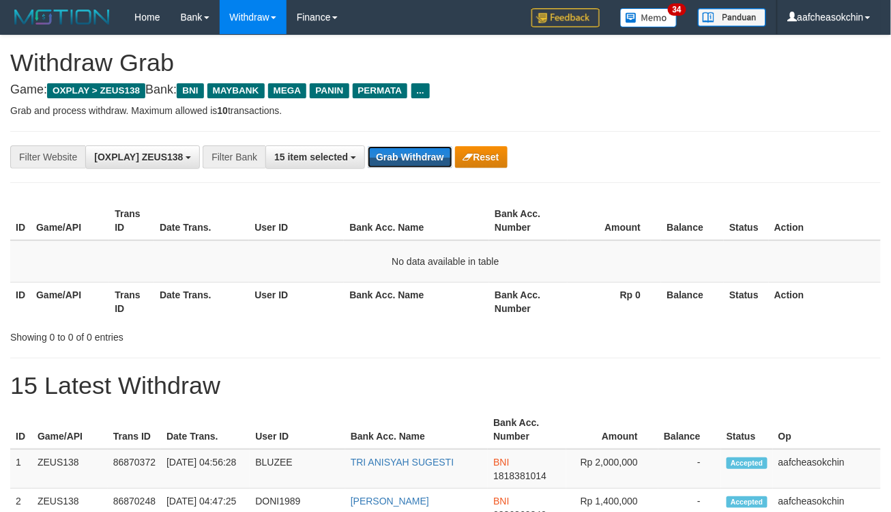
click at [399, 159] on button "Grab Withdraw" at bounding box center [410, 157] width 84 height 22
click at [392, 167] on button "Grab Withdraw" at bounding box center [410, 157] width 84 height 22
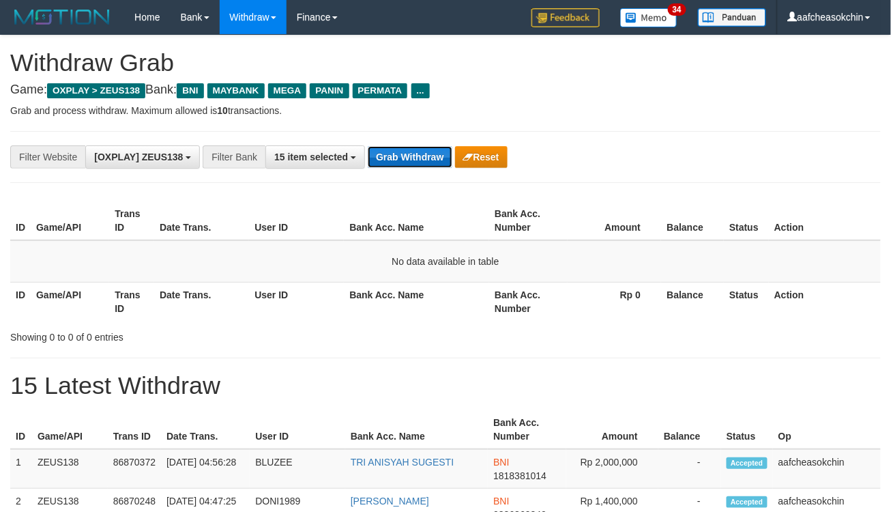
click at [390, 153] on button "Grab Withdraw" at bounding box center [410, 157] width 84 height 22
click at [384, 158] on button "Grab Withdraw" at bounding box center [410, 157] width 84 height 22
click at [379, 175] on div "**********" at bounding box center [445, 157] width 871 height 52
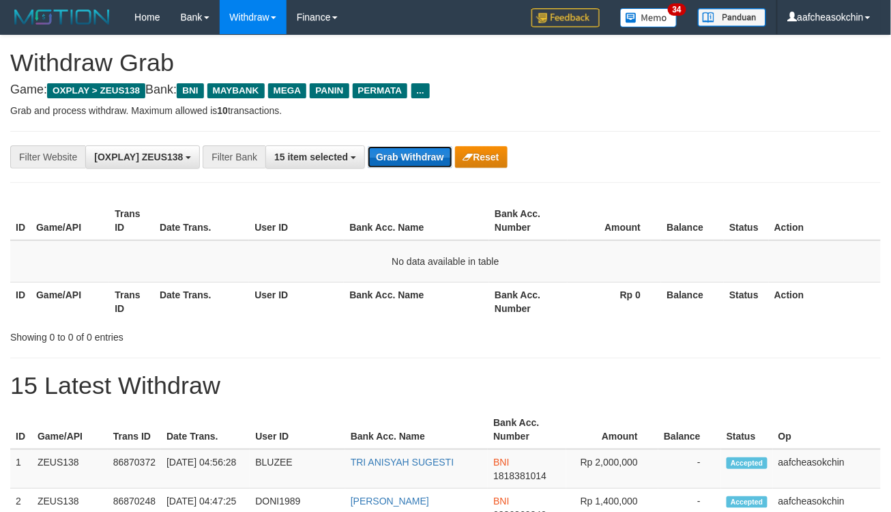
click at [390, 152] on button "Grab Withdraw" at bounding box center [410, 157] width 84 height 22
click at [387, 144] on div "**********" at bounding box center [445, 157] width 871 height 52
click at [403, 164] on button "Grab Withdraw" at bounding box center [410, 157] width 84 height 22
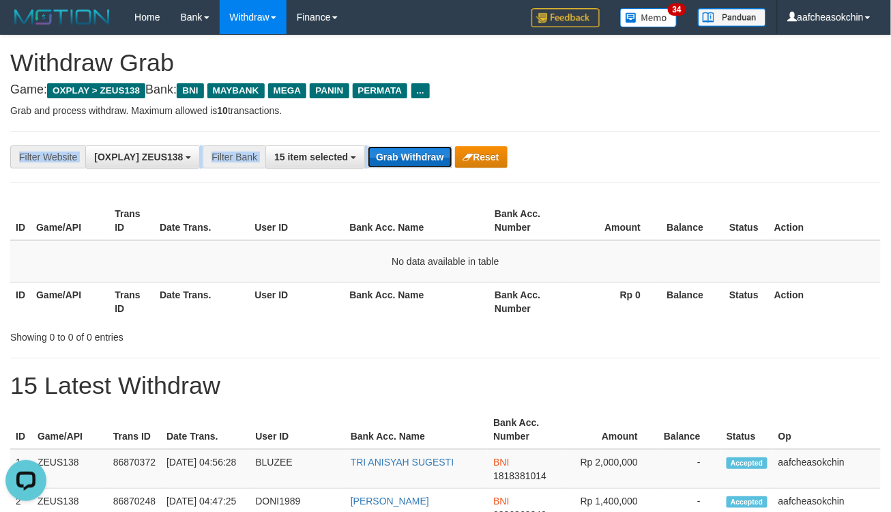
click at [399, 157] on button "Grab Withdraw" at bounding box center [410, 157] width 84 height 22
click at [398, 166] on button "Grab Withdraw" at bounding box center [410, 157] width 84 height 22
click at [400, 157] on button "Grab Withdraw" at bounding box center [410, 157] width 84 height 22
click at [378, 164] on button "Grab Withdraw" at bounding box center [410, 157] width 84 height 22
click at [378, 162] on button "Grab Withdraw" at bounding box center [410, 157] width 84 height 22
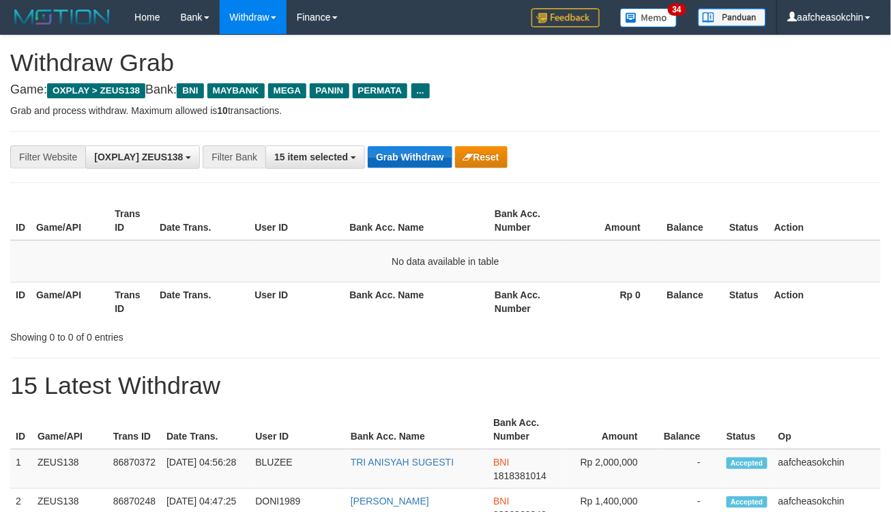
click at [379, 158] on button "Grab Withdraw" at bounding box center [410, 157] width 84 height 22
click at [384, 157] on button "Grab Withdraw" at bounding box center [410, 157] width 84 height 22
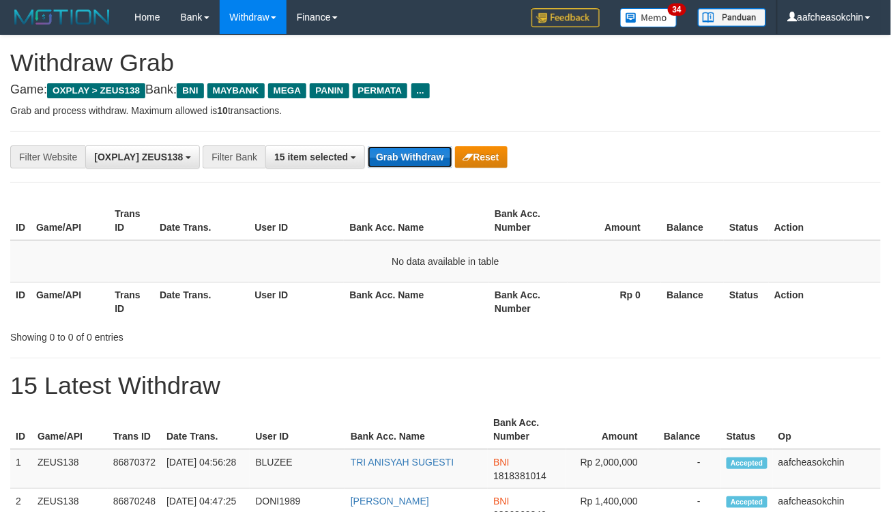
click at [414, 148] on button "Grab Withdraw" at bounding box center [410, 157] width 84 height 22
click at [407, 165] on button "Grab Withdraw" at bounding box center [410, 157] width 84 height 22
click at [407, 150] on button "Grab Withdraw" at bounding box center [410, 157] width 84 height 22
click at [406, 151] on button "Grab Withdraw" at bounding box center [410, 157] width 84 height 22
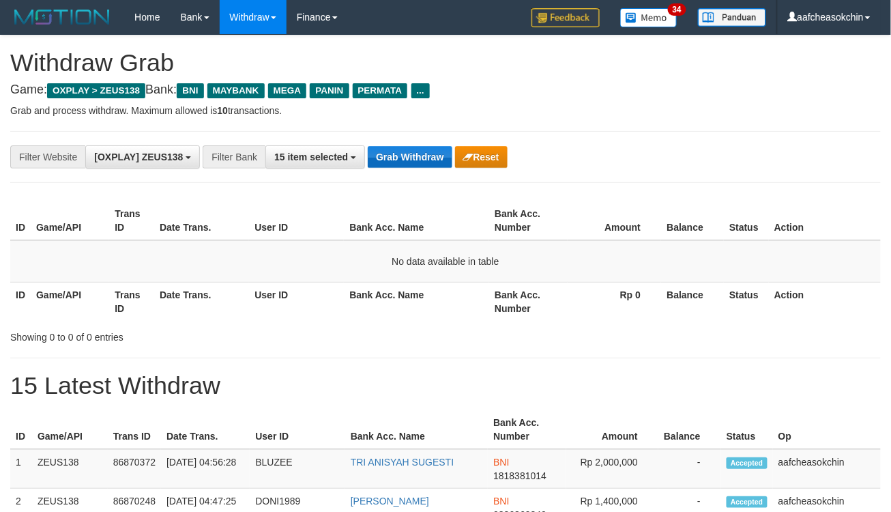
click at [397, 149] on button "Grab Withdraw" at bounding box center [410, 157] width 84 height 22
click at [396, 150] on button "Grab Withdraw" at bounding box center [410, 157] width 84 height 22
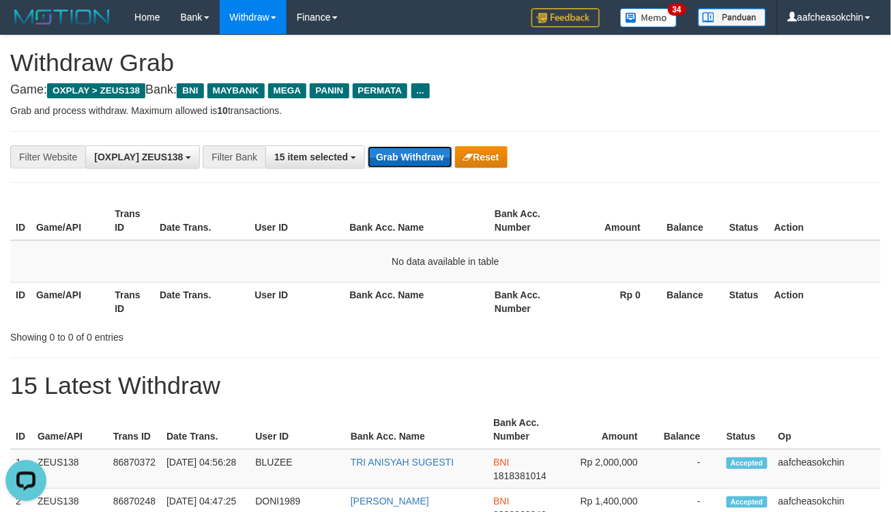
click at [394, 158] on button "Grab Withdraw" at bounding box center [410, 157] width 84 height 22
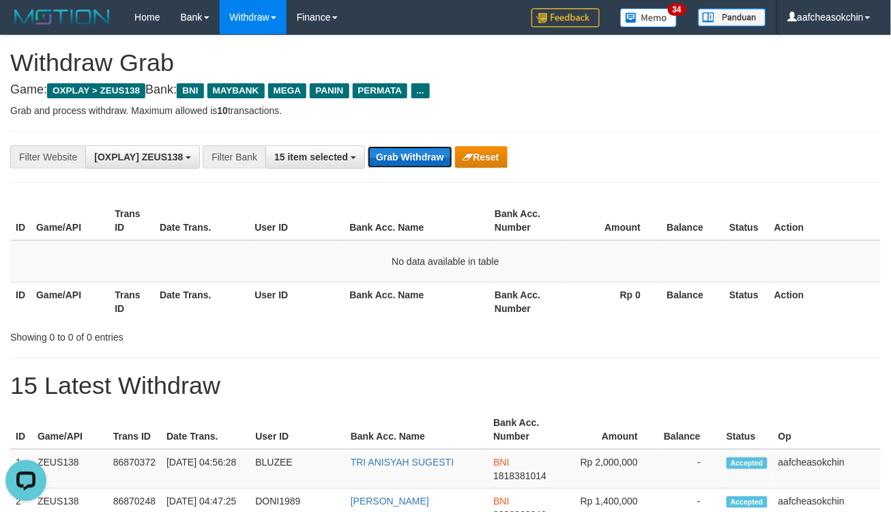
click at [394, 159] on button "Grab Withdraw" at bounding box center [410, 157] width 84 height 22
click at [403, 147] on button "Grab Withdraw" at bounding box center [410, 157] width 84 height 22
click at [397, 157] on button "Grab Withdraw" at bounding box center [410, 157] width 84 height 22
click at [394, 157] on button "Grab Withdraw" at bounding box center [410, 157] width 84 height 22
click at [416, 131] on hr at bounding box center [445, 131] width 871 height 1
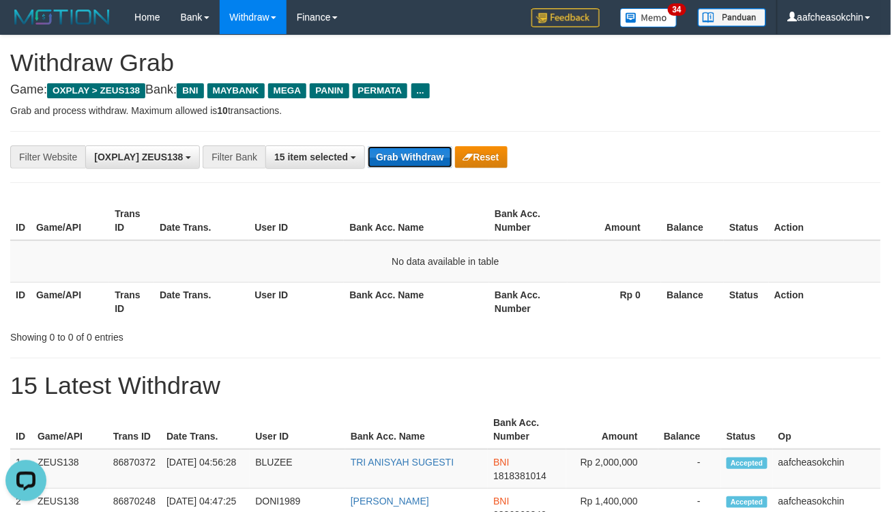
click at [386, 166] on button "Grab Withdraw" at bounding box center [410, 157] width 84 height 22
click at [386, 164] on button "Grab Withdraw" at bounding box center [410, 157] width 84 height 22
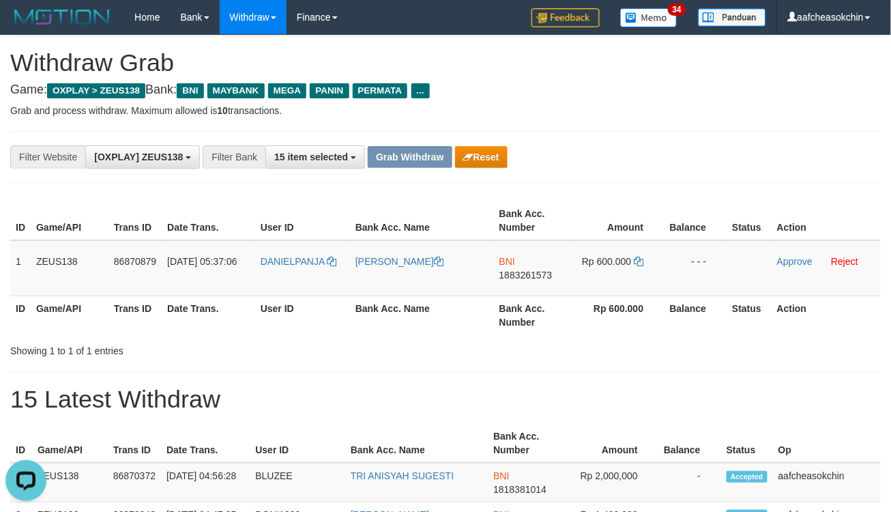
drag, startPoint x: 485, startPoint y: 145, endPoint x: 493, endPoint y: 143, distance: 7.6
click at [485, 145] on div "**********" at bounding box center [371, 156] width 743 height 23
click at [487, 149] on button "Reset" at bounding box center [481, 157] width 53 height 22
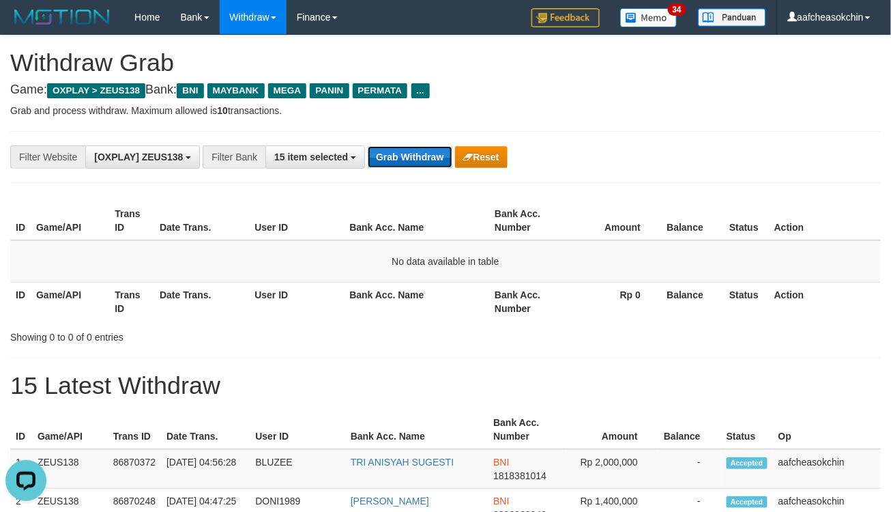
click at [398, 150] on button "Grab Withdraw" at bounding box center [410, 157] width 84 height 22
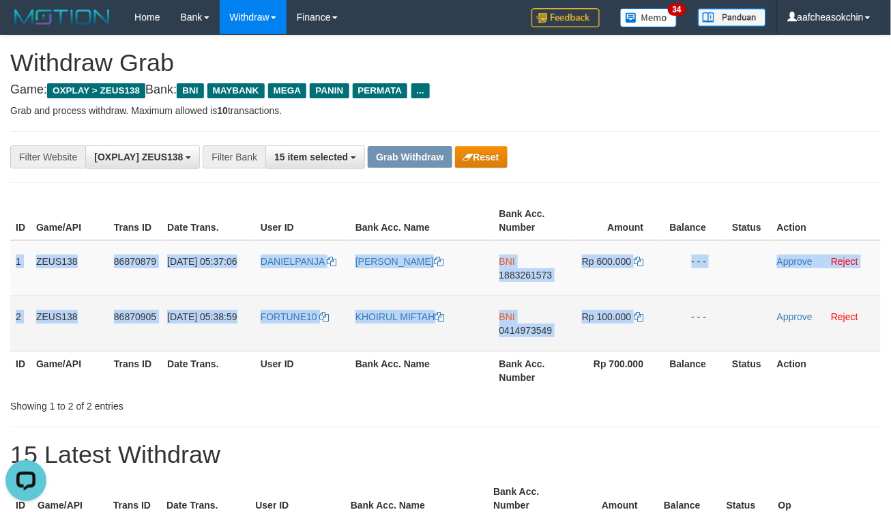
drag, startPoint x: 14, startPoint y: 262, endPoint x: 640, endPoint y: 300, distance: 627.0
click at [640, 300] on tbody "1 ZEUS138 86870879 01/09/2025 05:37:06 DANIELPANJA DANIEL PANJAITAN BNI 1883261…" at bounding box center [445, 295] width 871 height 111
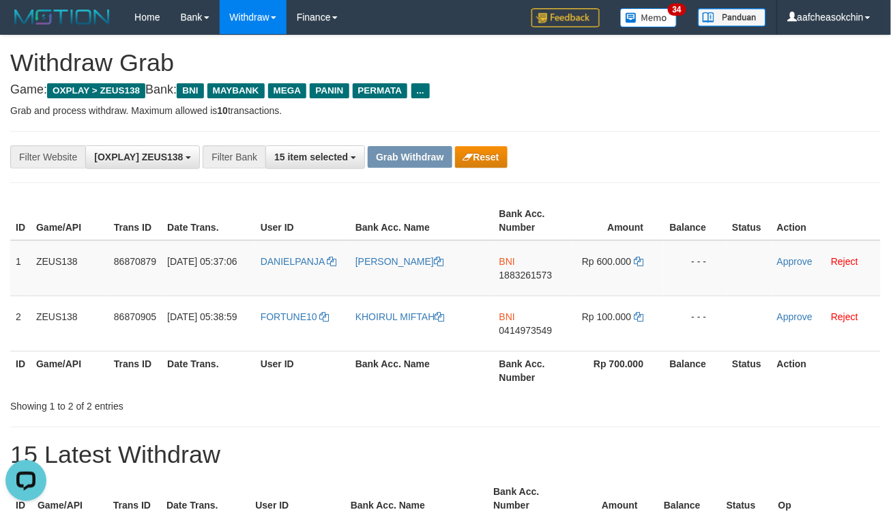
click at [672, 145] on div "**********" at bounding box center [371, 156] width 743 height 23
click at [515, 260] on td "BNI 1883261573" at bounding box center [533, 268] width 78 height 56
click at [517, 282] on td "BNI 1883261573" at bounding box center [533, 268] width 78 height 56
click at [517, 274] on span "1883261573" at bounding box center [526, 275] width 53 height 11
click at [611, 256] on span "Rp 600.000" at bounding box center [606, 261] width 49 height 11
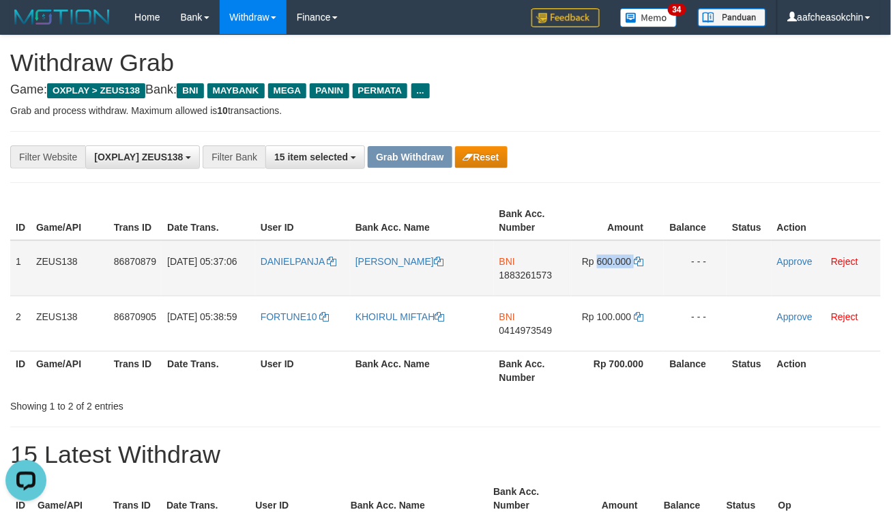
copy td "600.000"
click at [611, 256] on span "Rp 600.000" at bounding box center [606, 261] width 49 height 11
click at [700, 144] on div "**********" at bounding box center [445, 157] width 871 height 52
click at [796, 260] on link "Approve" at bounding box center [794, 261] width 35 height 11
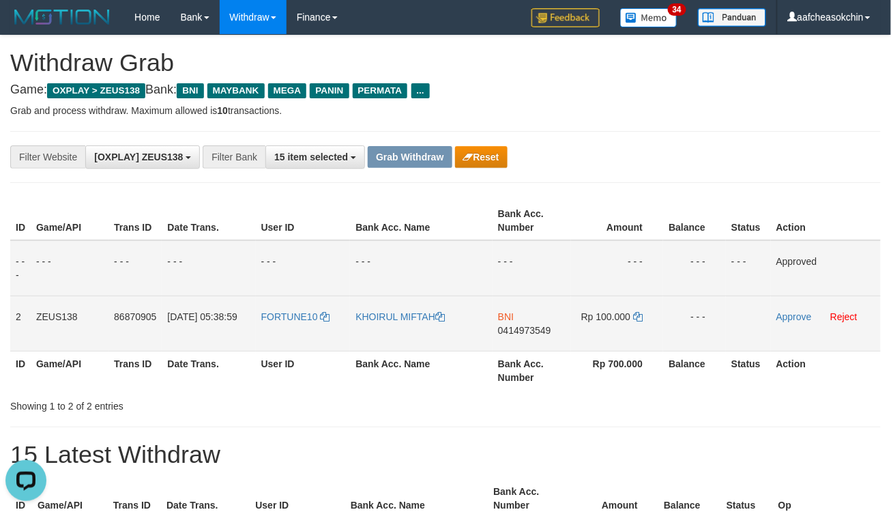
click at [516, 338] on td "BNI 0414973549" at bounding box center [532, 323] width 78 height 55
click at [513, 319] on span "BNI" at bounding box center [506, 316] width 16 height 11
click at [536, 339] on td "BNI 0414973549" at bounding box center [532, 323] width 78 height 55
click at [531, 334] on td "BNI 0414973549" at bounding box center [532, 323] width 78 height 55
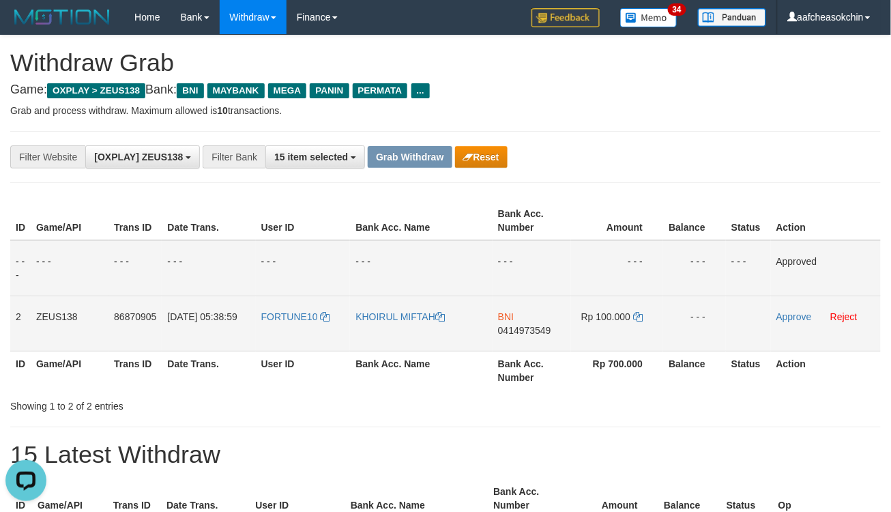
click at [528, 325] on span "0414973549" at bounding box center [524, 330] width 53 height 11
click at [609, 321] on td "Rp 100.000" at bounding box center [617, 323] width 92 height 55
copy td "100.000"
click at [790, 317] on link "Approve" at bounding box center [794, 316] width 35 height 11
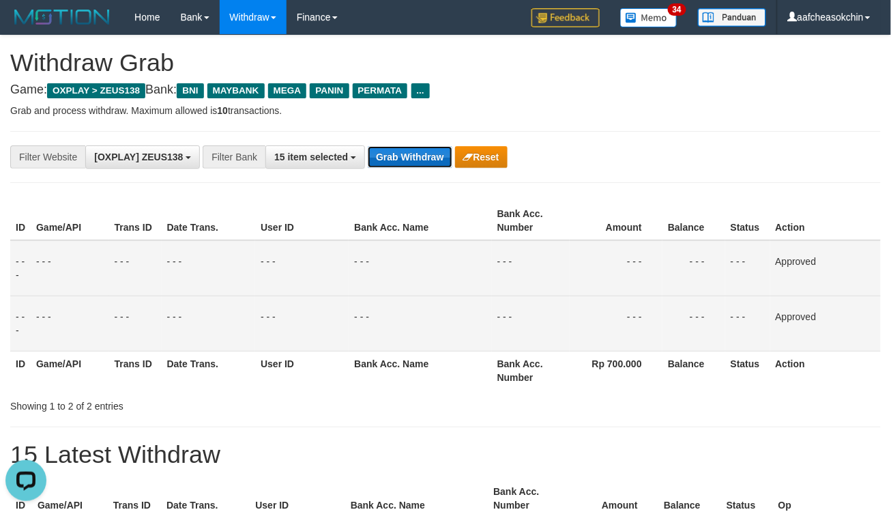
click at [414, 154] on button "Grab Withdraw" at bounding box center [410, 157] width 84 height 22
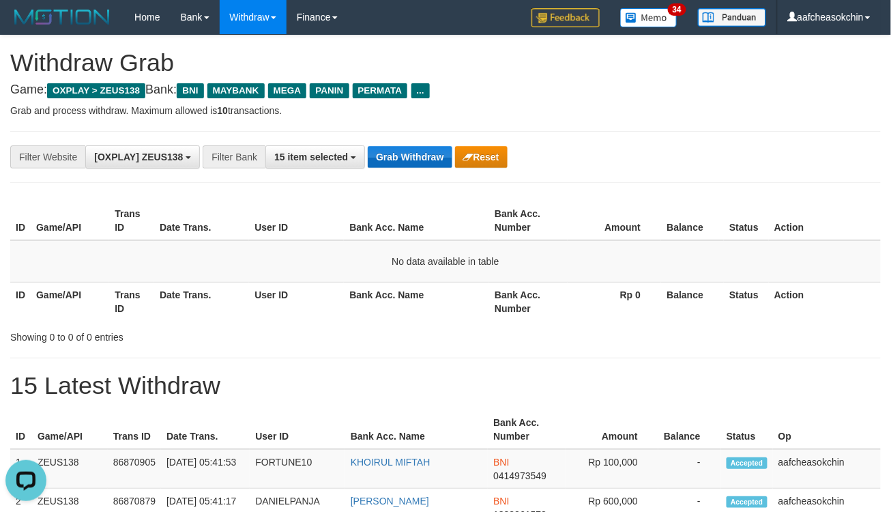
drag, startPoint x: 405, startPoint y: 128, endPoint x: 410, endPoint y: 152, distance: 25.2
click at [409, 154] on button "Grab Withdraw" at bounding box center [410, 157] width 84 height 22
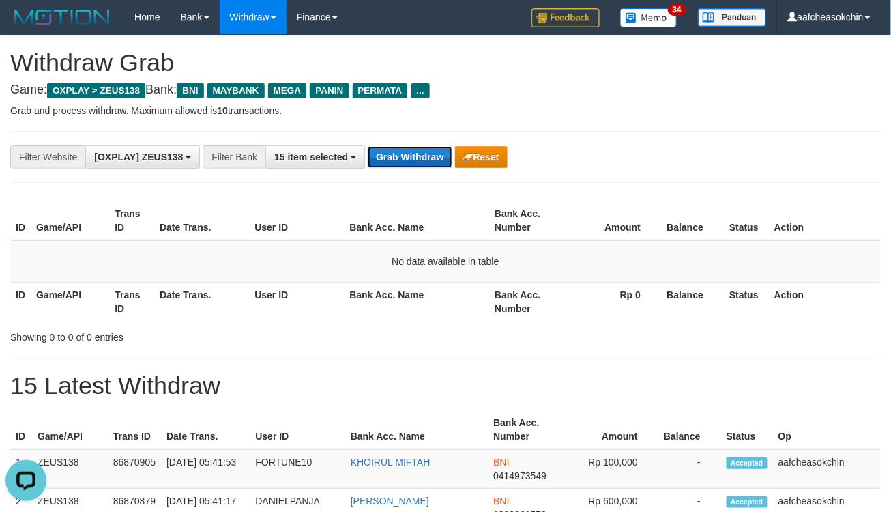
click at [409, 159] on button "Grab Withdraw" at bounding box center [410, 157] width 84 height 22
click at [409, 160] on button "Grab Withdraw" at bounding box center [410, 157] width 84 height 22
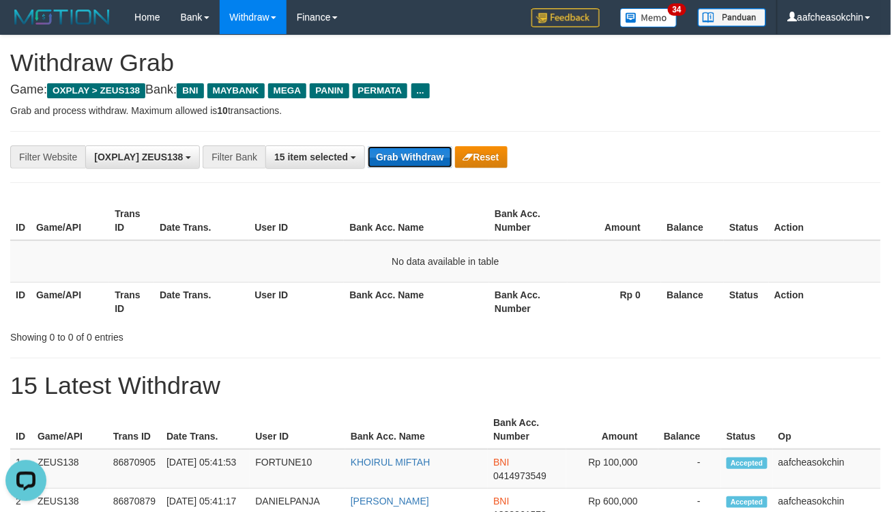
click at [396, 154] on button "Grab Withdraw" at bounding box center [410, 157] width 84 height 22
click at [394, 154] on button "Grab Withdraw" at bounding box center [410, 157] width 84 height 22
click at [430, 149] on button "Grab Withdraw" at bounding box center [410, 157] width 84 height 22
click at [377, 159] on button "Grab Withdraw" at bounding box center [410, 157] width 84 height 22
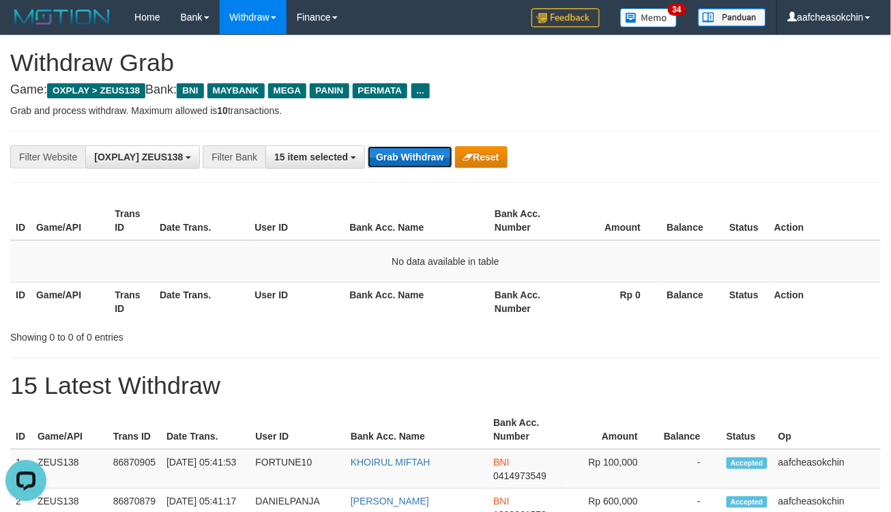
drag, startPoint x: 381, startPoint y: 160, endPoint x: 401, endPoint y: 152, distance: 21.8
click at [390, 160] on button "Grab Withdraw" at bounding box center [410, 157] width 84 height 22
click at [435, 132] on div "**********" at bounding box center [445, 157] width 871 height 52
click at [432, 158] on button "Grab Withdraw" at bounding box center [410, 157] width 84 height 22
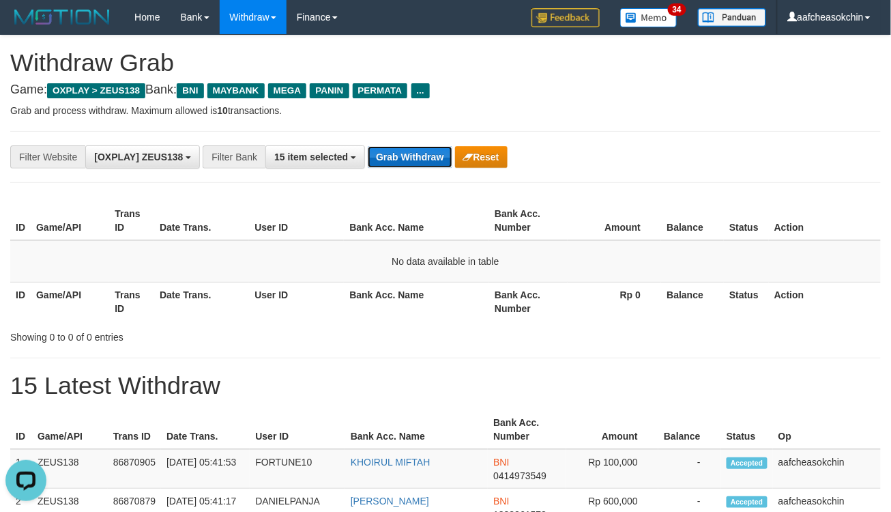
click at [372, 156] on button "Grab Withdraw" at bounding box center [410, 157] width 84 height 22
drag, startPoint x: 372, startPoint y: 156, endPoint x: 382, endPoint y: 152, distance: 11.0
click at [376, 155] on button "Grab Withdraw" at bounding box center [410, 157] width 84 height 22
click at [384, 152] on button "Grab Withdraw" at bounding box center [410, 157] width 84 height 22
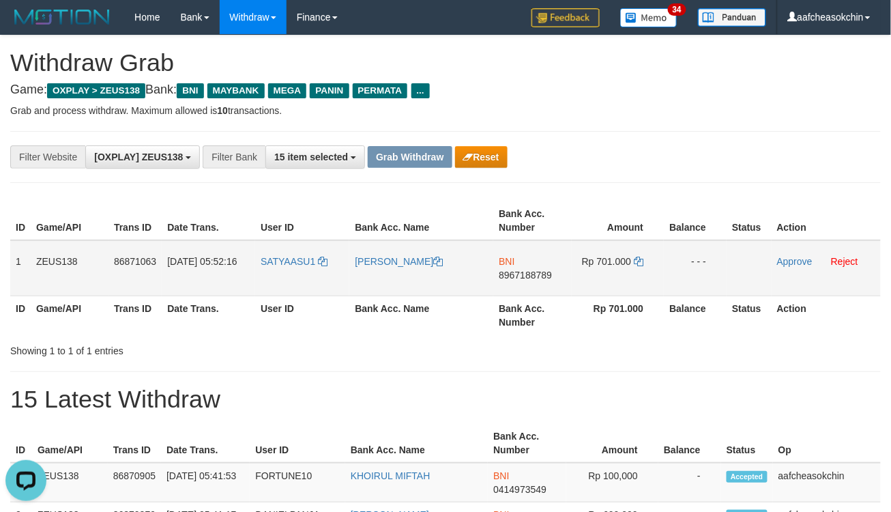
drag, startPoint x: 12, startPoint y: 259, endPoint x: 710, endPoint y: 269, distance: 698.2
click at [707, 276] on tr "1 ZEUS138 86871063 01/09/2025 05:52:16 SATYAASU1 DONI ANTONY BNI 8967188789 Rp …" at bounding box center [445, 268] width 871 height 56
copy tr "1 ZEUS138 86871063 01/09/2025 05:52:16 SATYAASU1 DONI ANTONY BNI 8967188789 Rp …"
click at [546, 386] on h1 "15 Latest Withdraw" at bounding box center [445, 399] width 871 height 27
click at [512, 274] on span "8967188789" at bounding box center [525, 275] width 53 height 11
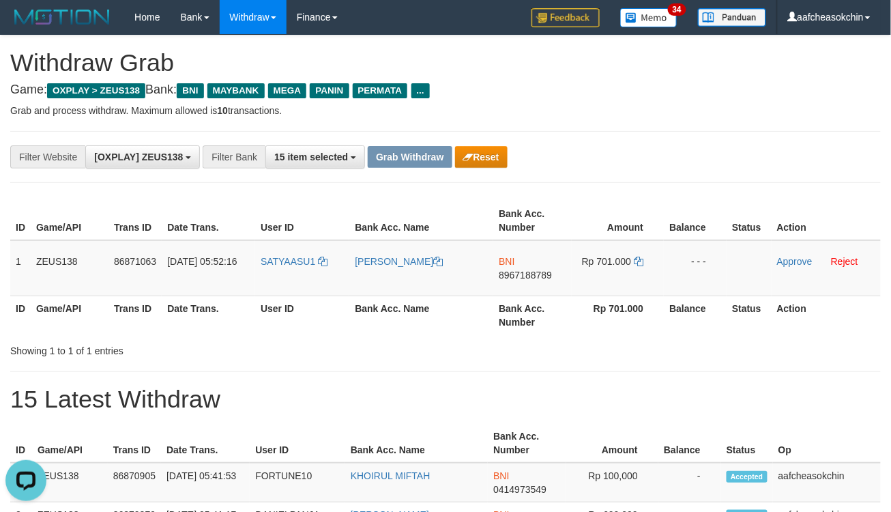
drag, startPoint x: 413, startPoint y: 384, endPoint x: 476, endPoint y: 349, distance: 72.4
click at [510, 276] on span "8967188789" at bounding box center [525, 275] width 53 height 11
click at [615, 242] on td "Rp 701.000" at bounding box center [618, 268] width 92 height 56
click at [615, 256] on span "Rp 701.000" at bounding box center [606, 261] width 49 height 11
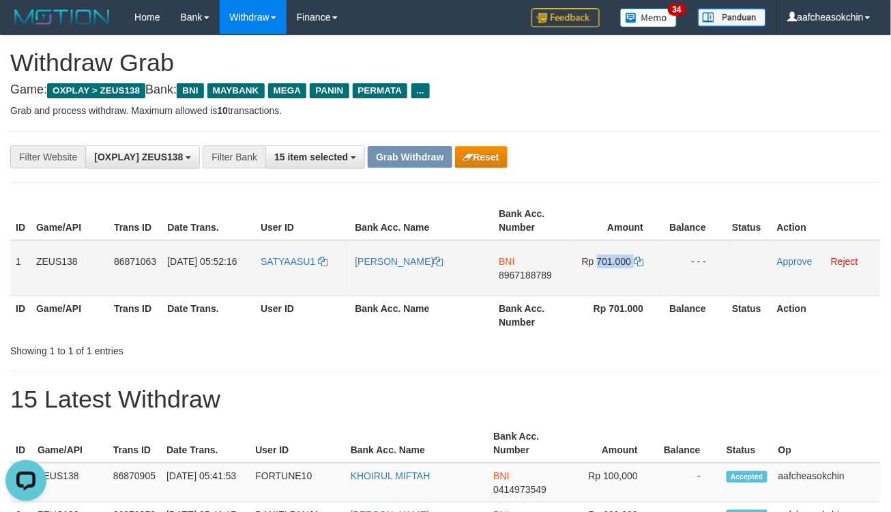
click at [615, 256] on span "Rp 701.000" at bounding box center [606, 261] width 49 height 11
copy td "701.000"
click at [349, 351] on div "Showing 1 to 1 of 1 entries" at bounding box center [185, 348] width 351 height 19
drag, startPoint x: 788, startPoint y: 261, endPoint x: 773, endPoint y: 262, distance: 14.4
click at [788, 261] on link "Approve" at bounding box center [794, 261] width 35 height 11
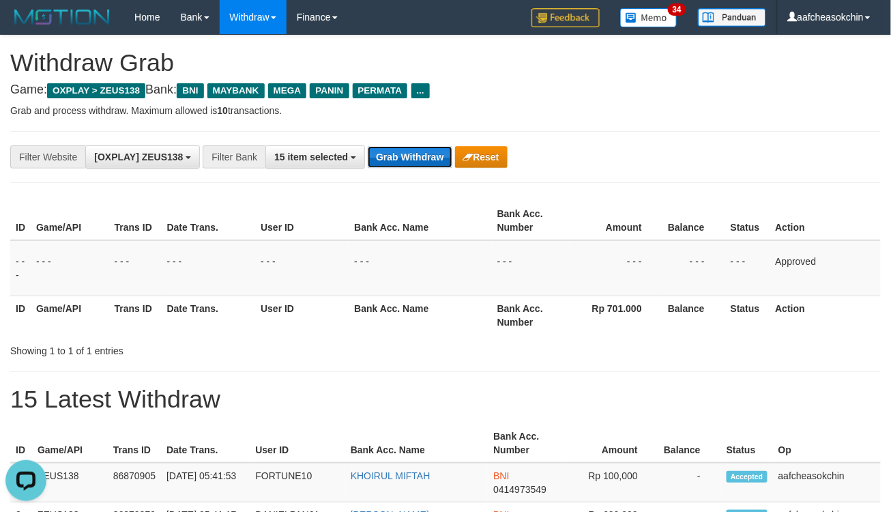
click at [387, 158] on button "Grab Withdraw" at bounding box center [410, 157] width 84 height 22
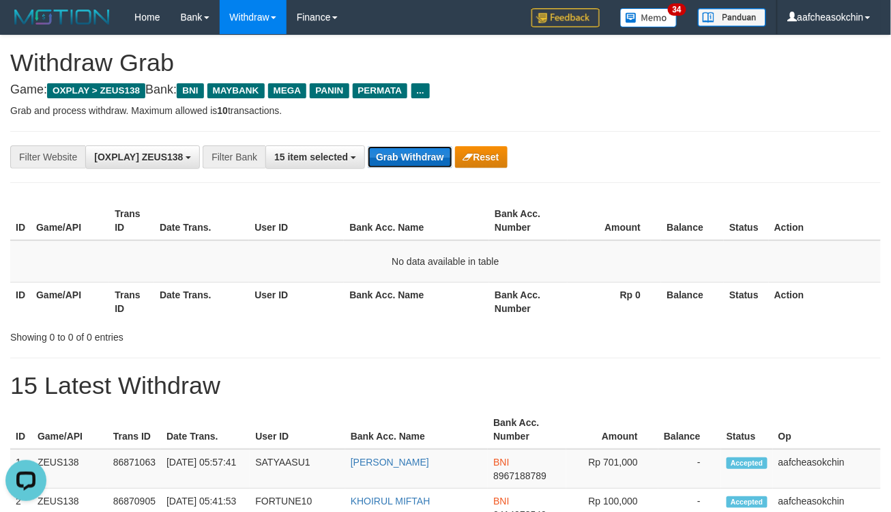
click at [416, 162] on button "Grab Withdraw" at bounding box center [410, 157] width 84 height 22
click at [412, 162] on button "Grab Withdraw" at bounding box center [410, 157] width 84 height 22
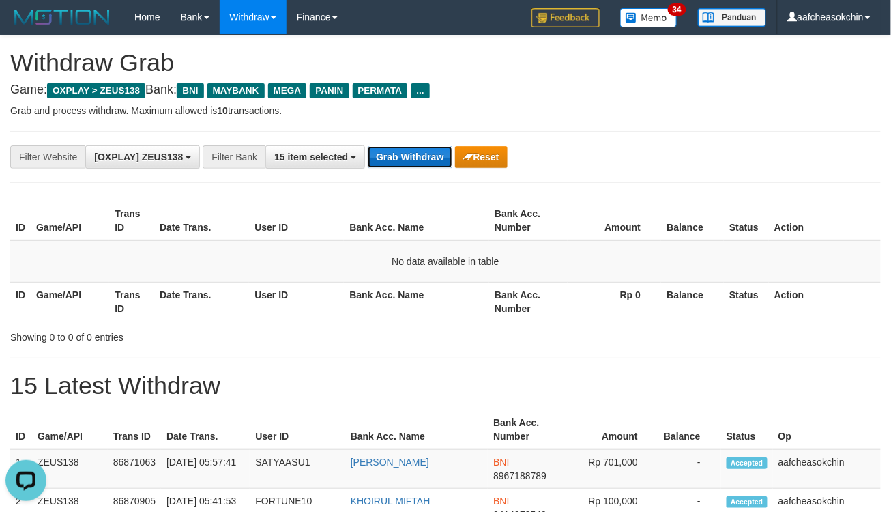
click at [413, 160] on button "Grab Withdraw" at bounding box center [410, 157] width 84 height 22
click at [420, 159] on button "Grab Withdraw" at bounding box center [410, 157] width 84 height 22
click at [420, 158] on button "Grab Withdraw" at bounding box center [410, 157] width 84 height 22
click at [404, 164] on button "Grab Withdraw" at bounding box center [410, 157] width 84 height 22
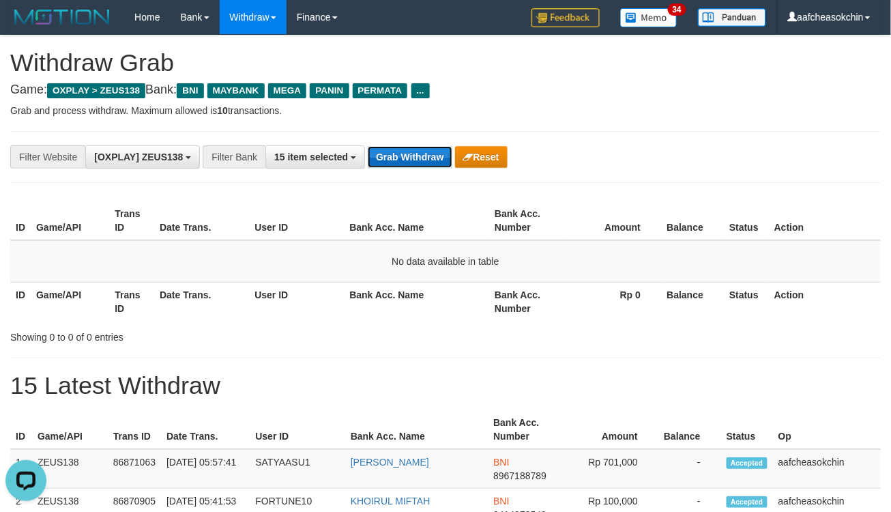
click at [406, 165] on button "Grab Withdraw" at bounding box center [410, 157] width 84 height 22
click at [379, 166] on button "Grab Withdraw" at bounding box center [410, 157] width 84 height 22
click at [380, 166] on button "Grab Withdraw" at bounding box center [410, 157] width 84 height 22
click at [409, 167] on button "Grab Withdraw" at bounding box center [410, 157] width 84 height 22
click at [410, 152] on button "Grab Withdraw" at bounding box center [410, 157] width 84 height 22
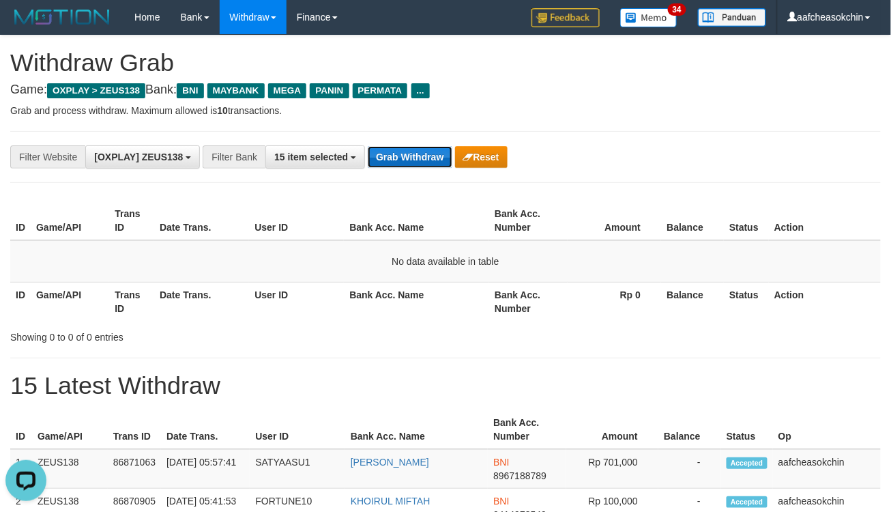
click at [410, 152] on button "Grab Withdraw" at bounding box center [410, 157] width 84 height 22
click at [410, 153] on button "Grab Withdraw" at bounding box center [410, 157] width 84 height 22
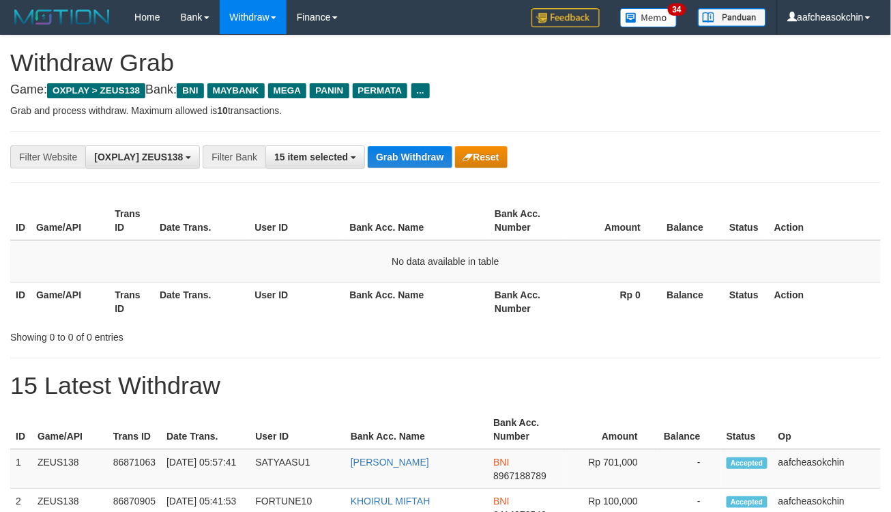
click at [410, 153] on button "Grab Withdraw" at bounding box center [410, 157] width 84 height 22
click at [411, 154] on button "Grab Withdraw" at bounding box center [410, 157] width 84 height 22
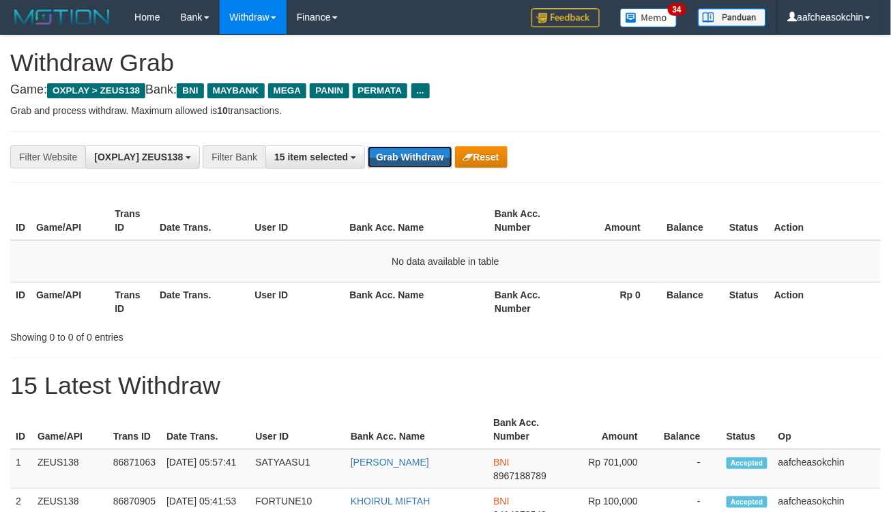
drag, startPoint x: 0, startPoint y: 0, endPoint x: 412, endPoint y: 154, distance: 439.2
click at [412, 154] on button "Grab Withdraw" at bounding box center [410, 157] width 84 height 22
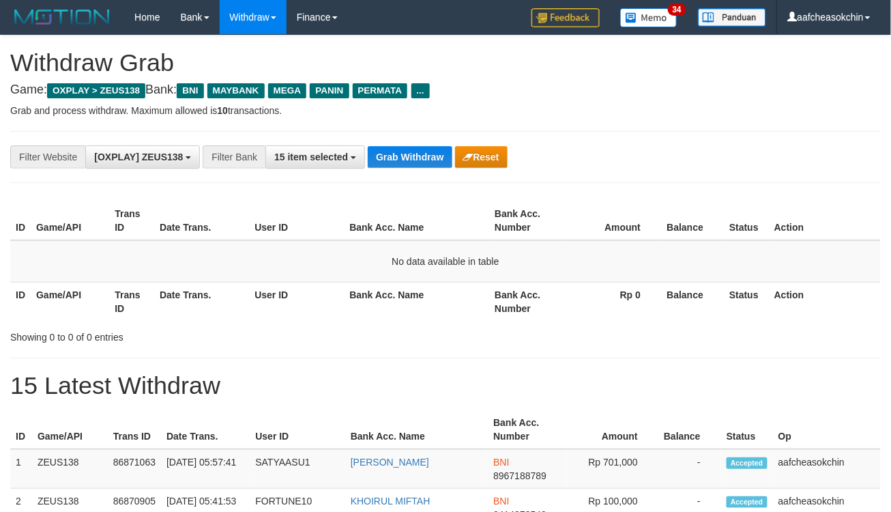
click at [412, 154] on button "Grab Withdraw" at bounding box center [410, 157] width 84 height 22
click at [387, 152] on button "Grab Withdraw" at bounding box center [410, 157] width 84 height 22
drag, startPoint x: 387, startPoint y: 152, endPoint x: 482, endPoint y: 162, distance: 96.0
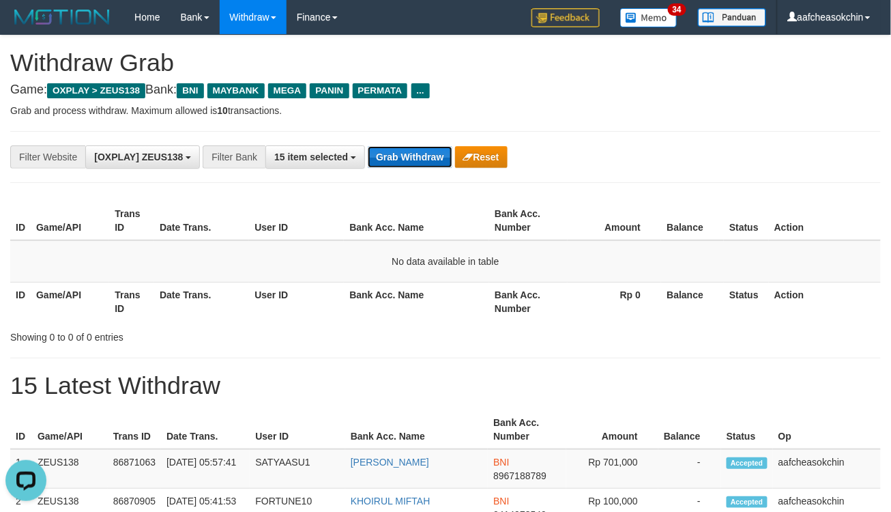
click at [390, 155] on button "Grab Withdraw" at bounding box center [410, 157] width 84 height 22
click at [405, 156] on button "Grab Withdraw" at bounding box center [410, 157] width 84 height 22
click at [399, 174] on div "**********" at bounding box center [445, 157] width 871 height 52
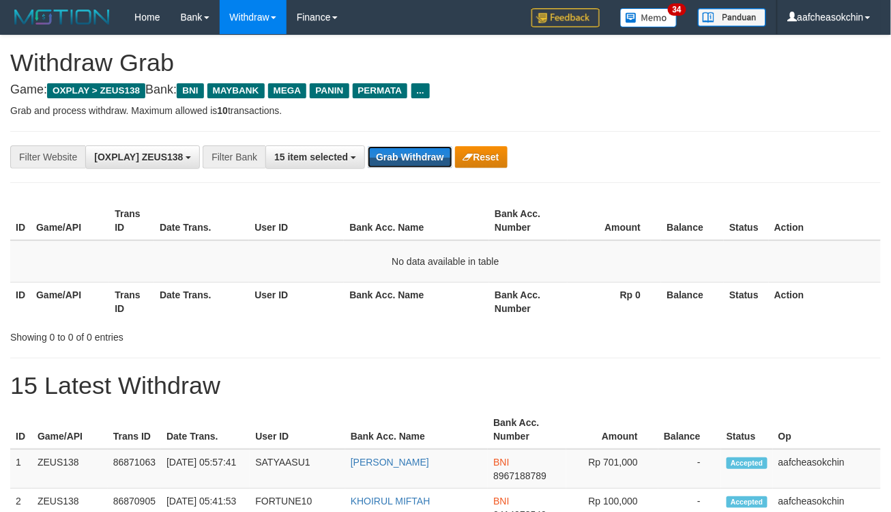
drag, startPoint x: 398, startPoint y: 161, endPoint x: 398, endPoint y: 173, distance: 11.6
click at [398, 166] on button "Grab Withdraw" at bounding box center [410, 157] width 84 height 22
click at [399, 162] on button "Grab Withdraw" at bounding box center [410, 157] width 84 height 22
click at [398, 162] on button "Grab Withdraw" at bounding box center [410, 157] width 84 height 22
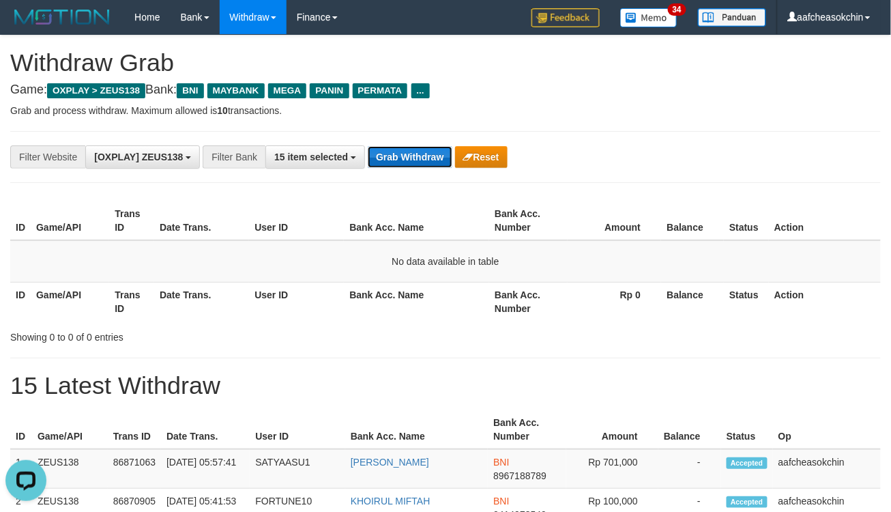
click at [411, 152] on button "Grab Withdraw" at bounding box center [410, 157] width 84 height 22
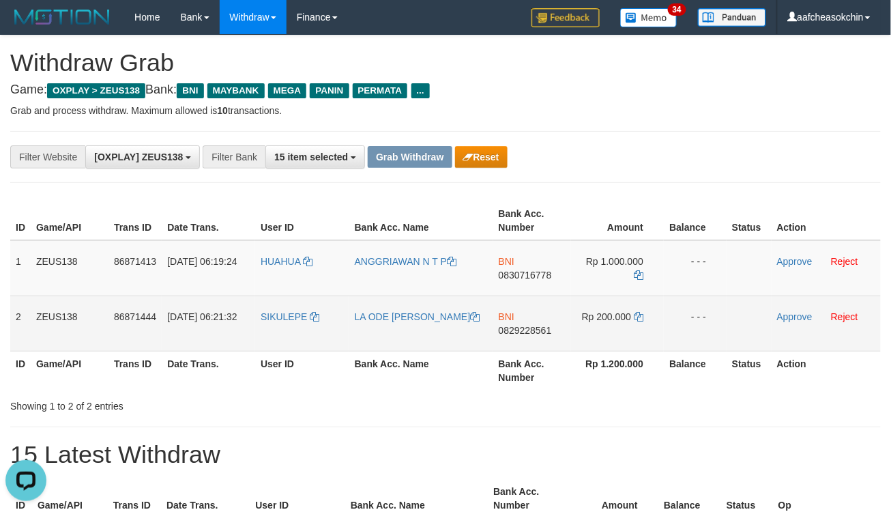
drag, startPoint x: 11, startPoint y: 253, endPoint x: 697, endPoint y: 325, distance: 689.6
click at [697, 325] on tbody "1 ZEUS138 86871413 01/09/2025 06:19:24 HUAHUA ANGGRIAWAN N T P BNI 0830716778 R…" at bounding box center [445, 295] width 871 height 111
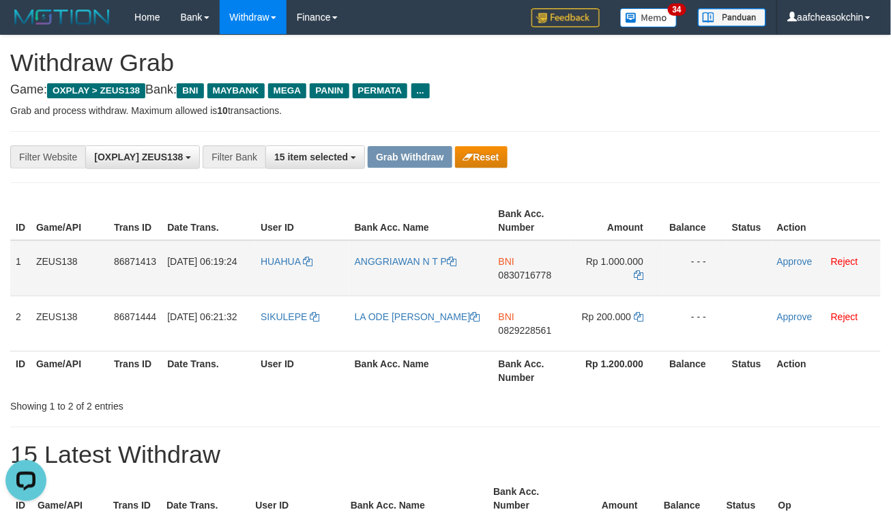
click at [529, 270] on span "0830716778" at bounding box center [525, 275] width 53 height 11
click at [636, 256] on span "Rp 1.000.000" at bounding box center [614, 261] width 57 height 11
copy td "1.000.000"
click at [706, 157] on div "**********" at bounding box center [371, 156] width 743 height 23
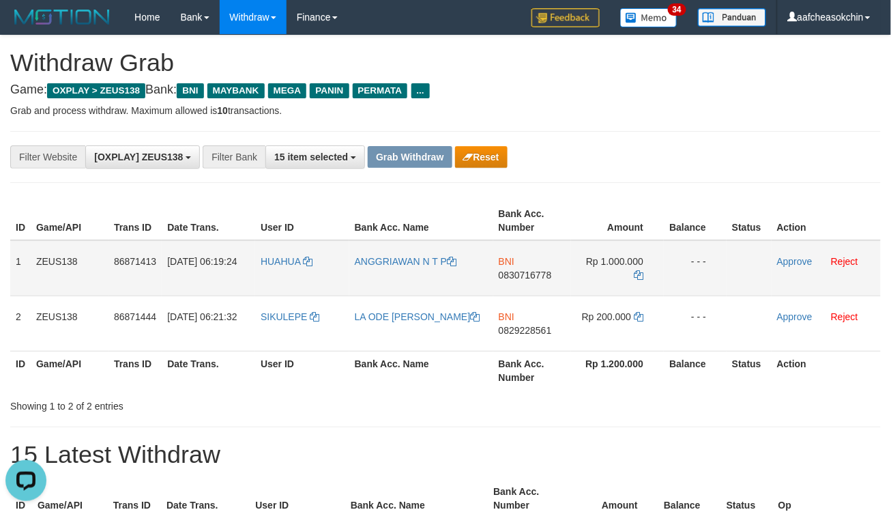
click at [785, 251] on td "Approve Reject" at bounding box center [826, 268] width 109 height 56
click at [786, 257] on link "Approve" at bounding box center [794, 261] width 35 height 11
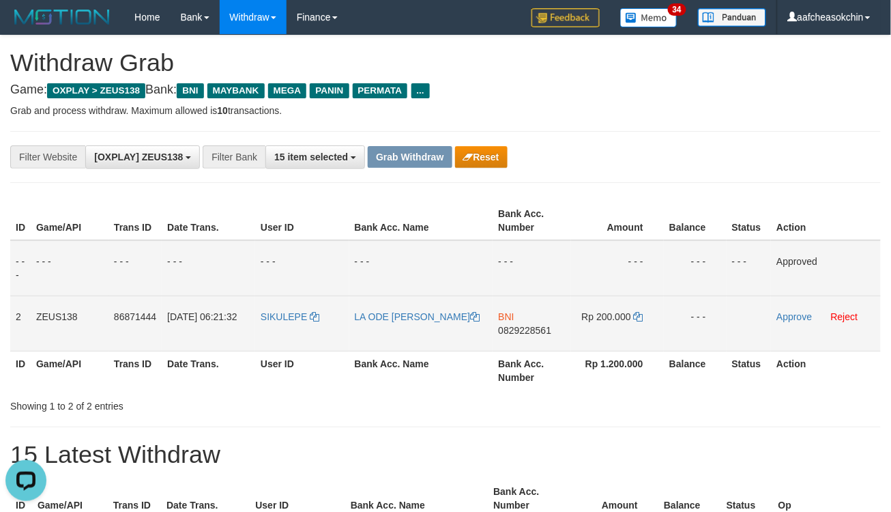
click at [519, 332] on span "0829228561" at bounding box center [524, 330] width 53 height 11
click at [622, 311] on span "Rp 200.000" at bounding box center [606, 316] width 49 height 11
copy td "200.000"
click at [622, 311] on span "Rp 200.000" at bounding box center [606, 316] width 49 height 11
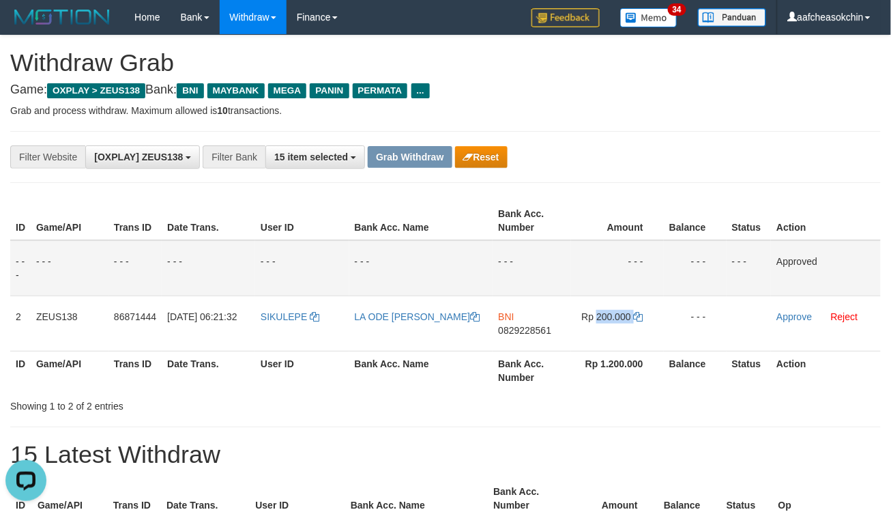
click at [341, 408] on div "Showing 1 to 2 of 2 entries" at bounding box center [185, 403] width 351 height 19
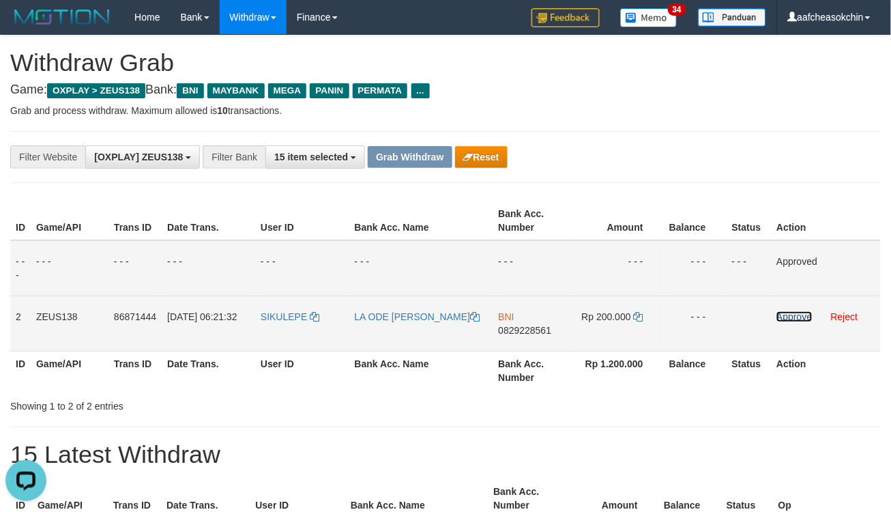
click at [792, 311] on link "Approve" at bounding box center [794, 316] width 35 height 11
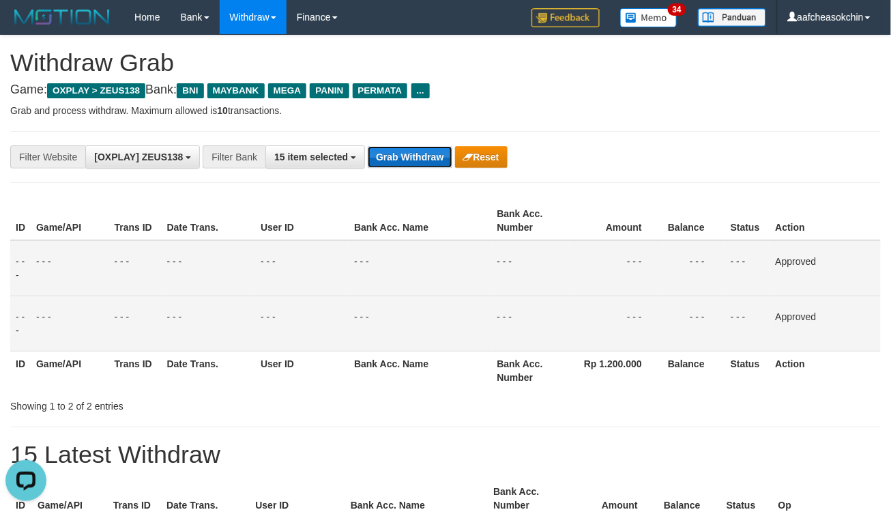
click at [412, 155] on button "Grab Withdraw" at bounding box center [410, 157] width 84 height 22
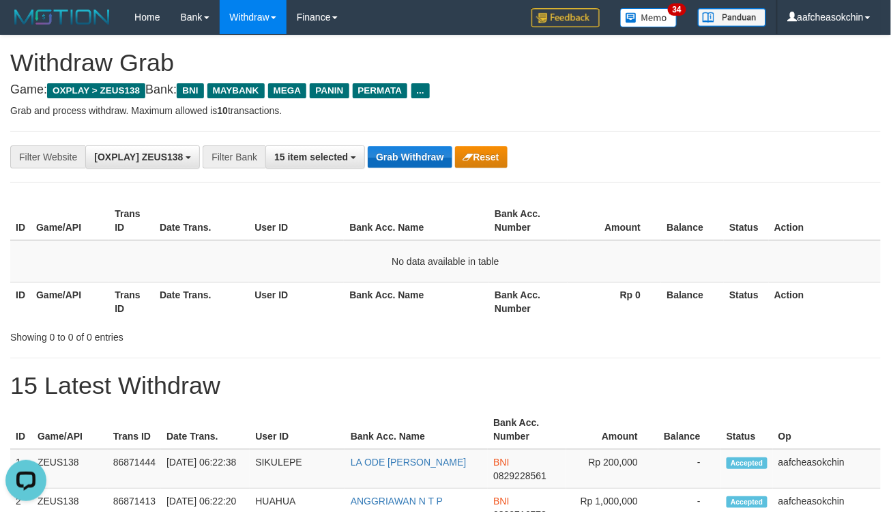
drag, startPoint x: 369, startPoint y: 145, endPoint x: 384, endPoint y: 164, distance: 23.8
click at [369, 146] on div "Grab Withdraw Reset" at bounding box center [437, 157] width 139 height 22
click at [384, 162] on button "Grab Withdraw" at bounding box center [410, 157] width 84 height 22
drag, startPoint x: 427, startPoint y: 152, endPoint x: 422, endPoint y: 141, distance: 12.2
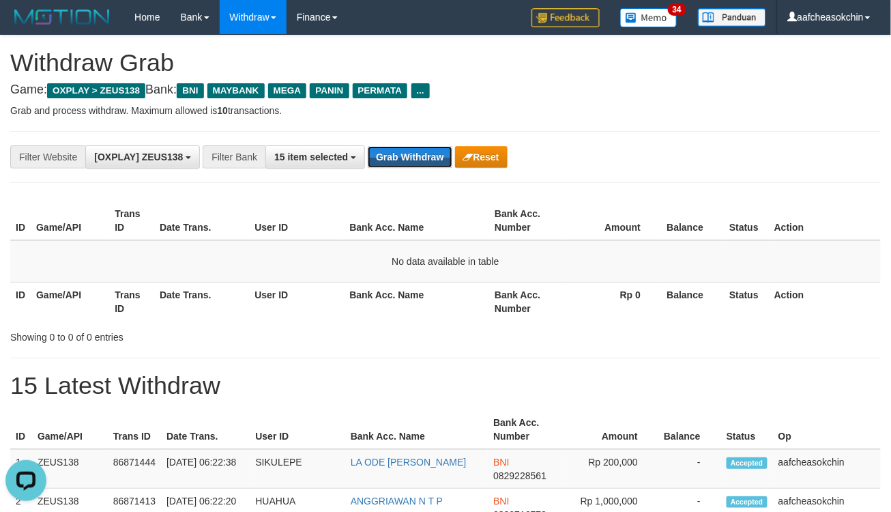
click at [427, 152] on button "Grab Withdraw" at bounding box center [410, 157] width 84 height 22
click at [421, 141] on div "**********" at bounding box center [445, 157] width 871 height 52
click at [420, 136] on div "**********" at bounding box center [445, 157] width 871 height 52
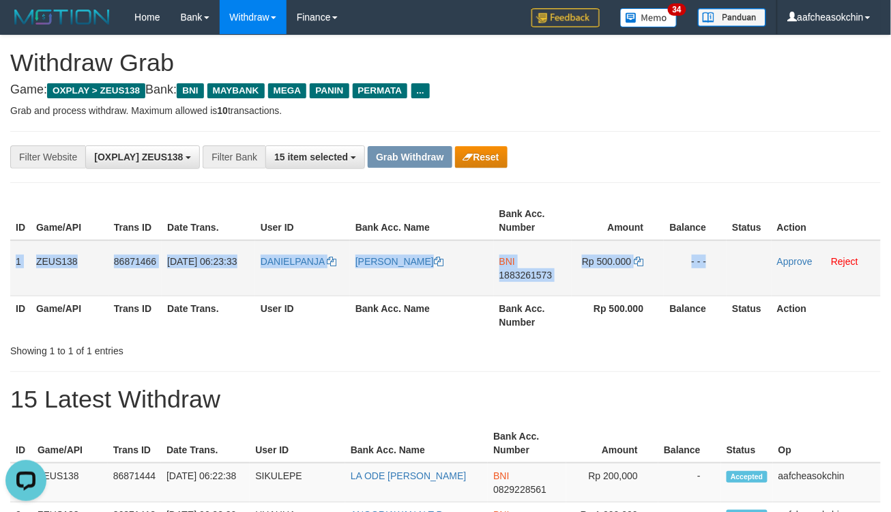
drag, startPoint x: 16, startPoint y: 257, endPoint x: 740, endPoint y: 262, distance: 724.1
click at [740, 262] on tr "1 ZEUS138 86871466 01/09/2025 06:23:33 DANIELPANJA DANIEL PANJAITAN BNI 1883261…" at bounding box center [445, 268] width 871 height 56
copy tr "1 ZEUS138 86871466 01/09/2025 06:23:33 DANIELPANJA DANIEL PANJAITAN BNI 1883261…"
drag, startPoint x: 577, startPoint y: 356, endPoint x: 575, endPoint y: 325, distance: 30.8
click at [577, 353] on div "Showing 1 to 1 of 1 entries" at bounding box center [445, 348] width 891 height 19
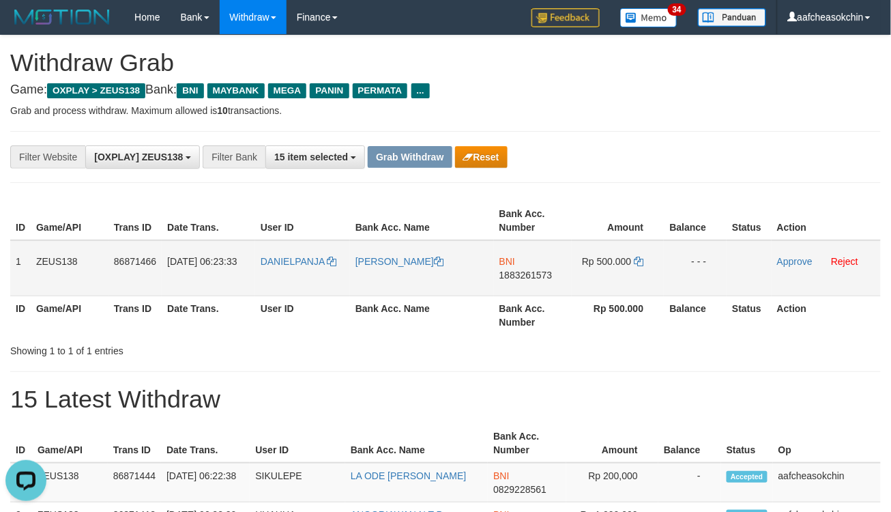
click at [538, 274] on span "1883261573" at bounding box center [526, 275] width 53 height 11
click at [611, 256] on span "Rp 500.000" at bounding box center [606, 261] width 49 height 11
drag, startPoint x: 611, startPoint y: 255, endPoint x: 719, endPoint y: 251, distance: 107.2
click at [613, 256] on span "Rp 500.000" at bounding box center [606, 261] width 49 height 11
copy span "500.000"
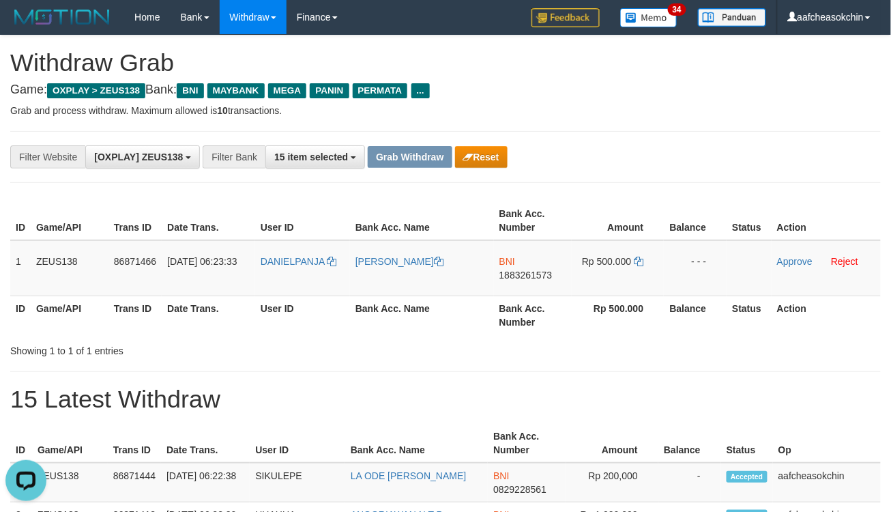
drag, startPoint x: 766, startPoint y: 363, endPoint x: 763, endPoint y: 356, distance: 8.0
click at [794, 260] on link "Approve" at bounding box center [794, 261] width 35 height 11
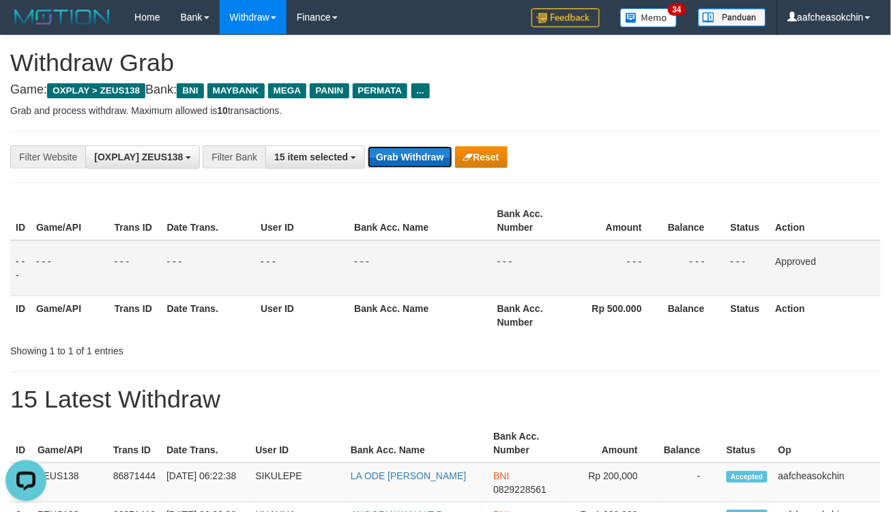
click at [411, 154] on button "Grab Withdraw" at bounding box center [410, 157] width 84 height 22
click at [410, 154] on button "Grab Withdraw" at bounding box center [410, 157] width 84 height 22
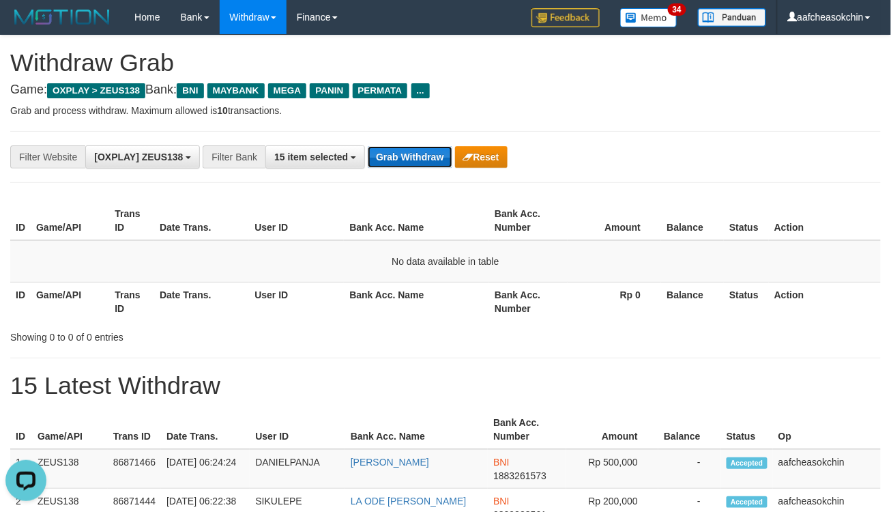
click at [422, 146] on button "Grab Withdraw" at bounding box center [410, 157] width 84 height 22
click at [417, 164] on button "Grab Withdraw" at bounding box center [410, 157] width 84 height 22
click at [379, 154] on button "Grab Withdraw" at bounding box center [410, 157] width 84 height 22
click at [381, 153] on button "Grab Withdraw" at bounding box center [410, 157] width 84 height 22
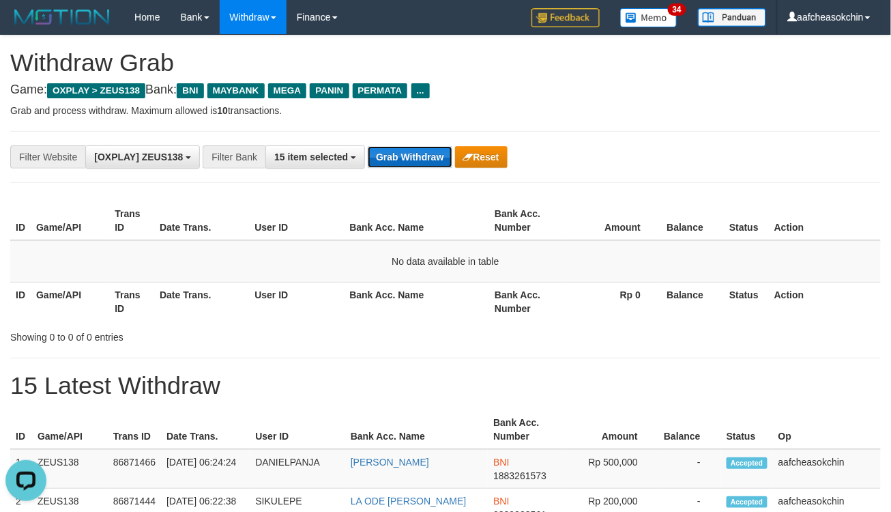
click at [381, 153] on button "Grab Withdraw" at bounding box center [410, 157] width 84 height 22
click at [392, 177] on div "**********" at bounding box center [445, 157] width 871 height 52
click at [442, 162] on button "Grab Withdraw" at bounding box center [410, 157] width 84 height 22
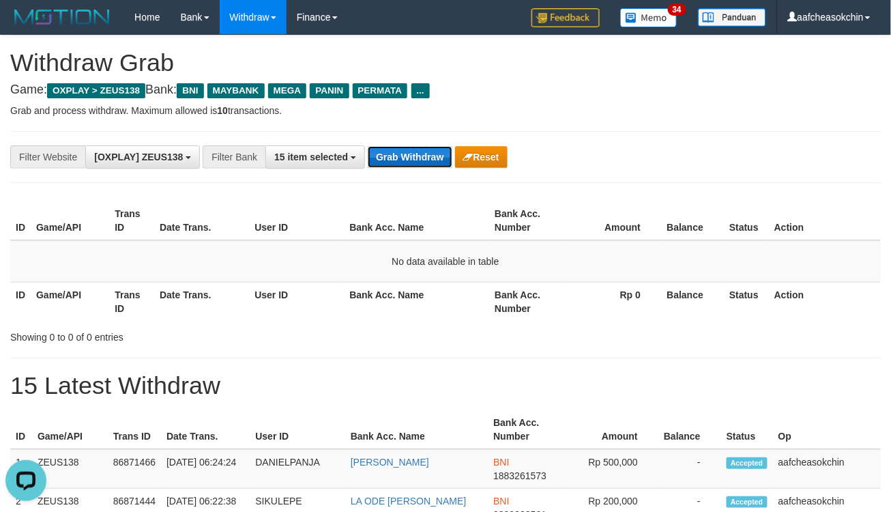
click at [442, 162] on button "Grab Withdraw" at bounding box center [410, 157] width 84 height 22
click at [440, 160] on button "Grab Withdraw" at bounding box center [410, 157] width 84 height 22
click at [438, 157] on button "Grab Withdraw" at bounding box center [410, 157] width 84 height 22
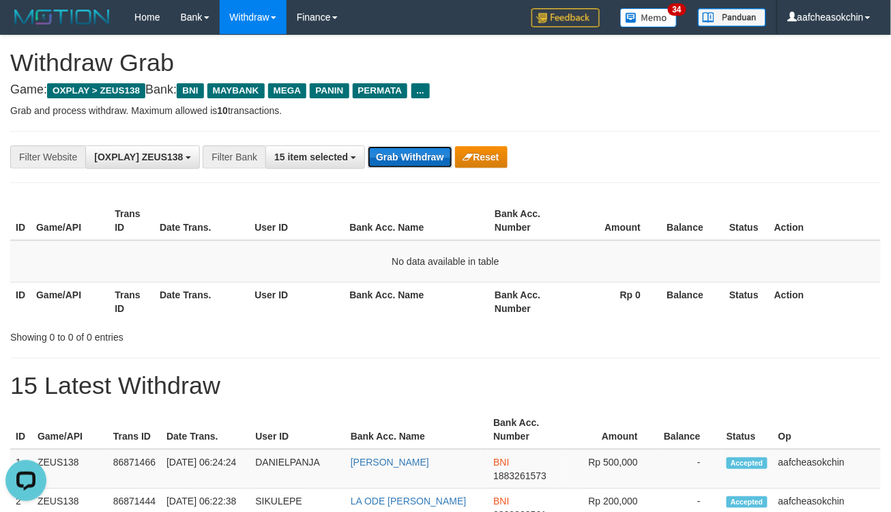
click at [427, 154] on button "Grab Withdraw" at bounding box center [410, 157] width 84 height 22
drag, startPoint x: 427, startPoint y: 153, endPoint x: 442, endPoint y: 147, distance: 15.6
click at [432, 151] on button "Grab Withdraw" at bounding box center [410, 157] width 84 height 22
drag, startPoint x: 442, startPoint y: 147, endPoint x: 450, endPoint y: 143, distance: 9.5
click at [450, 143] on div "**********" at bounding box center [445, 157] width 871 height 52
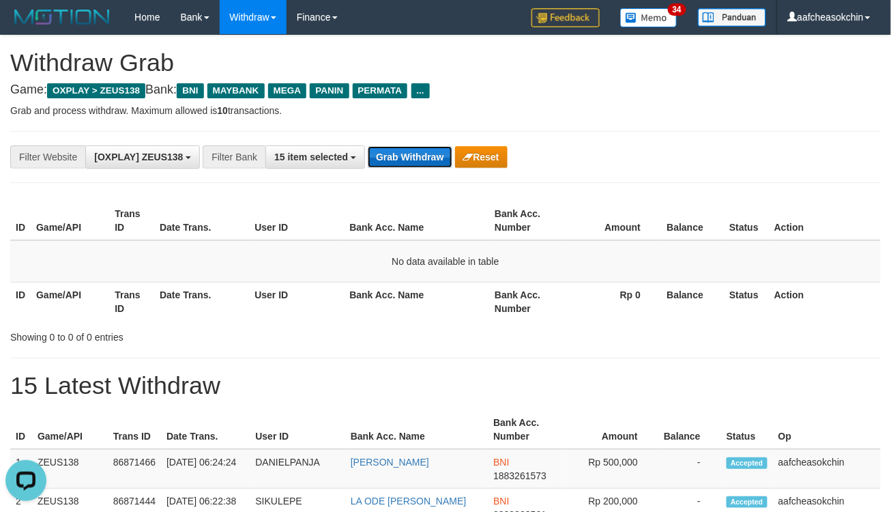
click at [401, 159] on button "Grab Withdraw" at bounding box center [410, 157] width 84 height 22
click at [403, 169] on div "**********" at bounding box center [445, 157] width 871 height 52
click at [403, 161] on button "Grab Withdraw" at bounding box center [410, 157] width 84 height 22
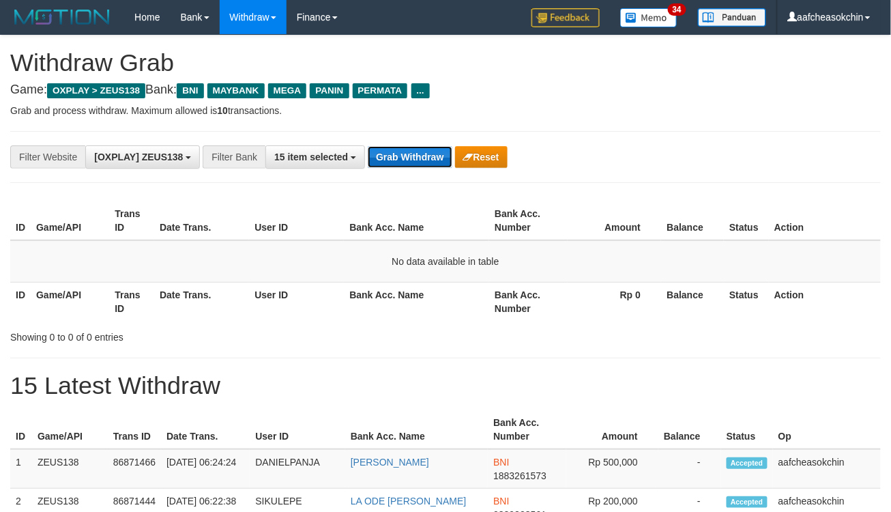
click at [401, 160] on button "Grab Withdraw" at bounding box center [410, 157] width 84 height 22
click at [438, 158] on button "Grab Withdraw" at bounding box center [410, 157] width 84 height 22
drag, startPoint x: 385, startPoint y: 160, endPoint x: 397, endPoint y: 160, distance: 12.3
click at [387, 160] on button "Grab Withdraw" at bounding box center [410, 157] width 84 height 22
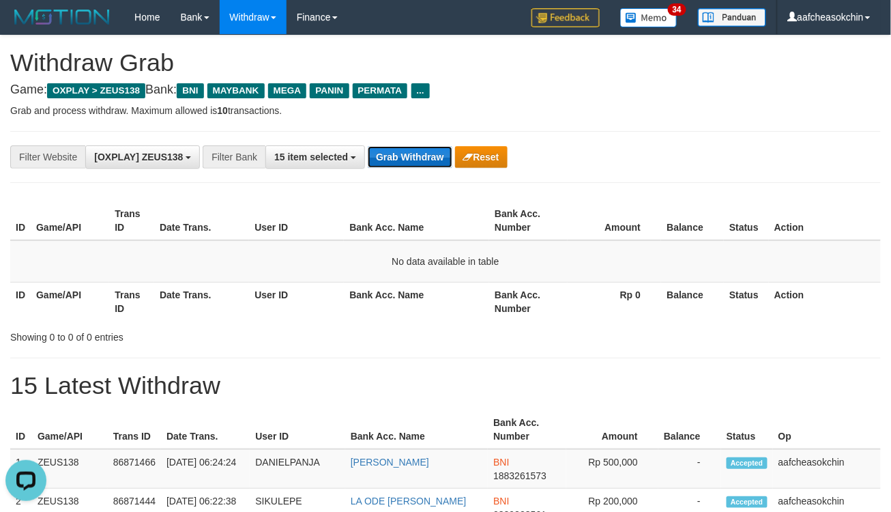
click at [397, 160] on button "Grab Withdraw" at bounding box center [410, 157] width 84 height 22
click at [398, 160] on button "Grab Withdraw" at bounding box center [410, 157] width 84 height 22
click at [398, 169] on div "**********" at bounding box center [445, 157] width 871 height 52
click at [398, 146] on button "Grab Withdraw" at bounding box center [410, 157] width 84 height 22
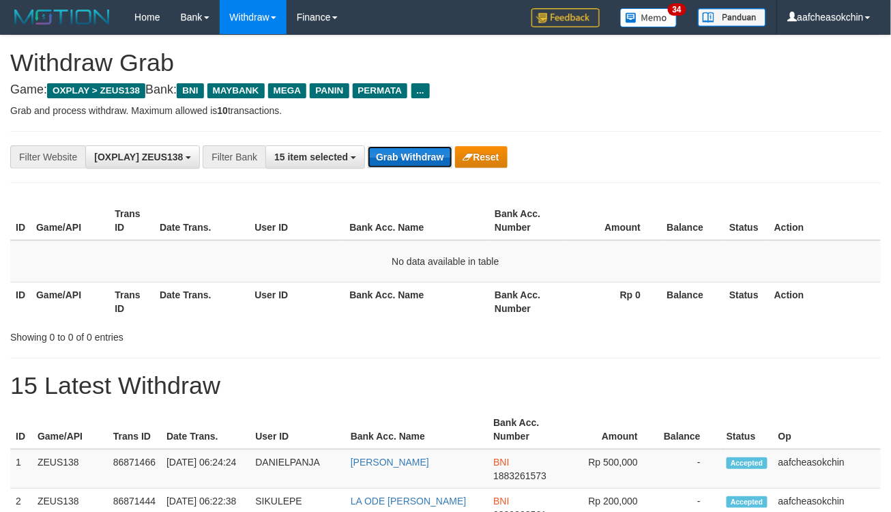
click at [398, 146] on button "Grab Withdraw" at bounding box center [410, 157] width 84 height 22
click at [386, 158] on button "Grab Withdraw" at bounding box center [410, 157] width 84 height 22
drag, startPoint x: 397, startPoint y: 143, endPoint x: 433, endPoint y: 144, distance: 36.9
click at [397, 142] on div "**********" at bounding box center [445, 157] width 871 height 52
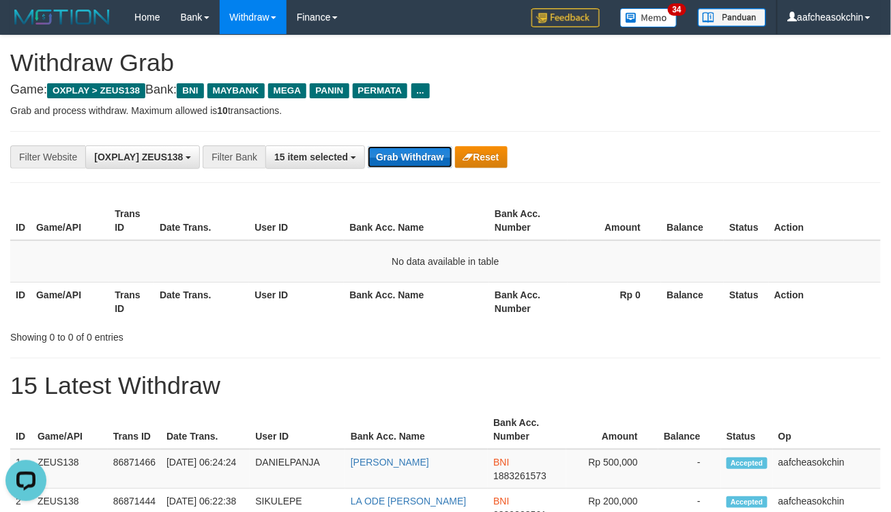
click at [401, 148] on button "Grab Withdraw" at bounding box center [410, 157] width 84 height 22
click at [401, 151] on button "Grab Withdraw" at bounding box center [410, 157] width 84 height 22
click at [448, 150] on button "Grab Withdraw" at bounding box center [410, 157] width 84 height 22
click at [446, 151] on button "Grab Withdraw" at bounding box center [410, 157] width 84 height 22
click at [445, 151] on button "Grab Withdraw" at bounding box center [410, 157] width 84 height 22
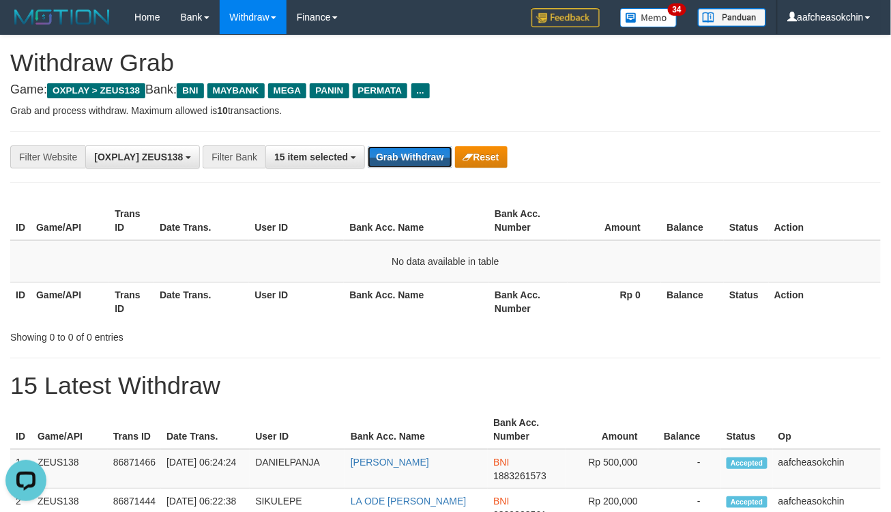
drag, startPoint x: 445, startPoint y: 151, endPoint x: 588, endPoint y: 179, distance: 146.0
click at [445, 152] on button "Grab Withdraw" at bounding box center [410, 157] width 84 height 22
click at [412, 152] on button "Grab Withdraw" at bounding box center [410, 157] width 84 height 22
click at [409, 150] on button "Grab Withdraw" at bounding box center [410, 157] width 84 height 22
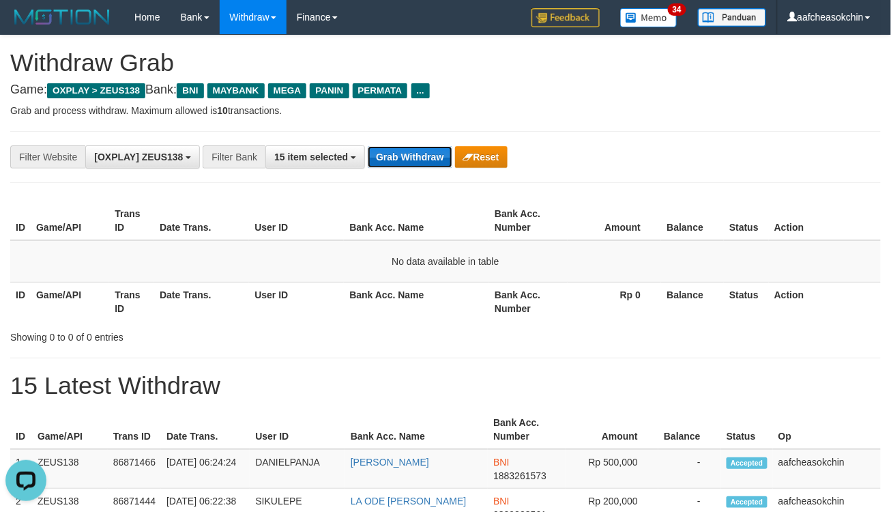
drag, startPoint x: 409, startPoint y: 150, endPoint x: 407, endPoint y: 161, distance: 11.3
click at [408, 160] on button "Grab Withdraw" at bounding box center [410, 157] width 84 height 22
click at [420, 155] on button "Grab Withdraw" at bounding box center [410, 157] width 84 height 22
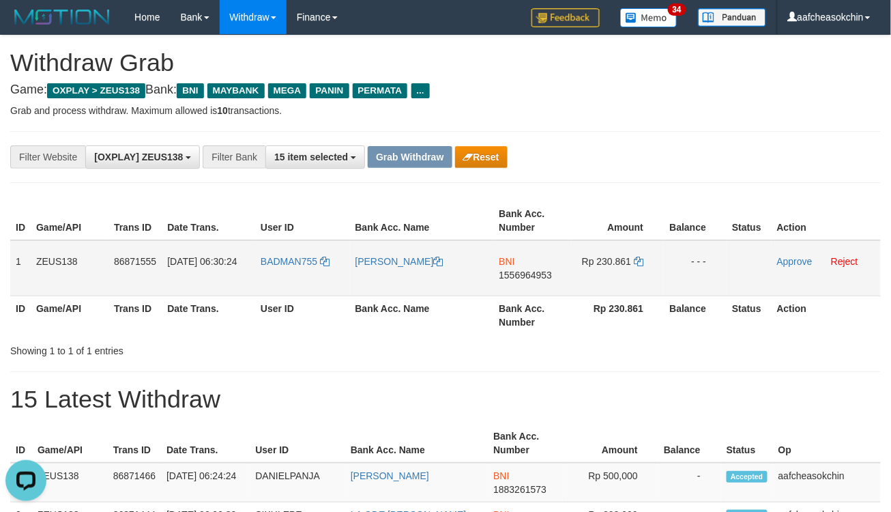
drag, startPoint x: 11, startPoint y: 253, endPoint x: 717, endPoint y: 278, distance: 706.8
click at [717, 278] on tr "1 ZEUS138 86871555 01/09/2025 06:30:24 BADMAN755 AHMAD FIRZA SURYAKUSUMA BNI 15…" at bounding box center [445, 268] width 871 height 56
copy tr "1 ZEUS138 86871555 01/09/2025 06:30:24 BADMAN755 AHMAD FIRZA SURYAKUSUMA BNI 15…"
click at [549, 343] on div "Showing 1 to 1 of 1 entries" at bounding box center [445, 348] width 891 height 19
click at [520, 277] on span "1556964953" at bounding box center [525, 275] width 53 height 11
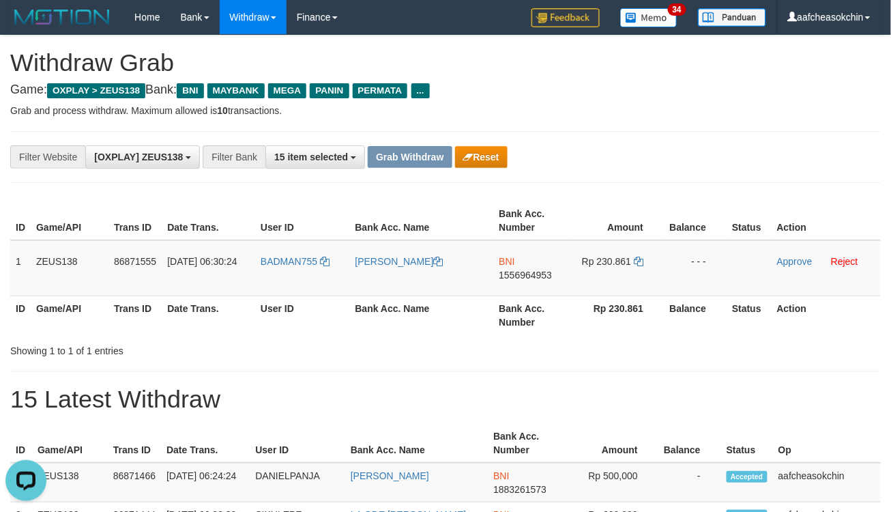
click at [514, 278] on td "BNI 1556964953" at bounding box center [532, 268] width 78 height 56
click at [619, 248] on td "Rp 230.861" at bounding box center [618, 268] width 92 height 56
copy td "230.861"
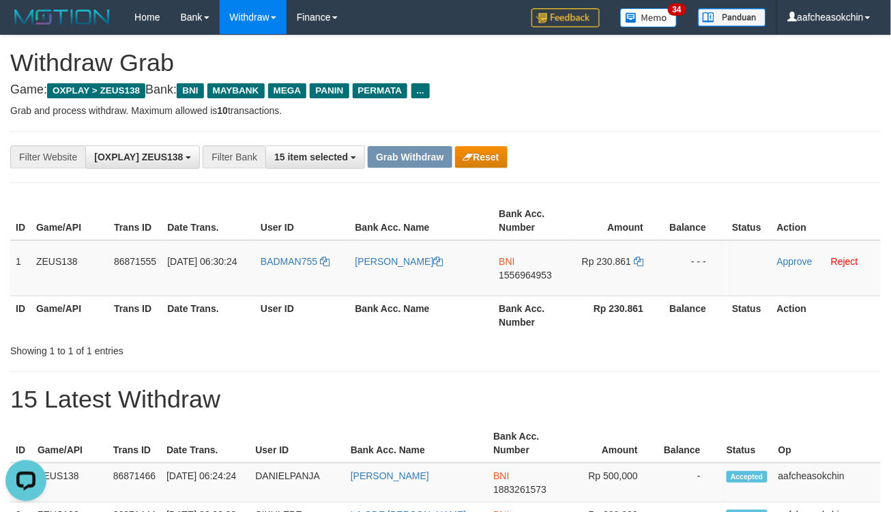
click at [780, 256] on link "Approve" at bounding box center [794, 261] width 35 height 11
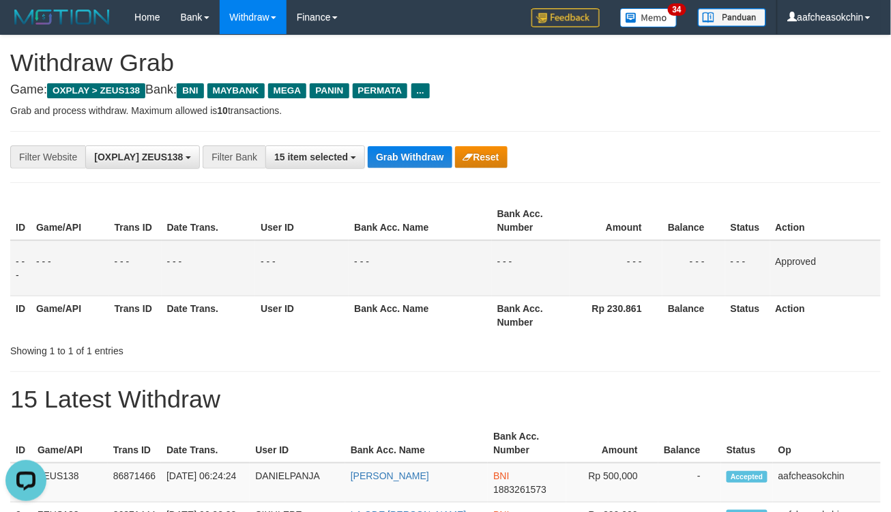
click at [377, 111] on p "Grab and process withdraw. Maximum allowed is 10 transactions." at bounding box center [445, 111] width 871 height 14
drag, startPoint x: 437, startPoint y: 187, endPoint x: 418, endPoint y: 164, distance: 30.1
click at [389, 142] on div "**********" at bounding box center [445, 157] width 871 height 52
click at [392, 149] on button "Grab Withdraw" at bounding box center [410, 157] width 84 height 22
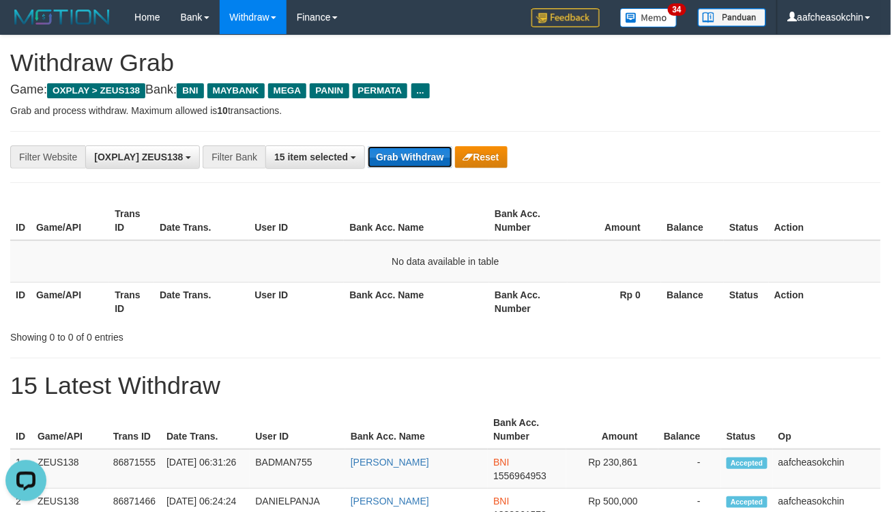
click at [390, 161] on button "Grab Withdraw" at bounding box center [410, 157] width 84 height 22
click at [413, 147] on button "Grab Withdraw" at bounding box center [410, 157] width 84 height 22
click at [411, 147] on button "Grab Withdraw" at bounding box center [410, 157] width 84 height 22
click at [394, 162] on button "Grab Withdraw" at bounding box center [410, 157] width 84 height 22
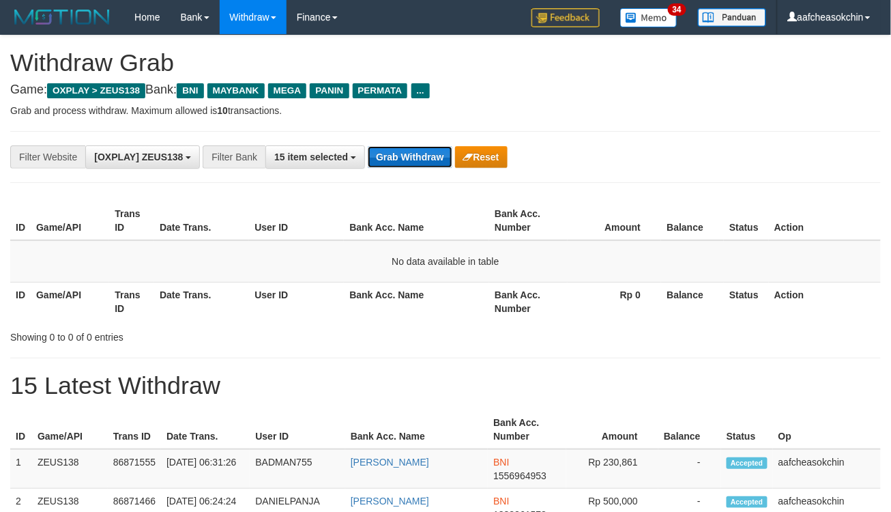
click at [394, 162] on button "Grab Withdraw" at bounding box center [410, 157] width 84 height 22
click at [406, 159] on button "Grab Withdraw" at bounding box center [410, 157] width 84 height 22
click at [405, 159] on button "Grab Withdraw" at bounding box center [410, 157] width 84 height 22
click at [392, 158] on button "Grab Withdraw" at bounding box center [410, 157] width 84 height 22
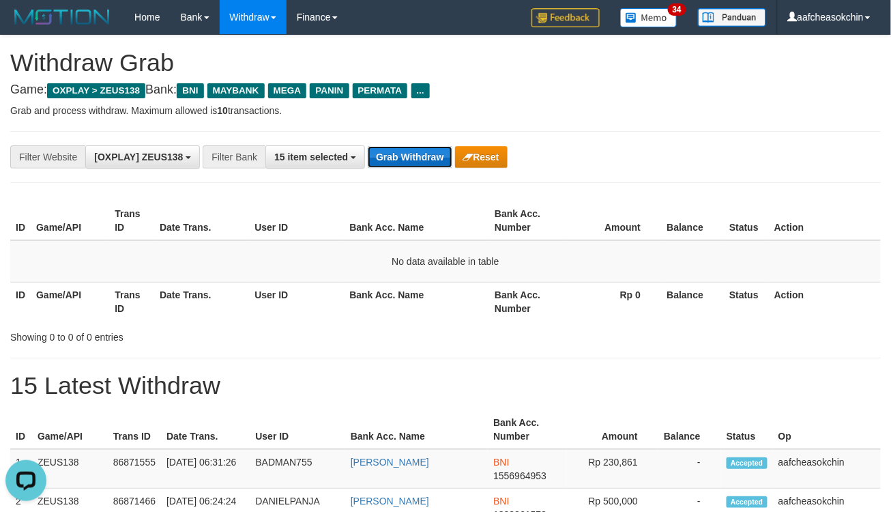
click at [392, 158] on button "Grab Withdraw" at bounding box center [410, 157] width 84 height 22
click at [398, 147] on button "Grab Withdraw" at bounding box center [410, 157] width 84 height 22
drag, startPoint x: 405, startPoint y: 169, endPoint x: 406, endPoint y: 159, distance: 10.3
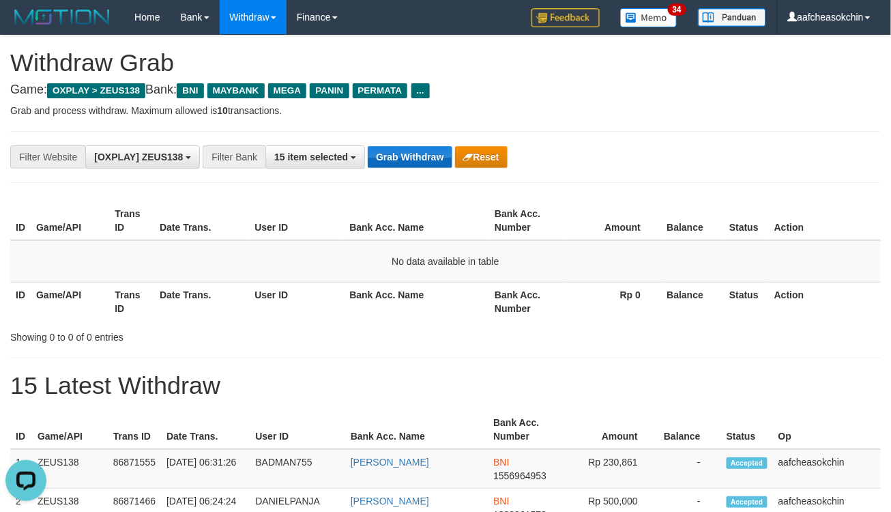
click at [405, 167] on div "**********" at bounding box center [445, 157] width 871 height 52
click at [404, 153] on button "Grab Withdraw" at bounding box center [410, 157] width 84 height 22
click at [405, 156] on button "Grab Withdraw" at bounding box center [410, 157] width 84 height 22
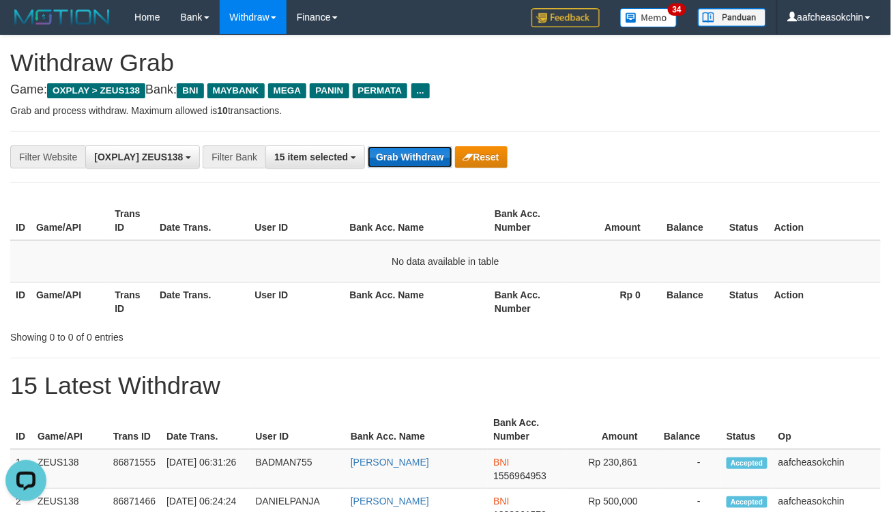
click at [405, 156] on button "Grab Withdraw" at bounding box center [410, 157] width 84 height 22
click at [431, 165] on button "Grab Withdraw" at bounding box center [410, 157] width 84 height 22
click at [429, 160] on button "Grab Withdraw" at bounding box center [410, 157] width 84 height 22
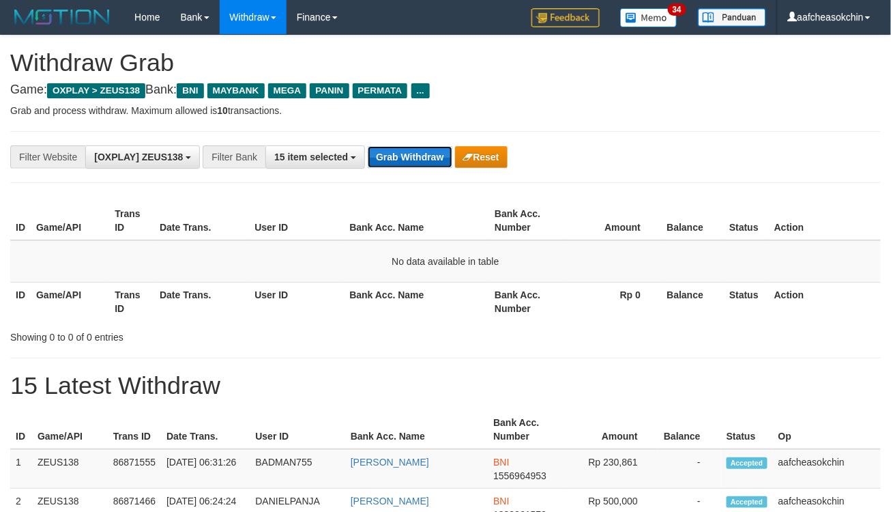
click at [410, 152] on button "Grab Withdraw" at bounding box center [410, 157] width 84 height 22
click at [405, 151] on button "Grab Withdraw" at bounding box center [410, 157] width 84 height 22
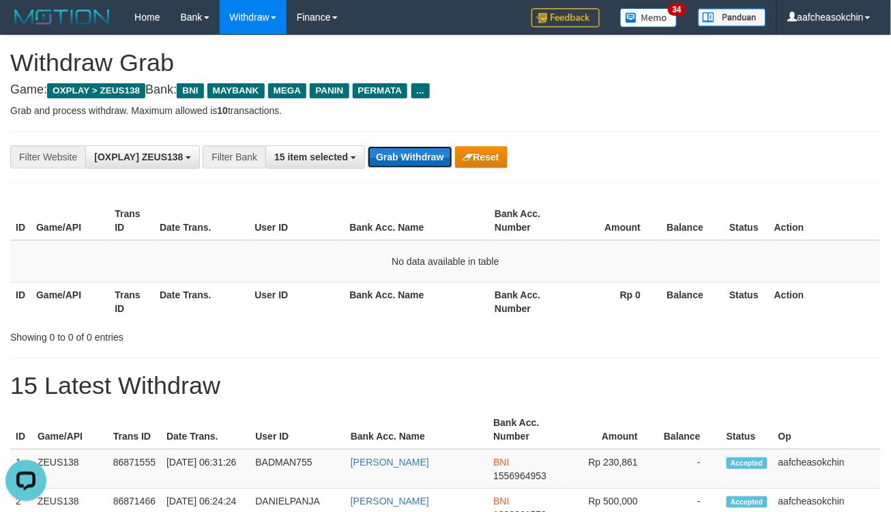
click at [414, 154] on button "Grab Withdraw" at bounding box center [410, 157] width 84 height 22
click at [410, 158] on button "Grab Withdraw" at bounding box center [410, 157] width 84 height 22
click at [410, 162] on button "Grab Withdraw" at bounding box center [410, 157] width 84 height 22
click at [391, 158] on button "Grab Withdraw" at bounding box center [410, 157] width 84 height 22
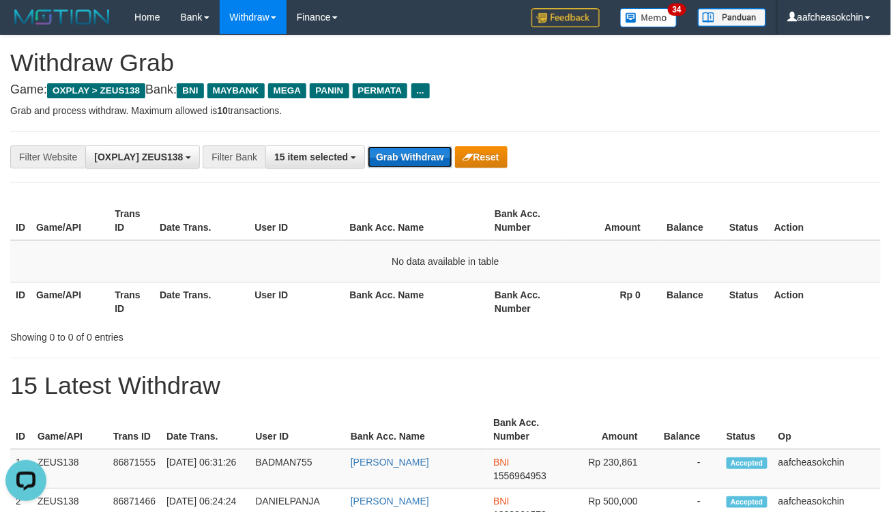
click at [391, 158] on button "Grab Withdraw" at bounding box center [410, 157] width 84 height 22
click at [414, 154] on button "Grab Withdraw" at bounding box center [410, 157] width 84 height 22
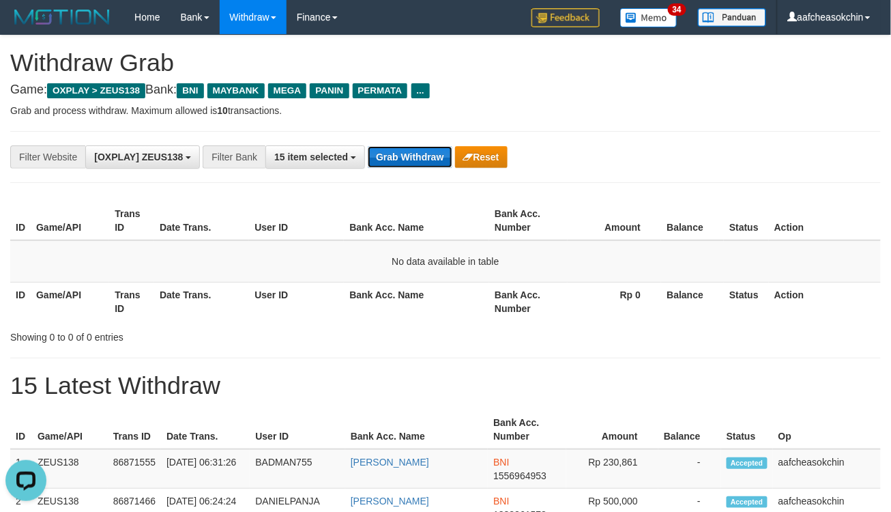
click at [414, 154] on button "Grab Withdraw" at bounding box center [410, 157] width 84 height 22
click at [420, 153] on button "Grab Withdraw" at bounding box center [410, 157] width 84 height 22
click at [420, 154] on button "Grab Withdraw" at bounding box center [410, 157] width 84 height 22
click at [420, 156] on button "Grab Withdraw" at bounding box center [410, 157] width 84 height 22
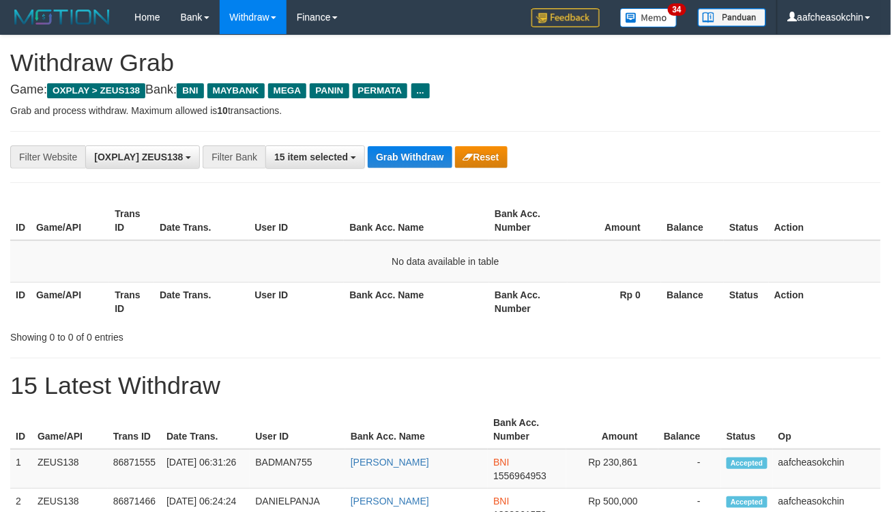
click at [420, 156] on button "Grab Withdraw" at bounding box center [410, 157] width 84 height 22
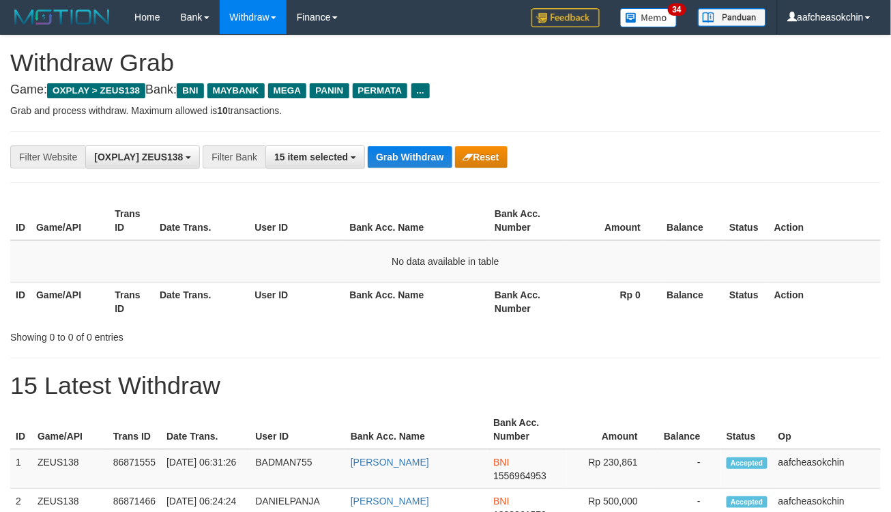
click at [420, 156] on button "Grab Withdraw" at bounding box center [410, 157] width 84 height 22
click at [427, 150] on button "Grab Withdraw" at bounding box center [410, 157] width 84 height 22
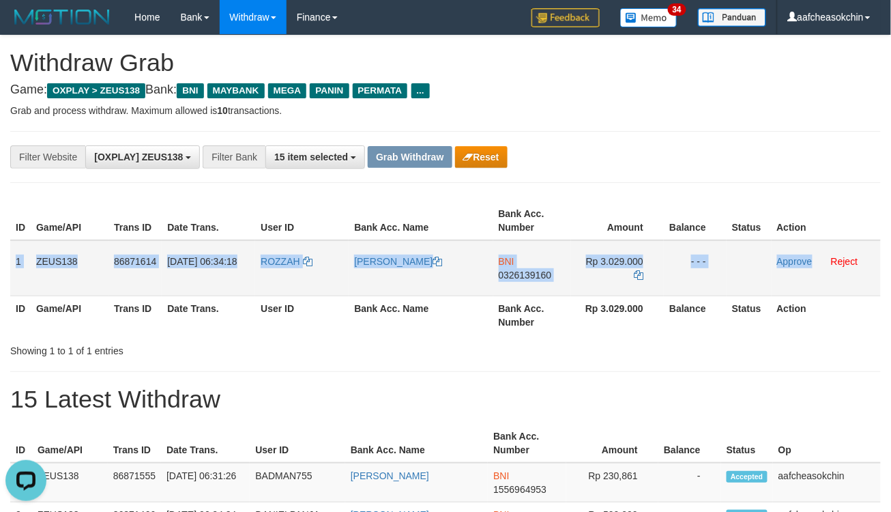
drag, startPoint x: 14, startPoint y: 257, endPoint x: 813, endPoint y: 275, distance: 798.7
click at [813, 275] on tr "1 ZEUS138 86871614 01/09/2025 06:34:18 ROZZAH HENDRA ROZA BNI 0326139160 Rp 3.0…" at bounding box center [445, 268] width 871 height 56
click at [561, 339] on div "Showing 1 to 1 of 1 entries" at bounding box center [445, 348] width 891 height 19
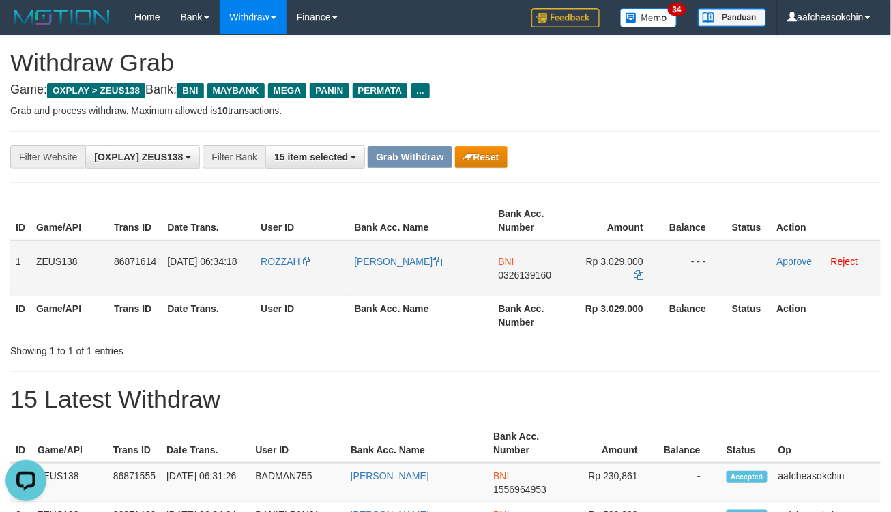
click at [506, 274] on span "0326139160" at bounding box center [525, 275] width 53 height 11
click at [626, 260] on span "Rp 3.029.000" at bounding box center [614, 261] width 57 height 11
copy td "3.029.000"
click at [448, 351] on div "Showing 1 to 1 of 1 entries" at bounding box center [445, 348] width 891 height 19
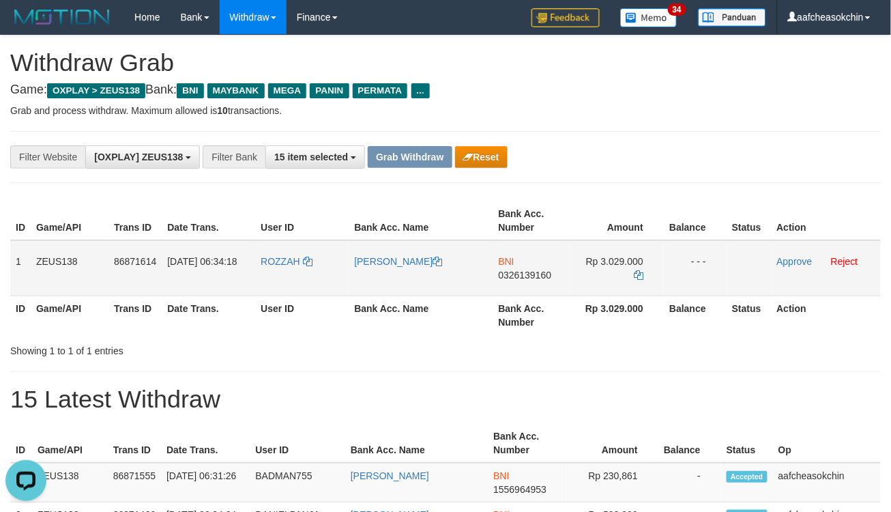
click at [789, 254] on td "Approve Reject" at bounding box center [826, 268] width 109 height 56
click at [789, 257] on link "Approve" at bounding box center [794, 261] width 35 height 11
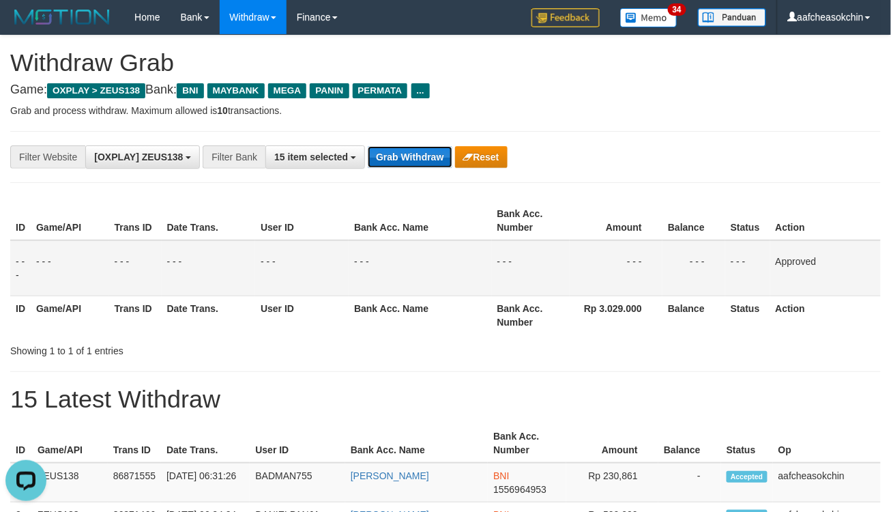
click at [414, 154] on button "Grab Withdraw" at bounding box center [410, 157] width 84 height 22
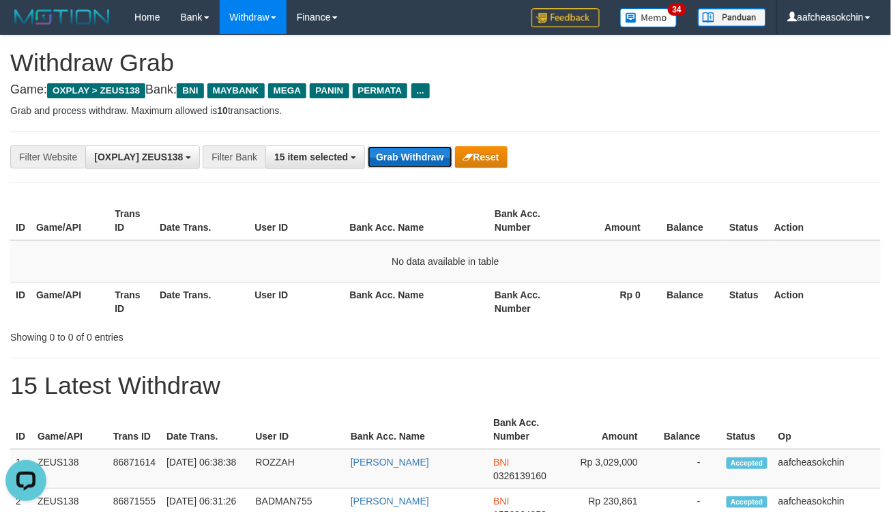
click at [417, 161] on button "Grab Withdraw" at bounding box center [410, 157] width 84 height 22
click at [416, 159] on button "Grab Withdraw" at bounding box center [410, 157] width 84 height 22
drag, startPoint x: 416, startPoint y: 159, endPoint x: 419, endPoint y: 150, distance: 9.3
click at [418, 153] on button "Grab Withdraw" at bounding box center [410, 157] width 84 height 22
click at [377, 150] on button "Grab Withdraw" at bounding box center [410, 157] width 84 height 22
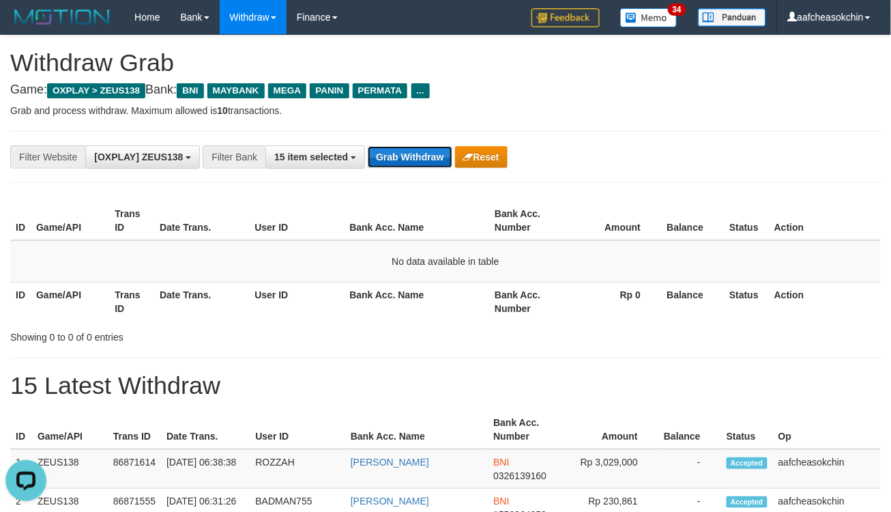
click at [377, 150] on button "Grab Withdraw" at bounding box center [410, 157] width 84 height 22
click at [422, 164] on button "Grab Withdraw" at bounding box center [410, 157] width 84 height 22
click at [422, 161] on button "Grab Withdraw" at bounding box center [410, 157] width 84 height 22
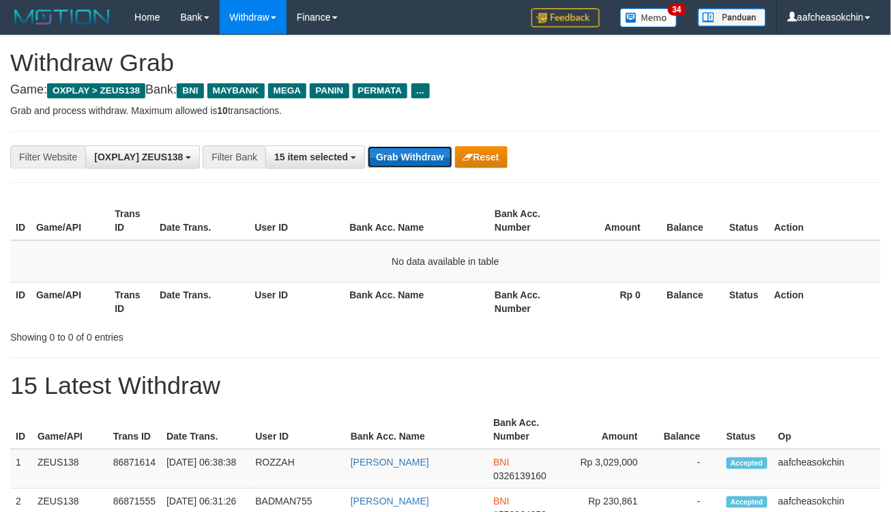
click at [412, 158] on button "Grab Withdraw" at bounding box center [410, 157] width 84 height 22
click at [423, 159] on button "Grab Withdraw" at bounding box center [410, 157] width 84 height 22
drag, startPoint x: 423, startPoint y: 159, endPoint x: 412, endPoint y: 158, distance: 10.9
click at [414, 158] on button "Grab Withdraw" at bounding box center [410, 157] width 84 height 22
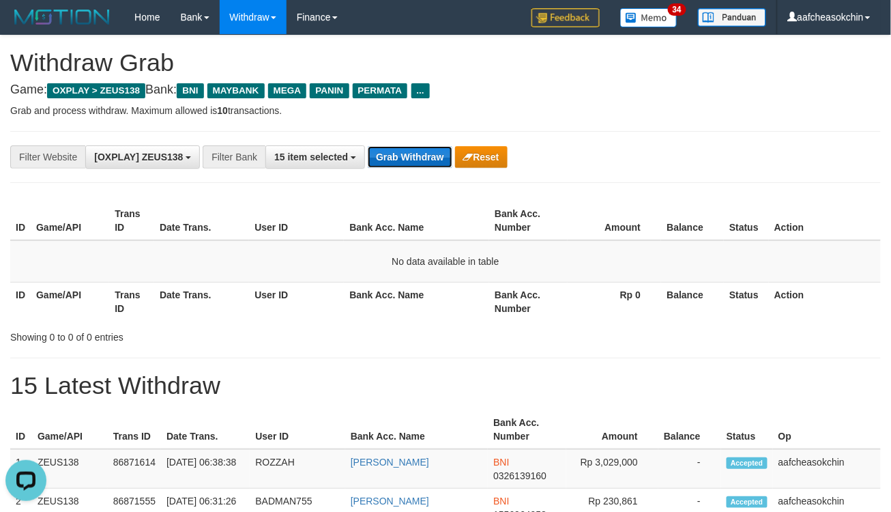
click at [422, 159] on button "Grab Withdraw" at bounding box center [410, 157] width 84 height 22
click at [421, 154] on button "Grab Withdraw" at bounding box center [410, 157] width 84 height 22
click at [400, 161] on button "Grab Withdraw" at bounding box center [410, 157] width 84 height 22
click at [400, 160] on button "Grab Withdraw" at bounding box center [410, 157] width 84 height 22
click at [409, 145] on div "**********" at bounding box center [371, 156] width 743 height 23
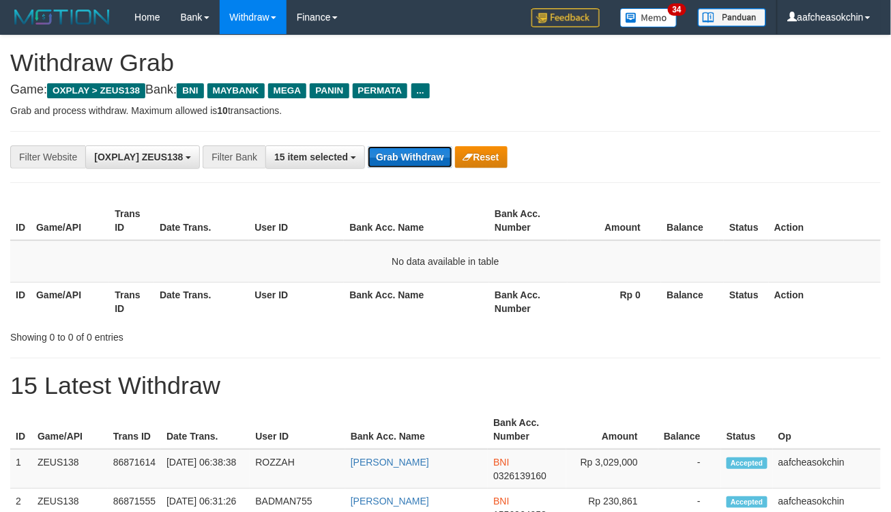
click at [407, 152] on button "Grab Withdraw" at bounding box center [410, 157] width 84 height 22
click at [407, 165] on button "Grab Withdraw" at bounding box center [410, 157] width 84 height 22
click at [413, 168] on div "**********" at bounding box center [371, 156] width 743 height 23
click at [411, 154] on button "Grab Withdraw" at bounding box center [410, 157] width 84 height 22
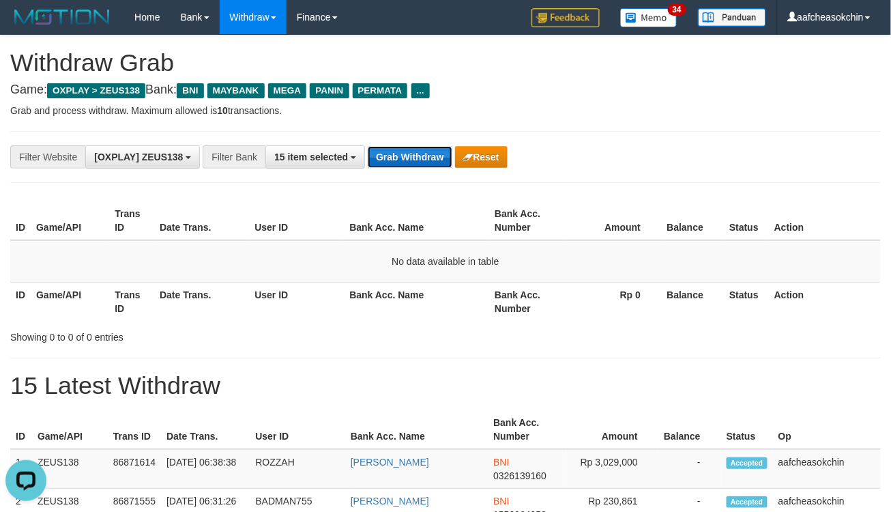
click at [411, 154] on button "Grab Withdraw" at bounding box center [410, 157] width 84 height 22
click at [403, 166] on button "Grab Withdraw" at bounding box center [410, 157] width 84 height 22
click at [411, 164] on button "Grab Withdraw" at bounding box center [410, 157] width 84 height 22
click at [410, 162] on button "Grab Withdraw" at bounding box center [410, 157] width 84 height 22
click at [411, 154] on button "Grab Withdraw" at bounding box center [410, 157] width 84 height 22
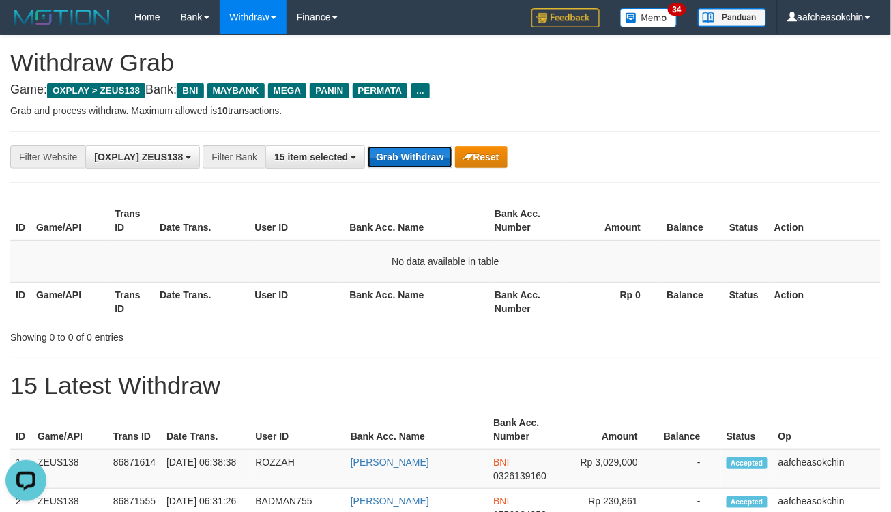
click at [410, 154] on button "Grab Withdraw" at bounding box center [410, 157] width 84 height 22
click at [397, 167] on button "Grab Withdraw" at bounding box center [410, 157] width 84 height 22
click at [411, 160] on button "Grab Withdraw" at bounding box center [410, 157] width 84 height 22
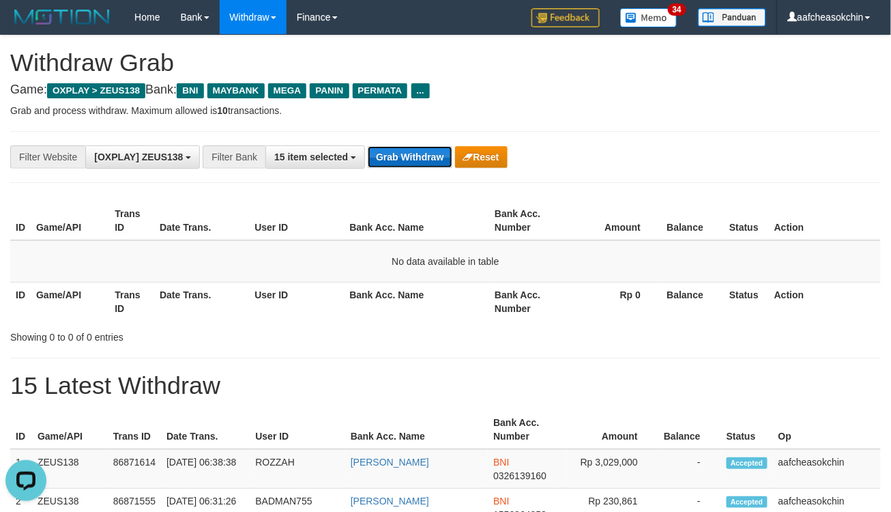
click at [408, 156] on button "Grab Withdraw" at bounding box center [410, 157] width 84 height 22
click at [404, 152] on button "Grab Withdraw" at bounding box center [410, 157] width 84 height 22
drag, startPoint x: 440, startPoint y: 202, endPoint x: 418, endPoint y: 164, distance: 44.4
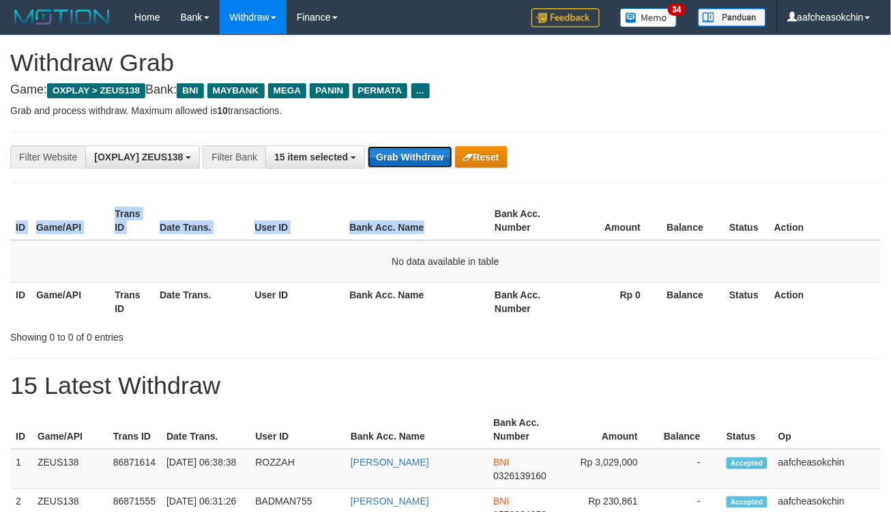
click at [418, 164] on button "Grab Withdraw" at bounding box center [410, 157] width 84 height 22
click at [418, 162] on button "Grab Withdraw" at bounding box center [410, 157] width 84 height 22
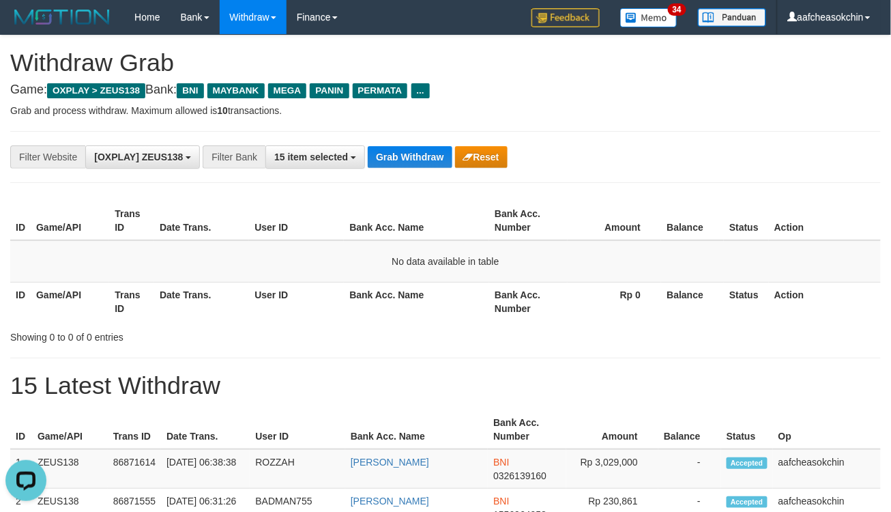
click at [390, 141] on div "**********" at bounding box center [445, 157] width 871 height 52
click at [399, 159] on button "Grab Withdraw" at bounding box center [410, 157] width 84 height 22
click at [393, 149] on button "Grab Withdraw" at bounding box center [410, 157] width 84 height 22
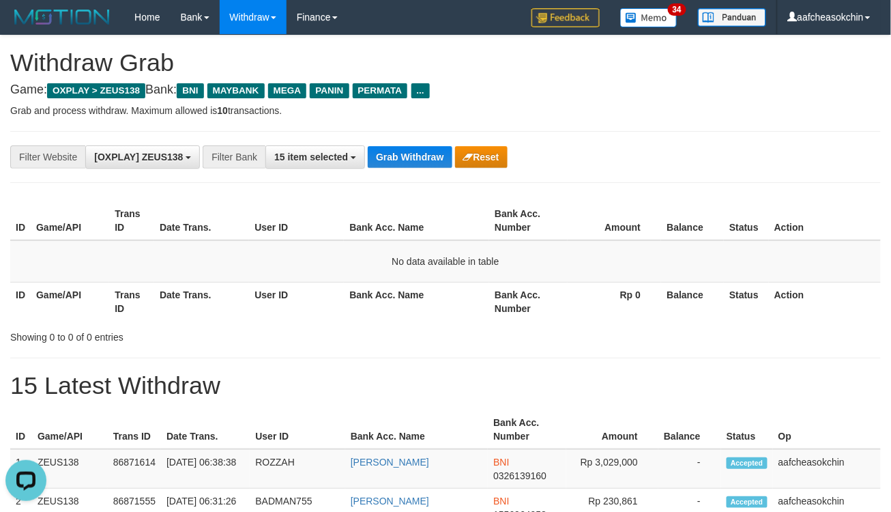
click at [403, 169] on div "**********" at bounding box center [445, 157] width 871 height 52
drag, startPoint x: 403, startPoint y: 169, endPoint x: 412, endPoint y: 151, distance: 20.2
click at [407, 161] on div "**********" at bounding box center [445, 157] width 871 height 52
click at [412, 151] on button "Grab Withdraw" at bounding box center [410, 157] width 84 height 22
click at [428, 139] on div "**********" at bounding box center [445, 157] width 871 height 52
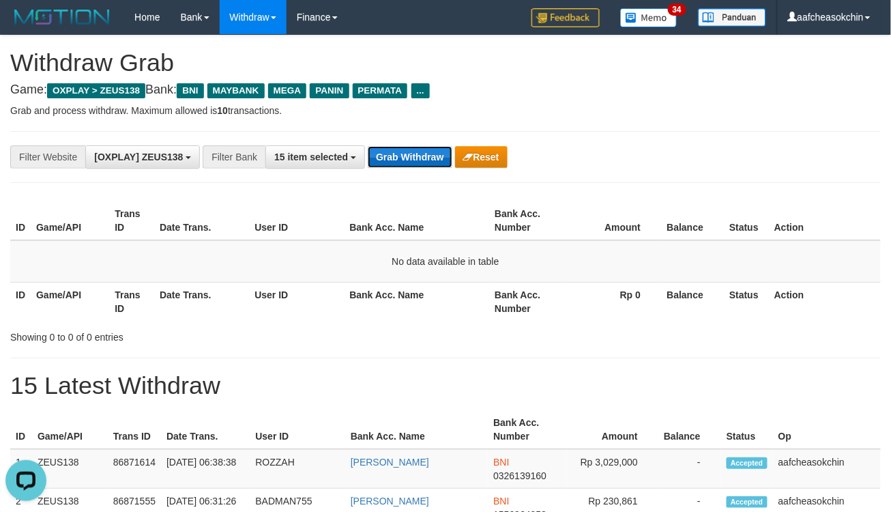
click at [420, 156] on button "Grab Withdraw" at bounding box center [410, 157] width 84 height 22
drag, startPoint x: 420, startPoint y: 157, endPoint x: 430, endPoint y: 175, distance: 21.1
click at [420, 171] on div "**********" at bounding box center [445, 157] width 871 height 52
click at [420, 152] on button "Grab Withdraw" at bounding box center [410, 157] width 84 height 22
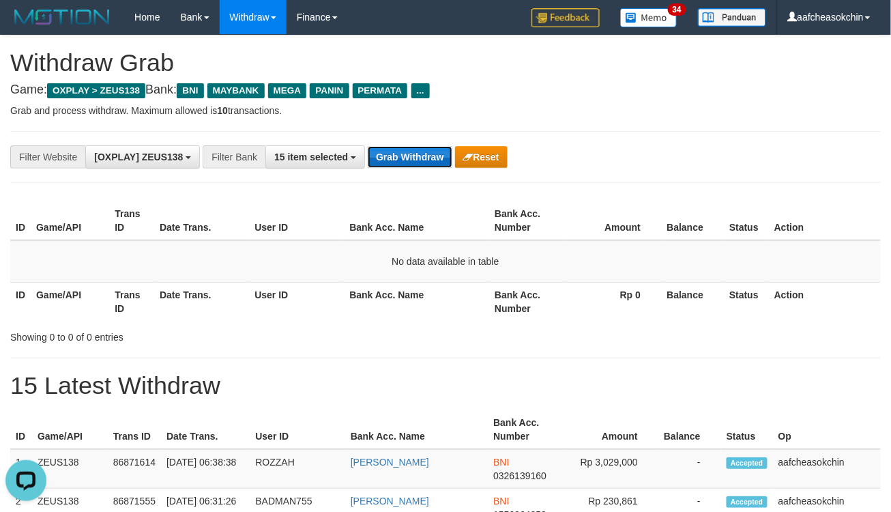
click at [381, 158] on button "Grab Withdraw" at bounding box center [410, 157] width 84 height 22
click at [382, 157] on button "Grab Withdraw" at bounding box center [410, 157] width 84 height 22
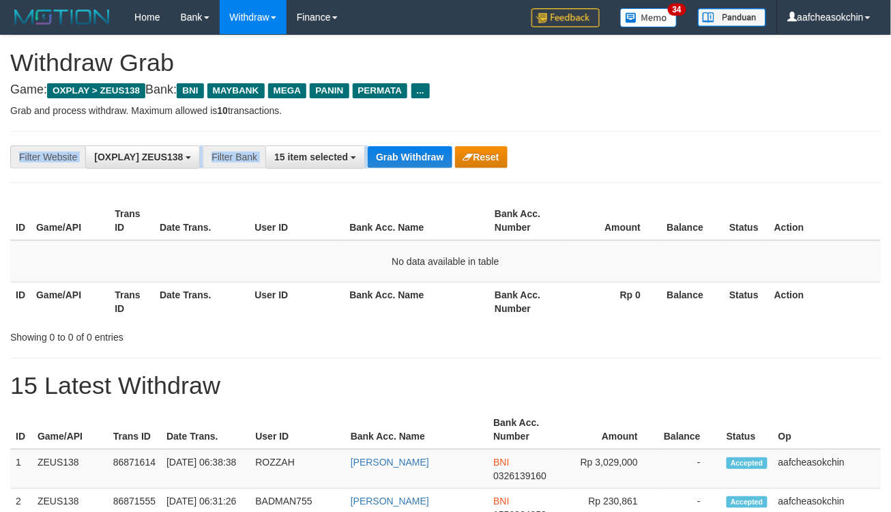
click at [422, 144] on div "**********" at bounding box center [445, 157] width 871 height 52
click at [388, 164] on button "Grab Withdraw" at bounding box center [410, 157] width 84 height 22
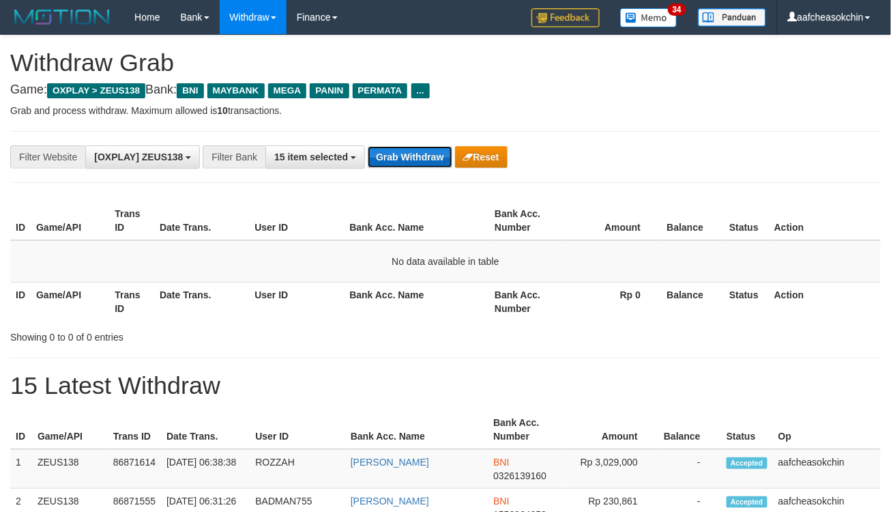
click at [393, 164] on button "Grab Withdraw" at bounding box center [410, 157] width 84 height 22
click at [435, 140] on div "**********" at bounding box center [445, 157] width 871 height 52
click at [431, 162] on button "Grab Withdraw" at bounding box center [410, 157] width 84 height 22
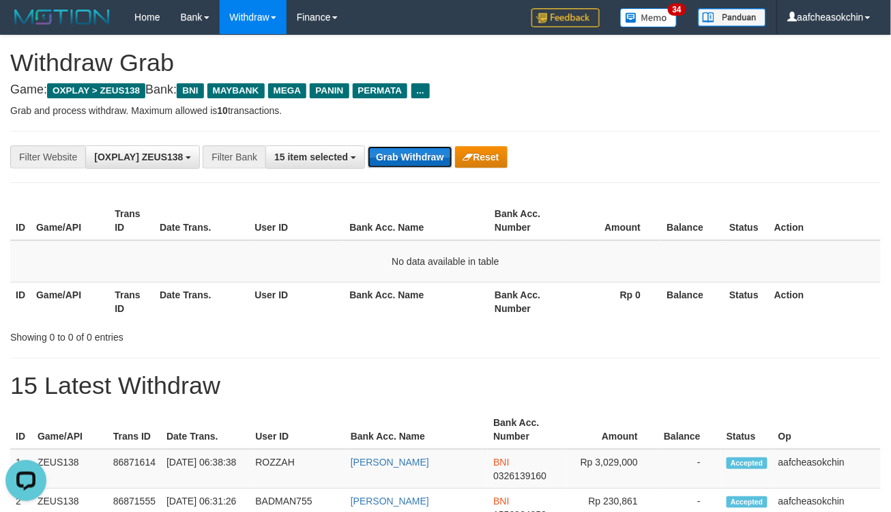
click at [431, 162] on button "Grab Withdraw" at bounding box center [410, 157] width 84 height 22
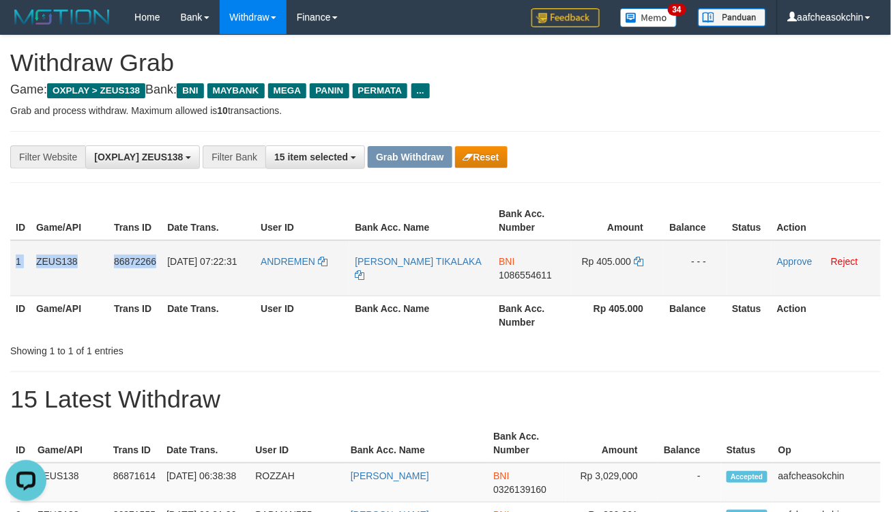
drag, startPoint x: 16, startPoint y: 258, endPoint x: 713, endPoint y: 247, distance: 697.6
click at [713, 247] on tr "1 ZEUS138 86872266 01/09/2025 07:22:31 ANDREMEN ANDREAS FITRIANTO TIKALAKA BNI …" at bounding box center [445, 268] width 871 height 56
drag, startPoint x: 744, startPoint y: 326, endPoint x: 671, endPoint y: 301, distance: 77.0
click at [744, 326] on th "Status" at bounding box center [749, 315] width 45 height 39
click at [527, 276] on span "1086554611" at bounding box center [525, 275] width 53 height 11
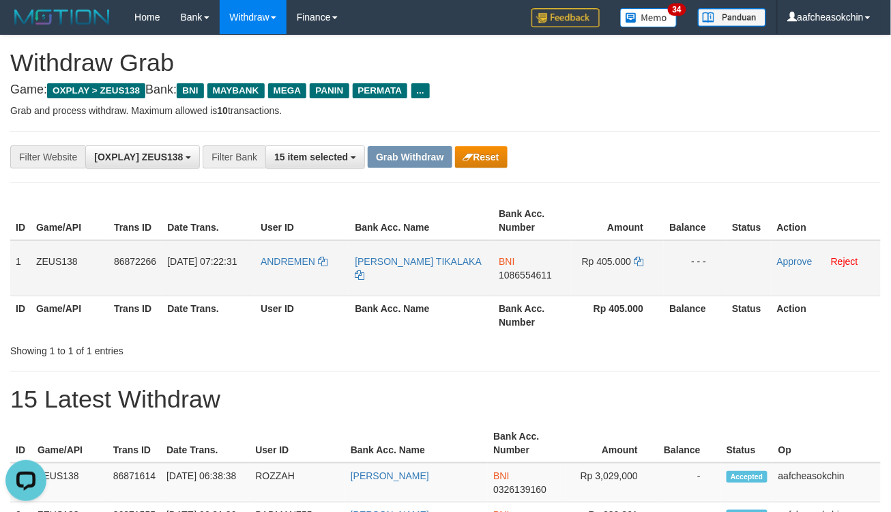
click at [620, 256] on span "Rp 405.000" at bounding box center [606, 261] width 49 height 11
copy td "405.000"
click at [732, 339] on div at bounding box center [631, 339] width 520 height 1
click at [792, 263] on link "Approve" at bounding box center [794, 261] width 35 height 11
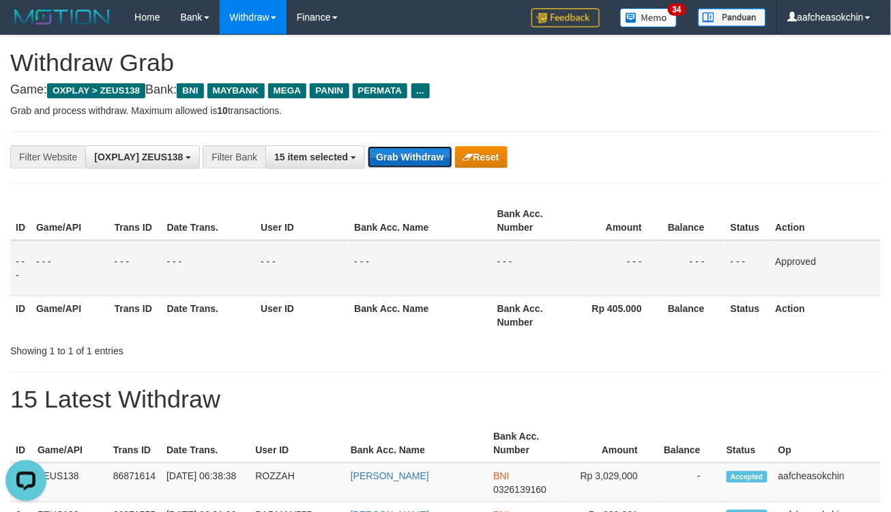
click at [418, 149] on button "Grab Withdraw" at bounding box center [410, 157] width 84 height 22
click at [416, 151] on button "Grab Withdraw" at bounding box center [410, 157] width 84 height 22
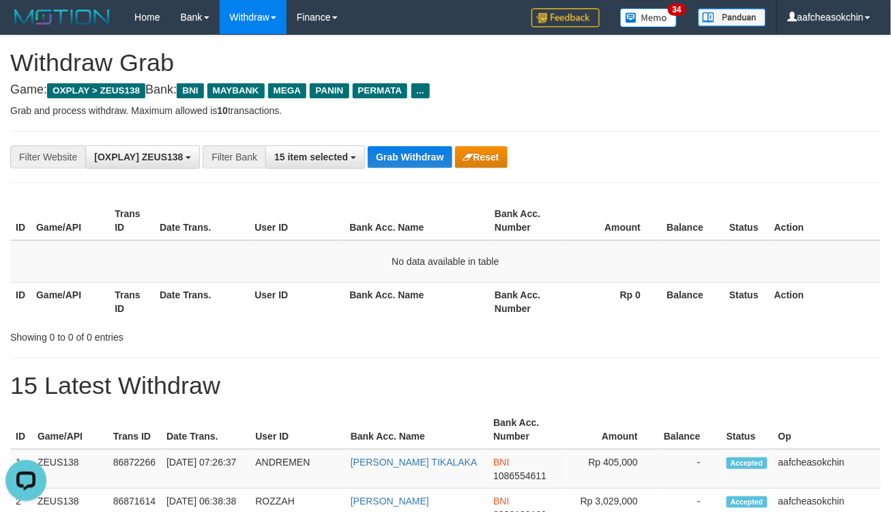
drag, startPoint x: 433, startPoint y: 175, endPoint x: 433, endPoint y: 168, distance: 6.9
click at [433, 171] on div "**********" at bounding box center [445, 157] width 871 height 52
click at [424, 160] on button "Grab Withdraw" at bounding box center [410, 157] width 84 height 22
click at [418, 158] on button "Grab Withdraw" at bounding box center [410, 157] width 84 height 22
click at [412, 146] on button "Grab Withdraw" at bounding box center [410, 157] width 84 height 22
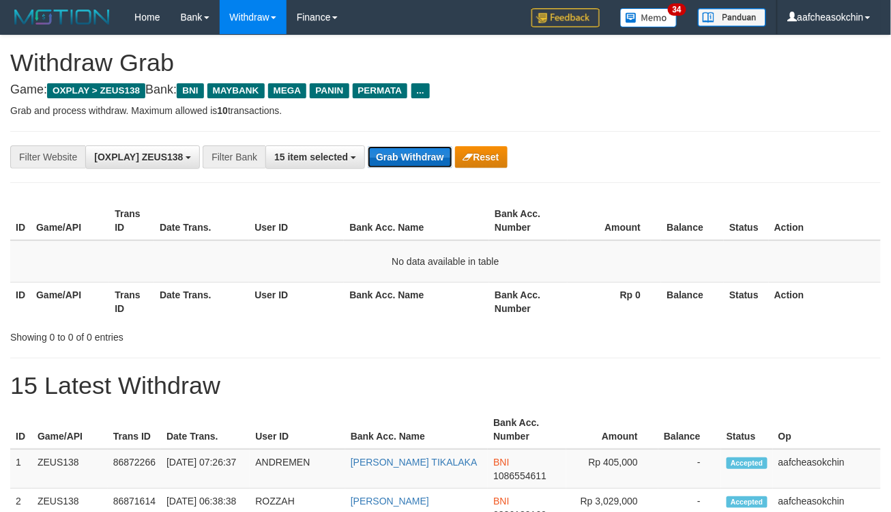
click at [431, 151] on button "Grab Withdraw" at bounding box center [410, 157] width 84 height 22
